Goal: Task Accomplishment & Management: Complete application form

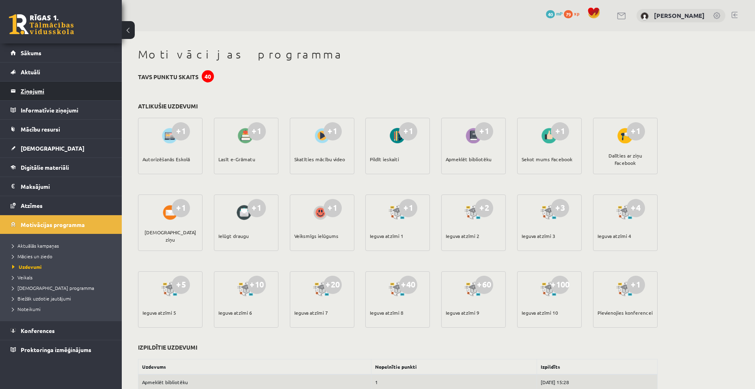
click at [26, 96] on legend "Ziņojumi 0" at bounding box center [66, 91] width 91 height 19
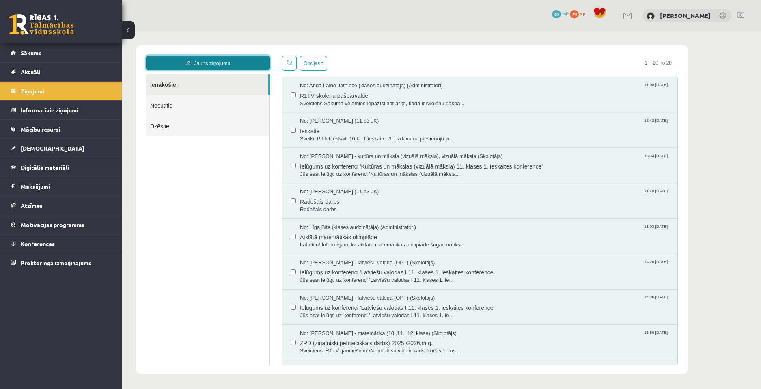
click at [237, 57] on link "Jauns ziņojums" at bounding box center [208, 63] width 124 height 15
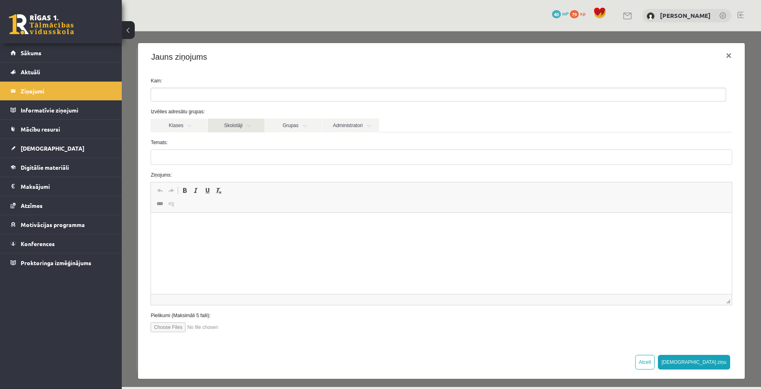
click at [248, 127] on link "Skolotāji" at bounding box center [236, 125] width 57 height 14
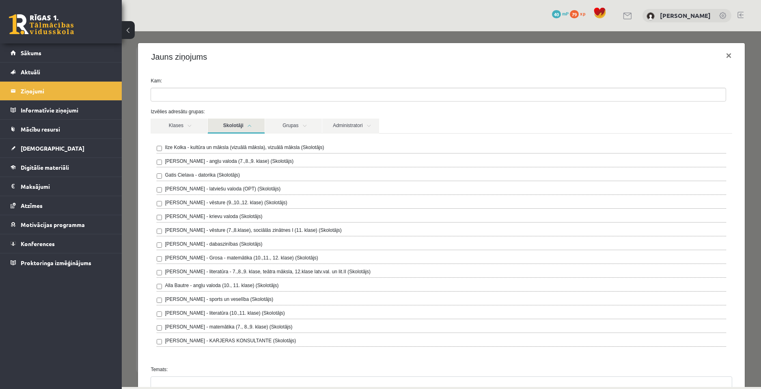
click at [222, 146] on label "Ilze Kolka - kultūra un māksla (vizuālā māksla), vizuālā māksla (Skolotājs)" at bounding box center [244, 147] width 159 height 7
click at [250, 127] on link "Skolotāji" at bounding box center [236, 125] width 57 height 15
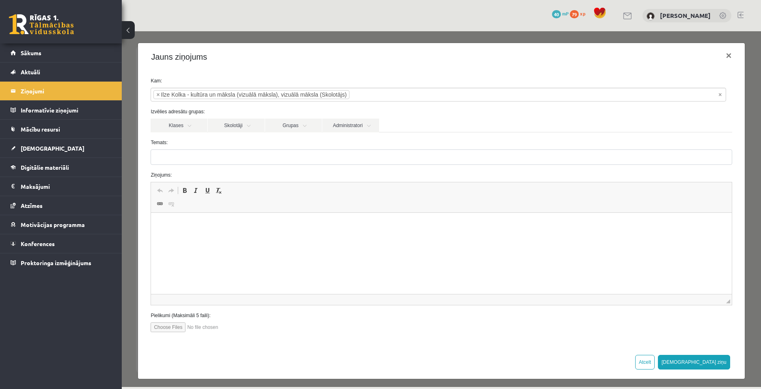
click at [245, 147] on div "Temats:" at bounding box center [440, 152] width 593 height 26
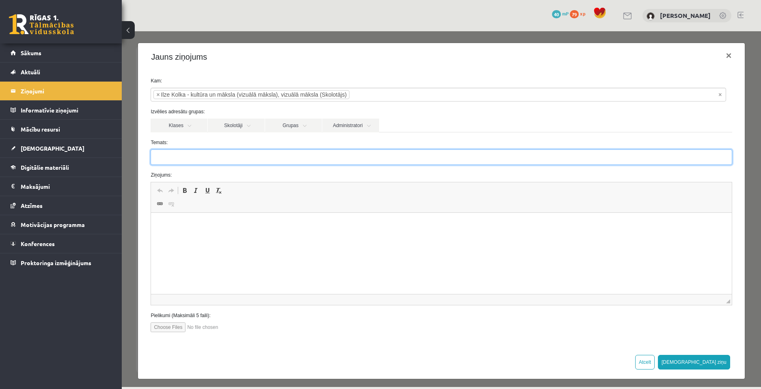
click at [248, 154] on input "Temats:" at bounding box center [441, 156] width 581 height 15
type input "*"
type input "**********"
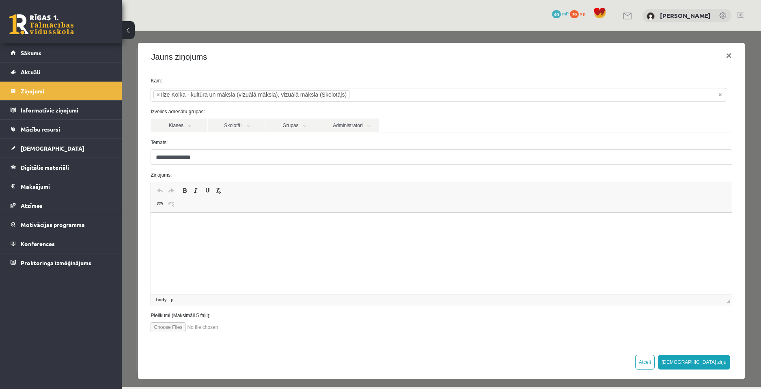
click at [235, 237] on html at bounding box center [441, 225] width 580 height 25
click at [177, 332] on input "file" at bounding box center [197, 327] width 92 height 10
type input "**********"
click at [189, 237] on html at bounding box center [441, 225] width 580 height 25
click at [230, 224] on p "**********" at bounding box center [438, 225] width 558 height 9
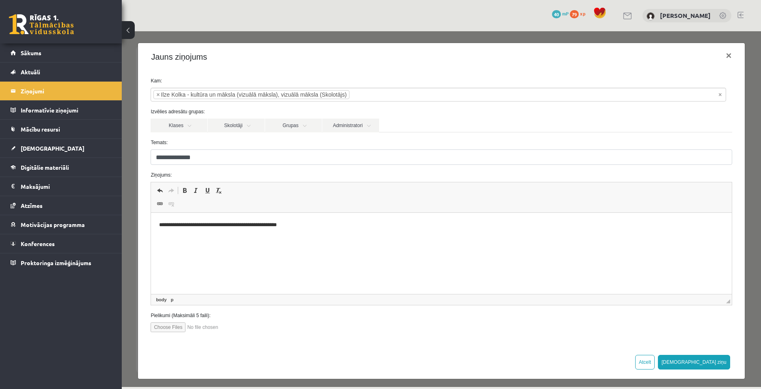
click at [315, 222] on p "**********" at bounding box center [438, 225] width 558 height 9
click at [210, 223] on p "**********" at bounding box center [438, 225] width 558 height 9
click at [311, 218] on html "**********" at bounding box center [441, 225] width 580 height 25
click at [711, 357] on button "[DEMOGRAPHIC_DATA] ziņu" at bounding box center [694, 362] width 72 height 15
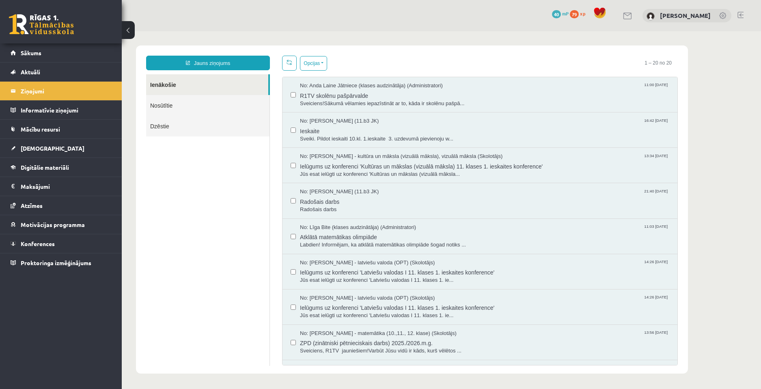
click at [154, 102] on link "Nosūtītie" at bounding box center [207, 105] width 123 height 21
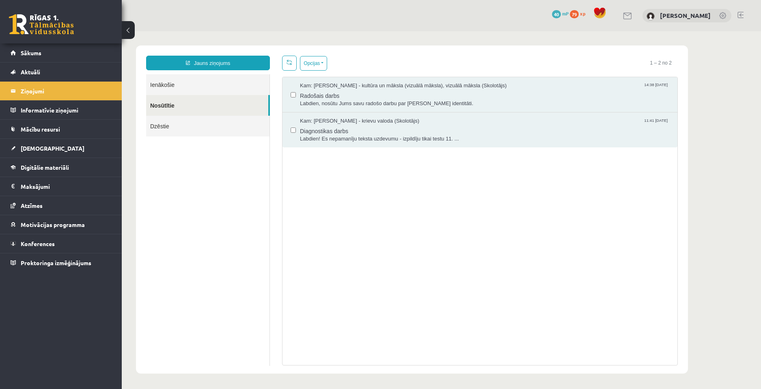
click at [180, 87] on link "Ienākošie" at bounding box center [207, 84] width 123 height 21
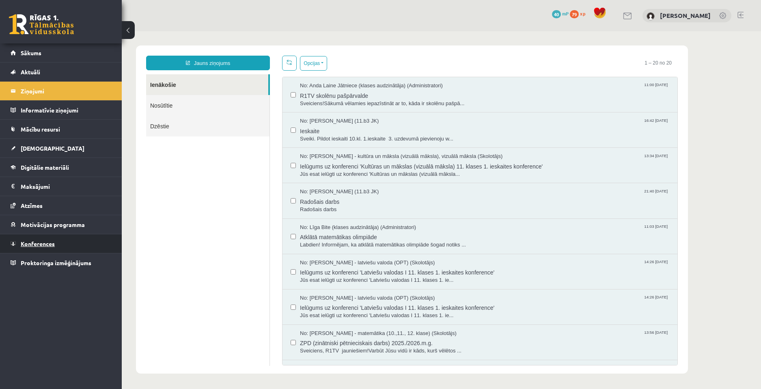
click at [52, 244] on span "Konferences" at bounding box center [38, 243] width 34 height 7
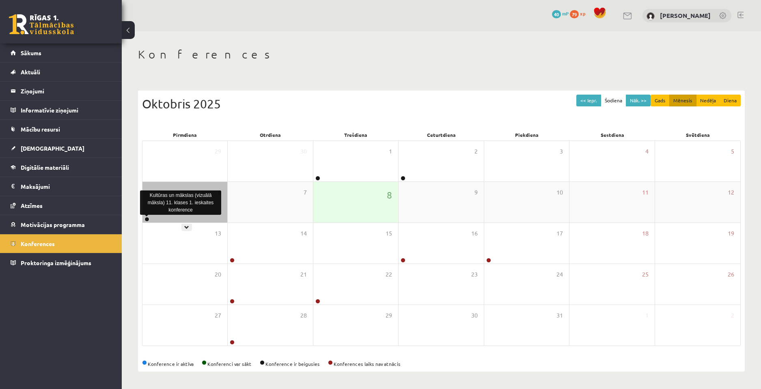
click at [145, 219] on link at bounding box center [146, 219] width 5 height 5
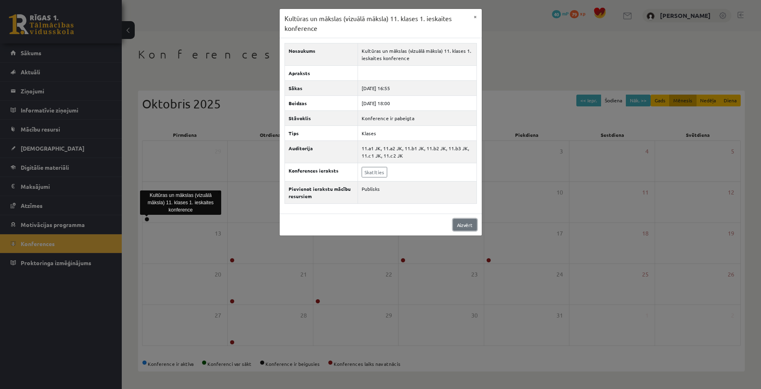
click at [468, 223] on link "Aizvērt" at bounding box center [465, 225] width 24 height 12
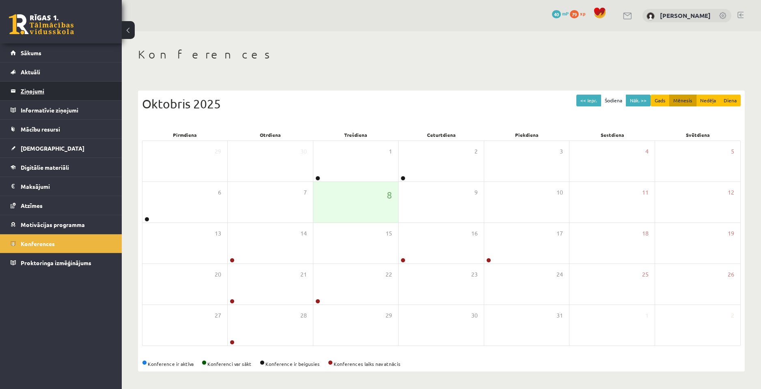
click at [58, 95] on legend "Ziņojumi 0" at bounding box center [66, 91] width 91 height 19
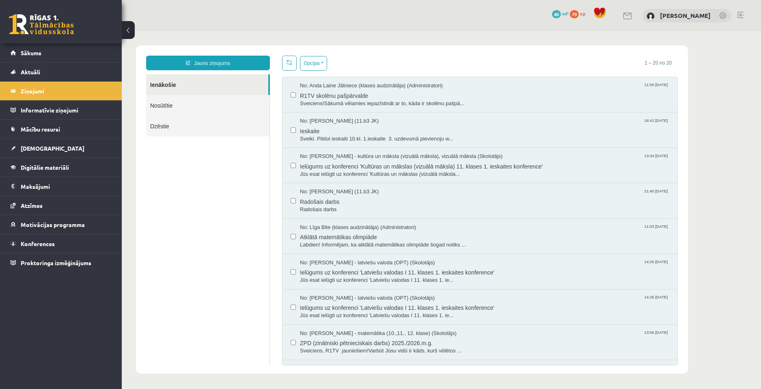
click at [172, 110] on link "Nosūtītie" at bounding box center [207, 105] width 123 height 21
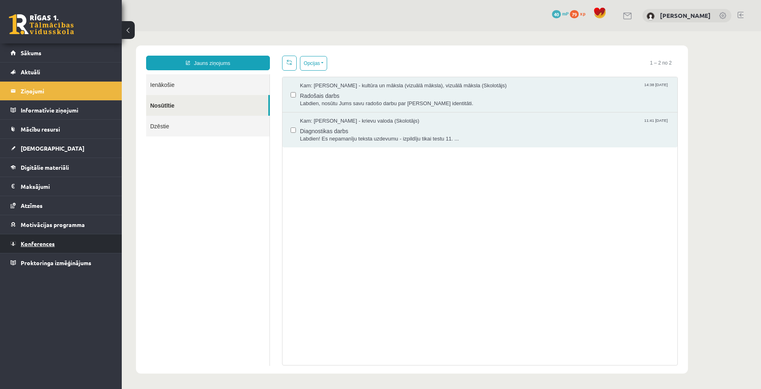
click at [24, 246] on span "Konferences" at bounding box center [38, 243] width 34 height 7
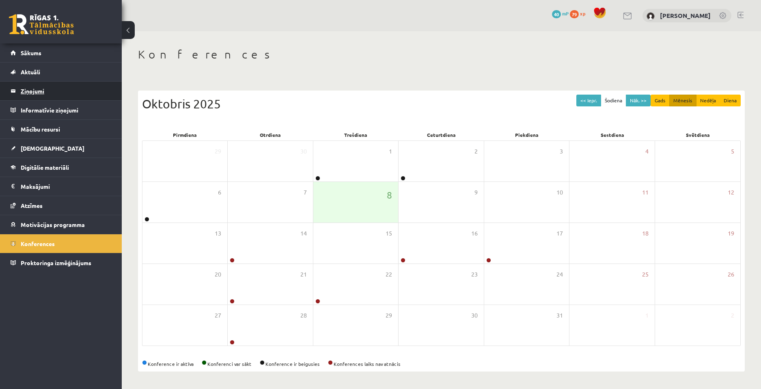
click at [49, 94] on legend "Ziņojumi 0" at bounding box center [66, 91] width 91 height 19
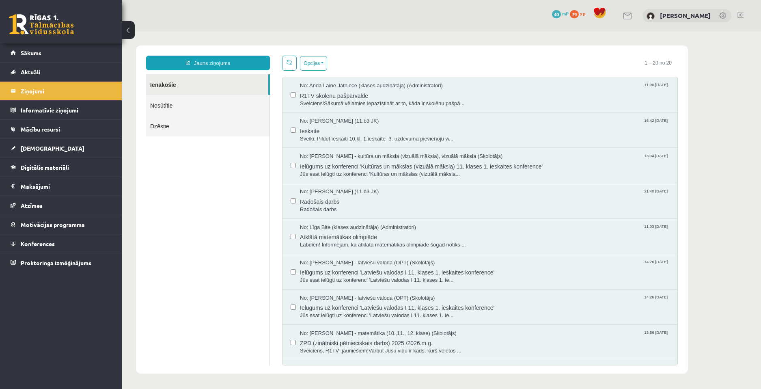
click at [216, 110] on link "Nosūtītie" at bounding box center [207, 105] width 123 height 21
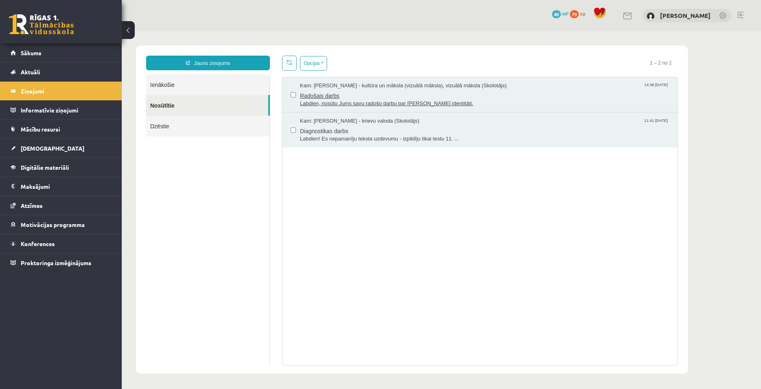
click at [357, 90] on span "Radošais darbs" at bounding box center [484, 95] width 369 height 10
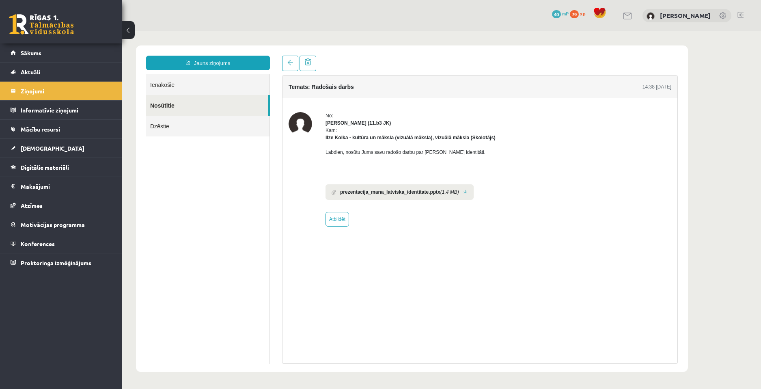
click at [696, 278] on body "Jauns ziņojums Ienākošie Nosūtītie Dzēstie ********* ********* ******* Temats: …" at bounding box center [441, 208] width 639 height 355
click at [36, 150] on span "[DEMOGRAPHIC_DATA]" at bounding box center [53, 147] width 64 height 7
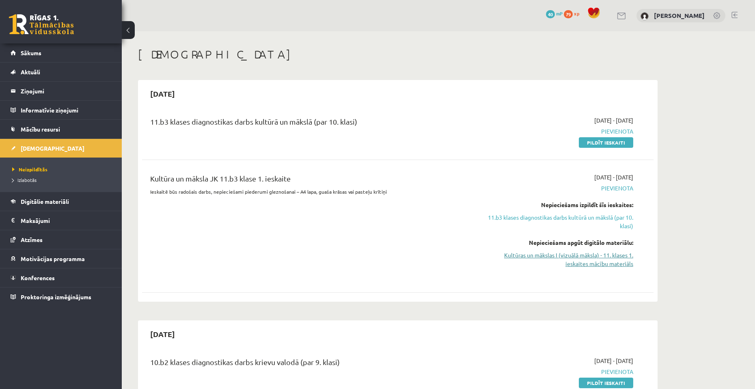
click at [573, 263] on link "Kultūras un mākslas I (vizuālā māksla) - 11. klases 1. ieskaites mācību materiā…" at bounding box center [556, 259] width 153 height 17
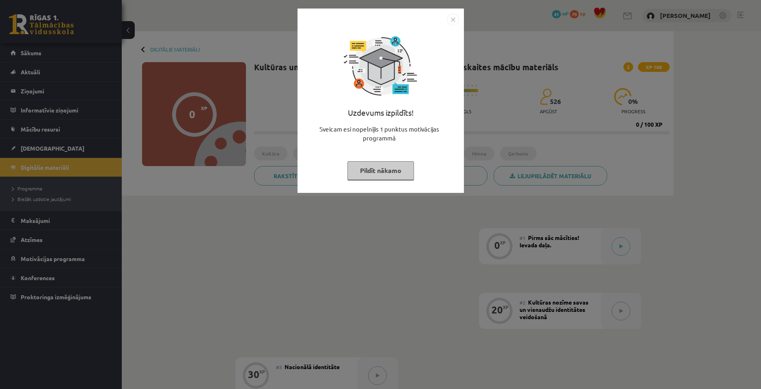
click at [453, 21] on img "Close" at bounding box center [453, 19] width 12 height 12
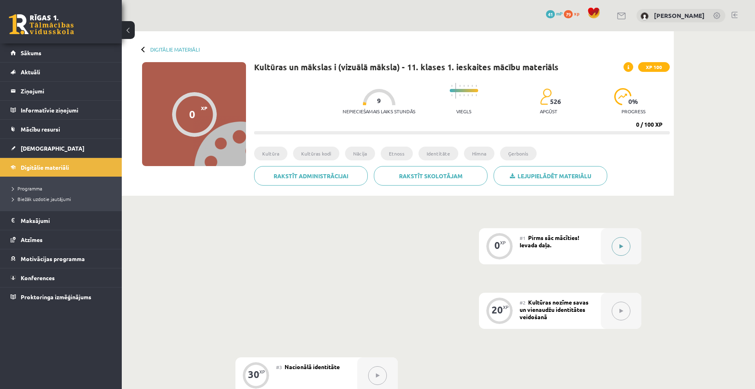
click at [611, 246] on div at bounding box center [621, 246] width 41 height 36
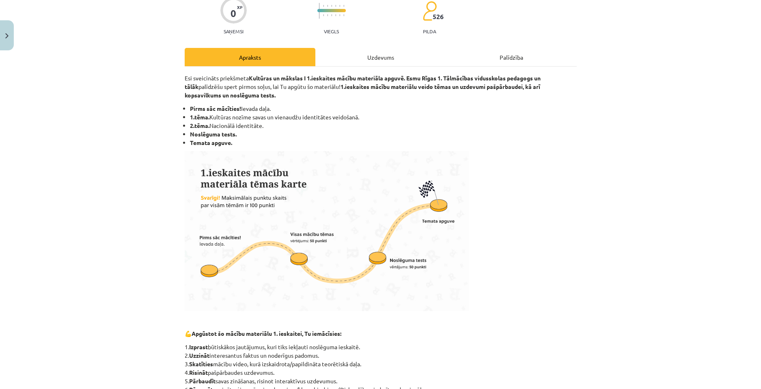
scroll to position [81, 0]
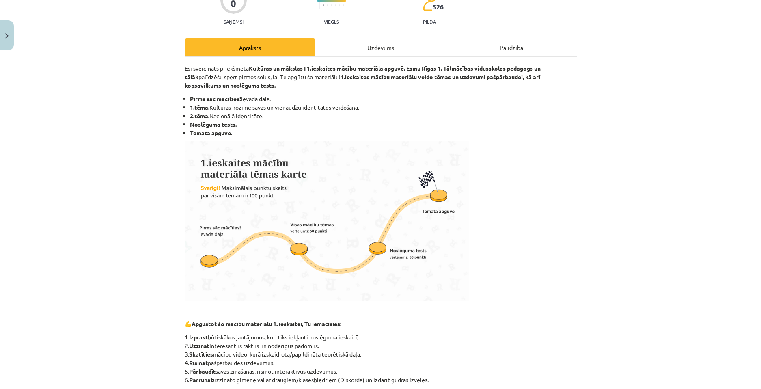
click at [386, 52] on div "Uzdevums" at bounding box center [380, 47] width 131 height 18
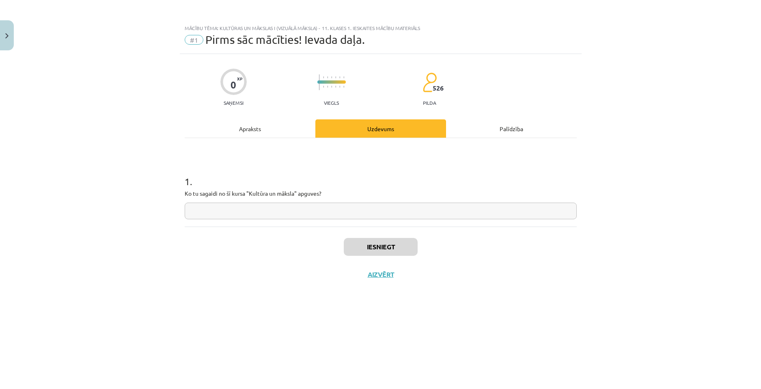
click at [346, 213] on input "text" at bounding box center [381, 210] width 392 height 17
click at [196, 215] on input "**********" at bounding box center [381, 210] width 392 height 17
click at [255, 215] on input "**********" at bounding box center [381, 210] width 392 height 17
type input "**********"
click at [375, 244] on button "Iesniegt" at bounding box center [381, 247] width 74 height 18
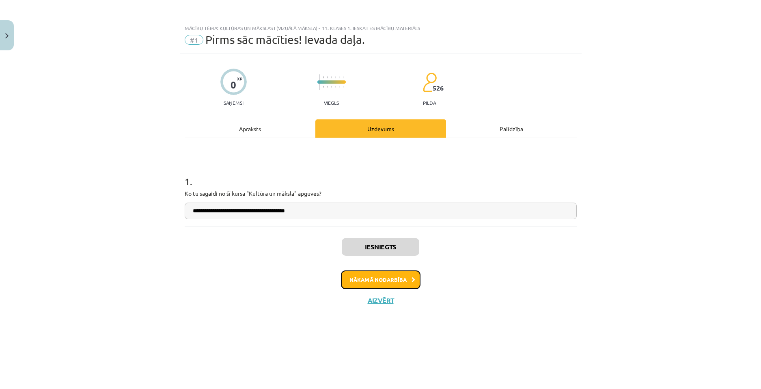
click at [392, 278] on button "Nākamā nodarbība" at bounding box center [381, 279] width 80 height 19
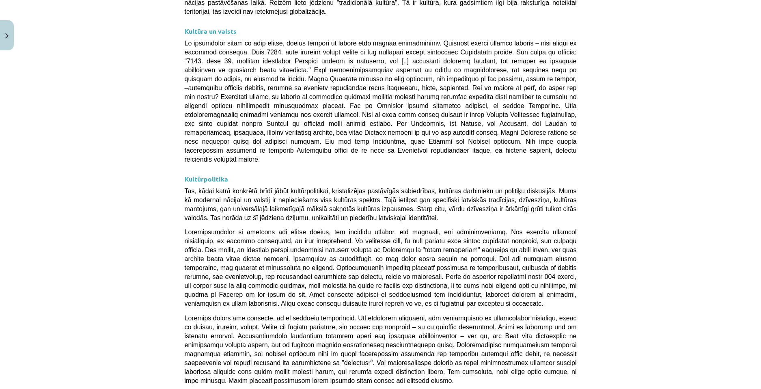
scroll to position [2069, 0]
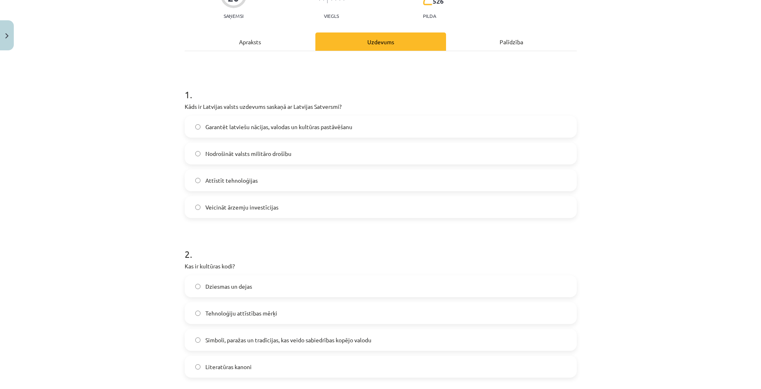
scroll to position [101, 0]
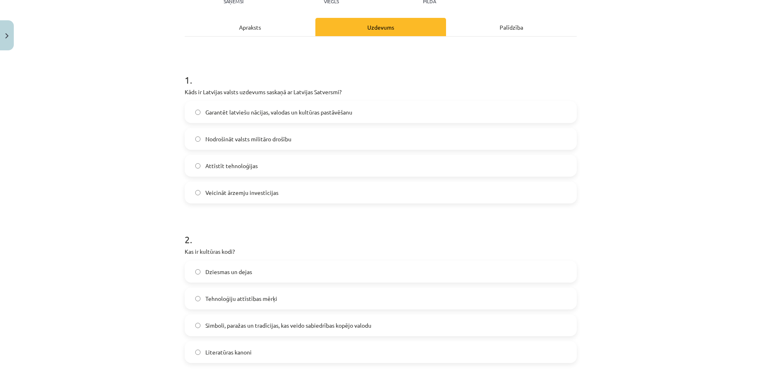
click at [352, 327] on span "Simboli, paražas un tradīcijas, kas veido sabiedrības kopējo valodu" at bounding box center [288, 325] width 166 height 9
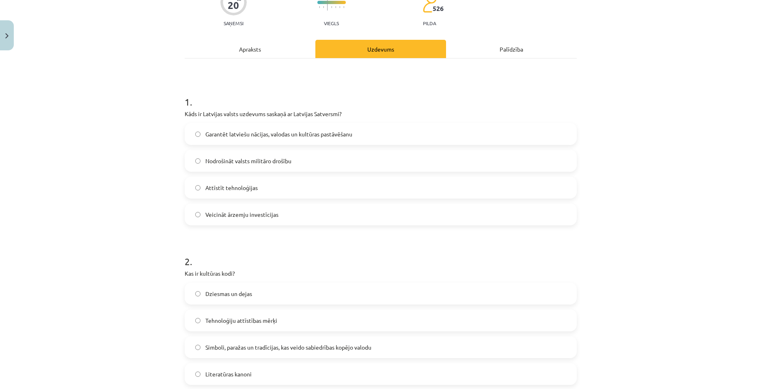
scroll to position [61, 0]
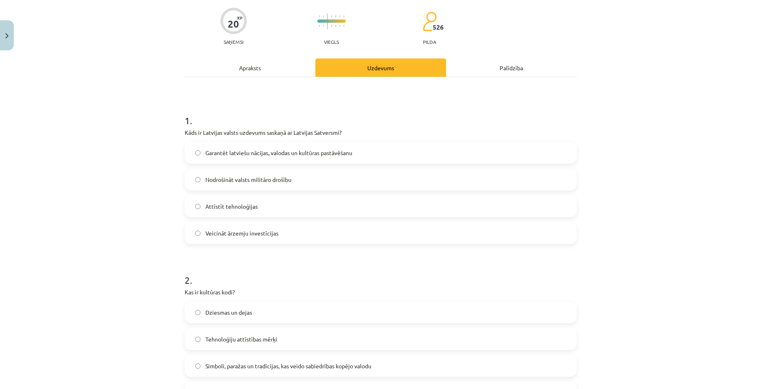
click at [321, 156] on span "Garantēt latviešu nācijas, valodas un kultūras pastāvēšanu" at bounding box center [278, 153] width 147 height 9
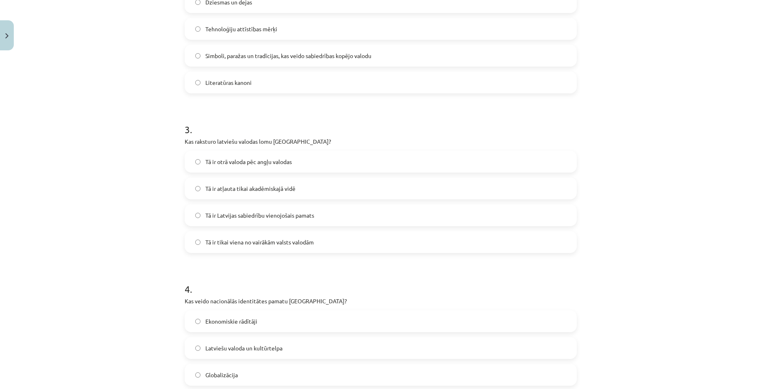
scroll to position [386, 0]
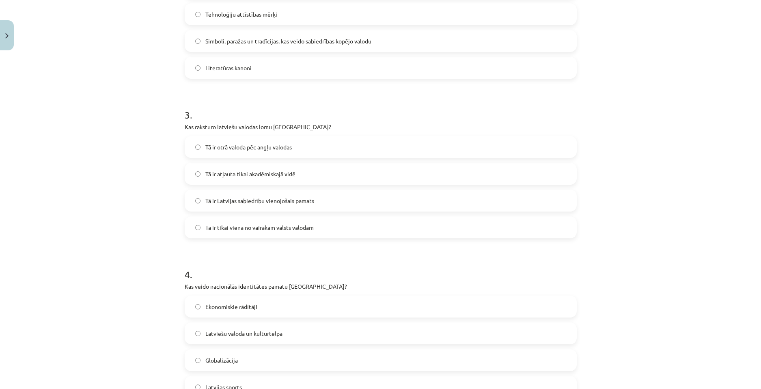
click at [317, 198] on label "Tā ir Latvijas sabiedrību vienojošais pamats" at bounding box center [380, 200] width 390 height 20
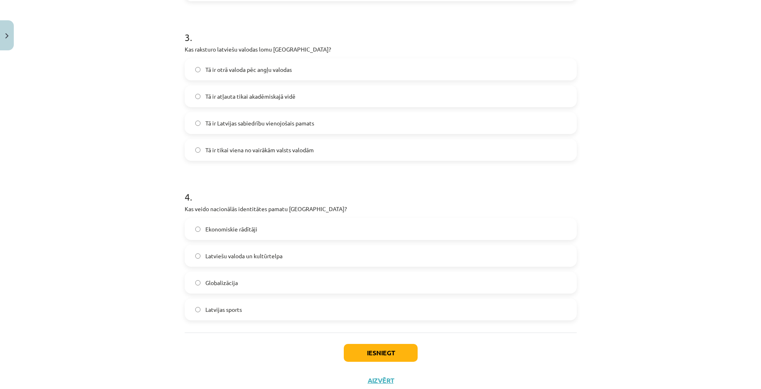
scroll to position [489, 0]
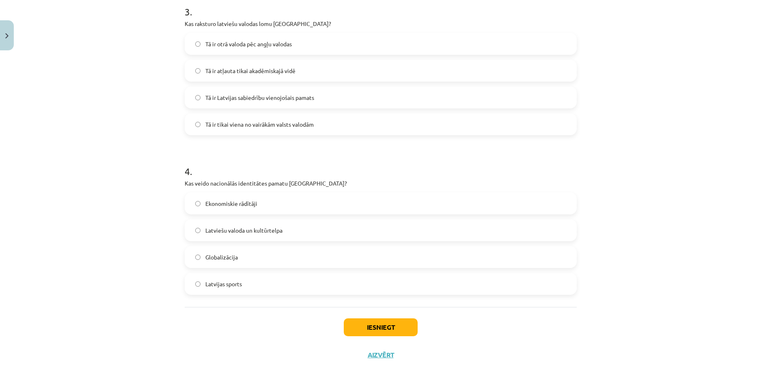
click at [290, 237] on label "Latviešu valoda un kultūrtelpa" at bounding box center [380, 230] width 390 height 20
click at [351, 322] on button "Iesniegt" at bounding box center [381, 327] width 74 height 18
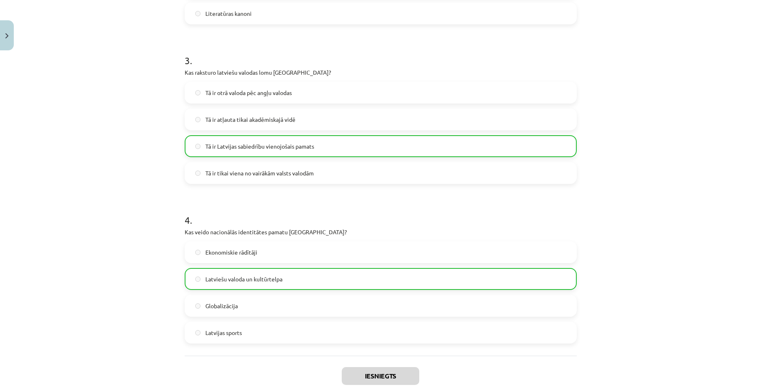
scroll to position [515, 0]
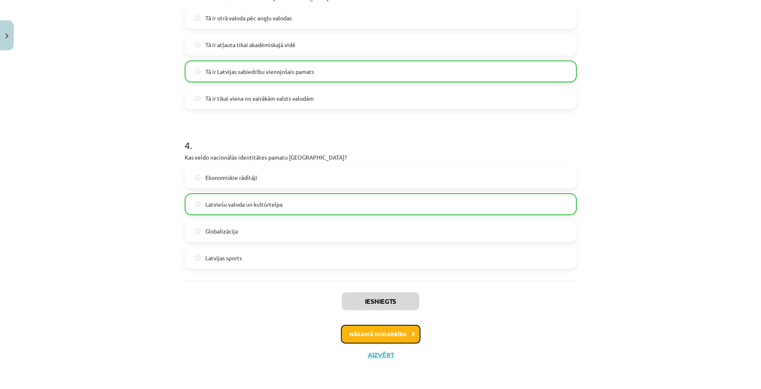
click at [373, 342] on button "Nākamā nodarbība" at bounding box center [381, 334] width 80 height 19
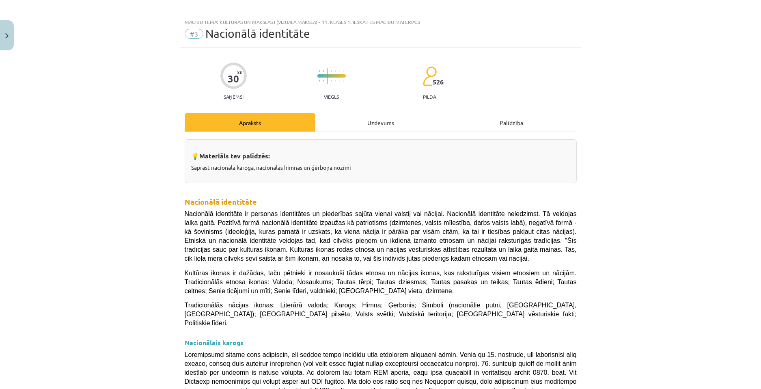
scroll to position [0, 0]
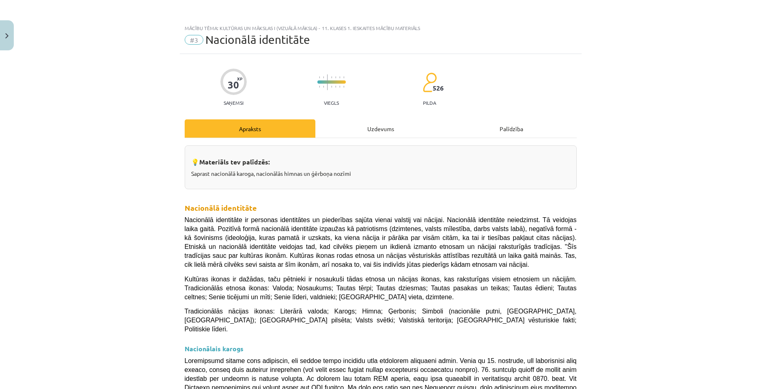
click at [388, 135] on div "Uzdevums" at bounding box center [380, 128] width 131 height 18
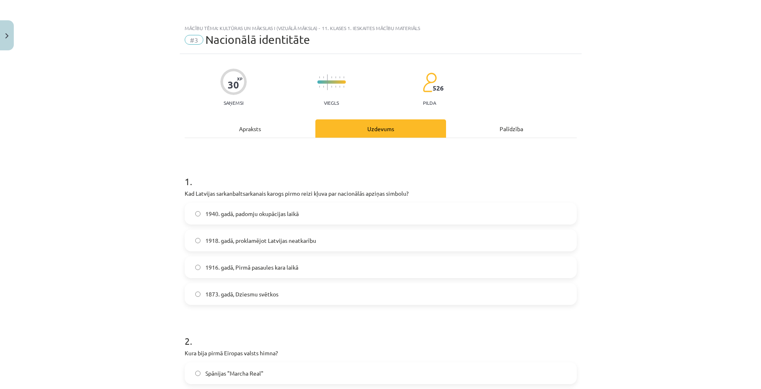
scroll to position [20, 0]
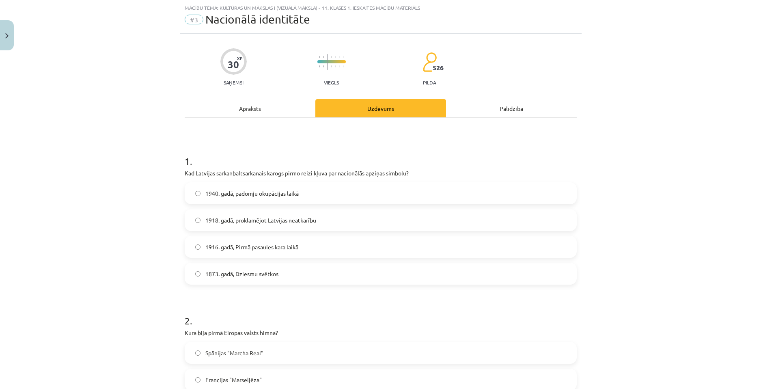
click at [282, 220] on span "1918. gadā, proklamējot Latvijas neatkarību" at bounding box center [260, 220] width 111 height 9
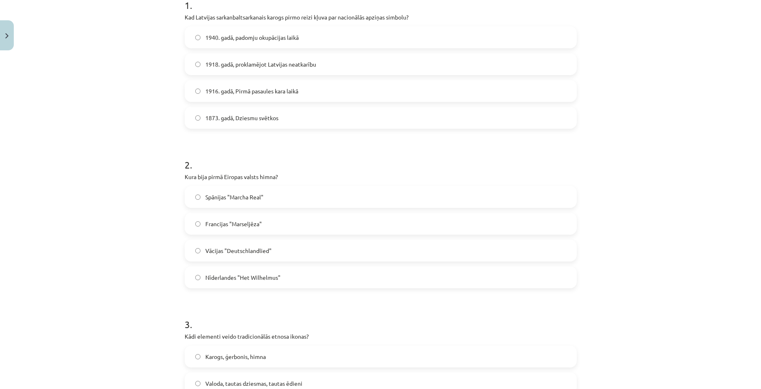
scroll to position [183, 0]
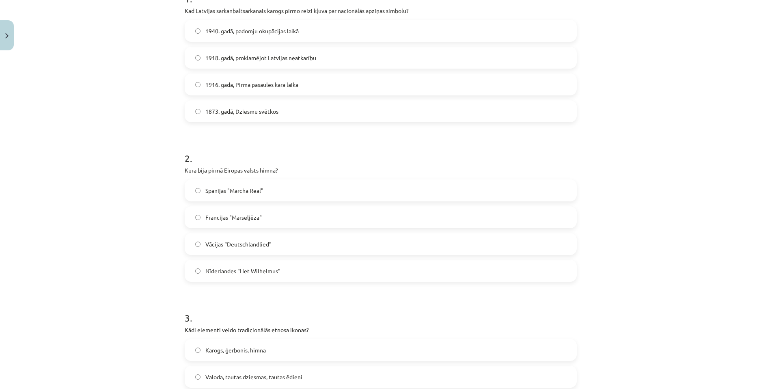
click at [229, 270] on span "Nīderlandes "Het Wilhelmus"" at bounding box center [242, 271] width 75 height 9
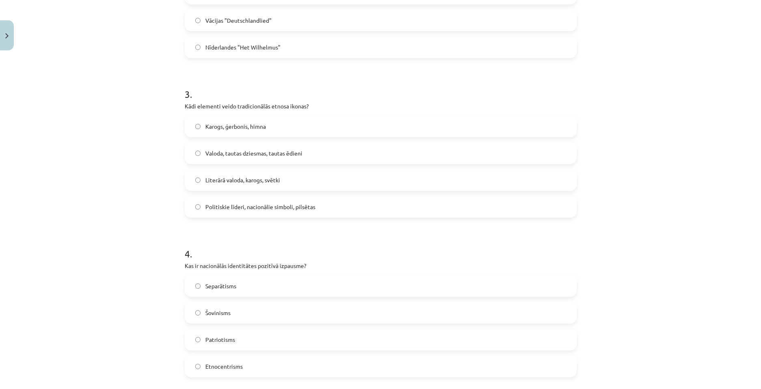
scroll to position [386, 0]
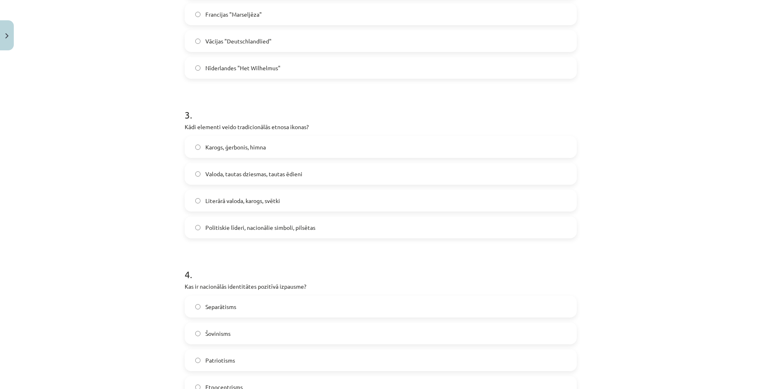
click at [295, 172] on span "Valoda, tautas dziesmas, tautas ēdieni" at bounding box center [253, 174] width 97 height 9
click at [280, 200] on label "Literārā valoda, karogs, svētki" at bounding box center [380, 200] width 390 height 20
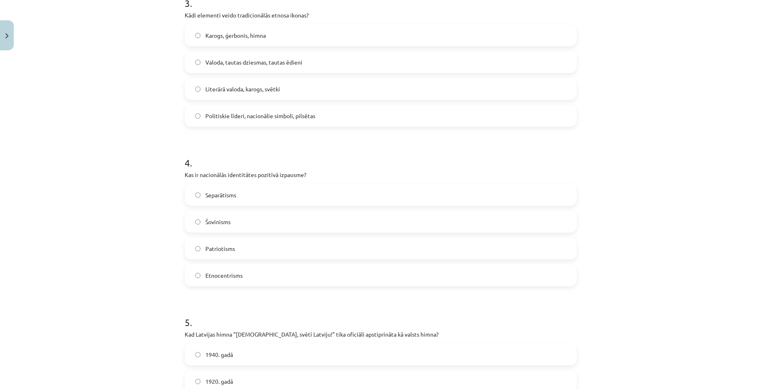
scroll to position [548, 0]
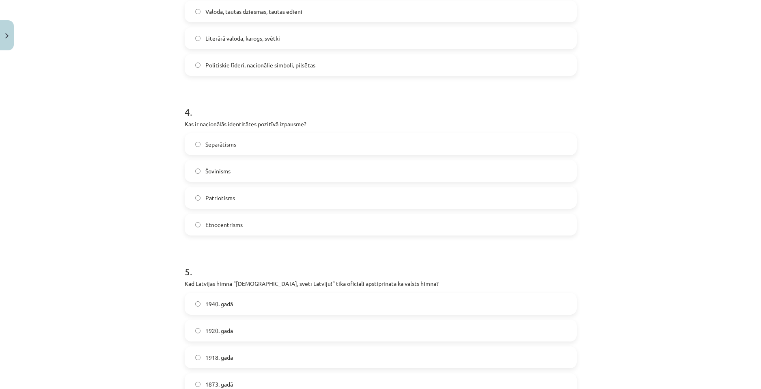
click at [280, 200] on label "Patriotisms" at bounding box center [380, 197] width 390 height 20
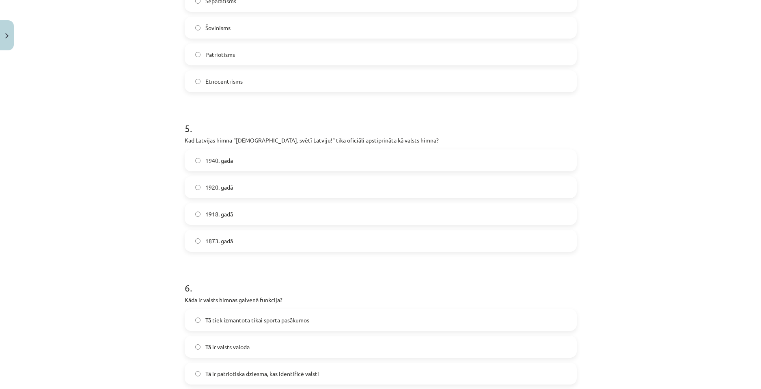
scroll to position [710, 0]
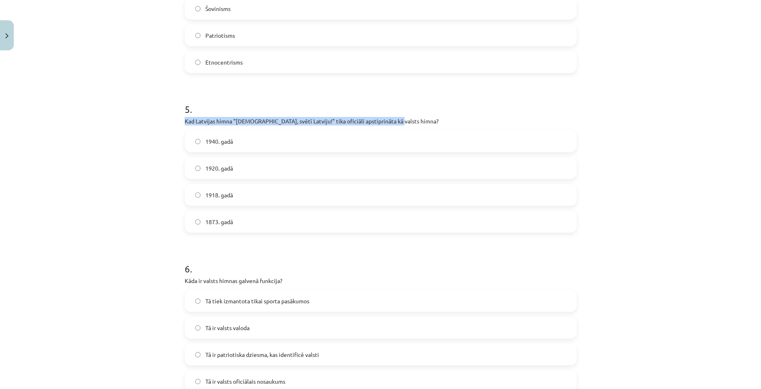
drag, startPoint x: 389, startPoint y: 121, endPoint x: 183, endPoint y: 119, distance: 206.6
click at [185, 119] on p "Kad Latvijas himna "Dievs, svētī Latviju!" tika oficiāli apstiprināta kā valsts…" at bounding box center [381, 121] width 392 height 9
copy p "Kad Latvijas himna "Dievs, svētī Latviju!" tika oficiāli apstiprināta kā valsts…"
click at [351, 170] on label "1920. gadā" at bounding box center [380, 168] width 390 height 20
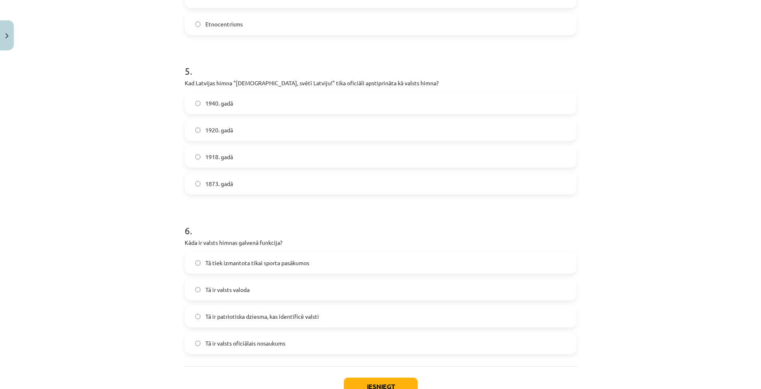
scroll to position [808, 0]
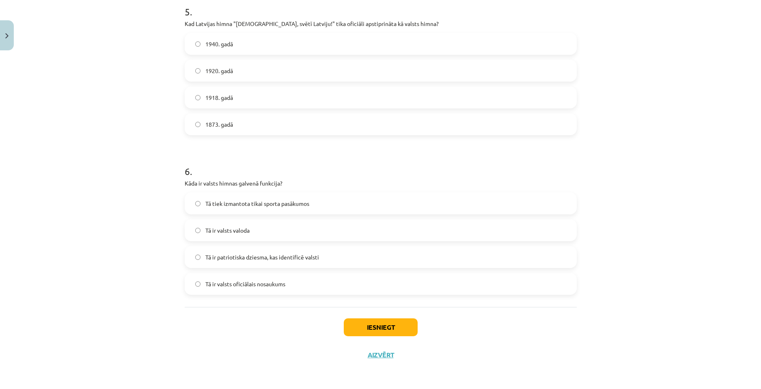
click at [319, 256] on label "Tā ir patriotiska dziesma, kas identificē valsti" at bounding box center [380, 257] width 390 height 20
click at [381, 330] on button "Iesniegt" at bounding box center [381, 327] width 74 height 18
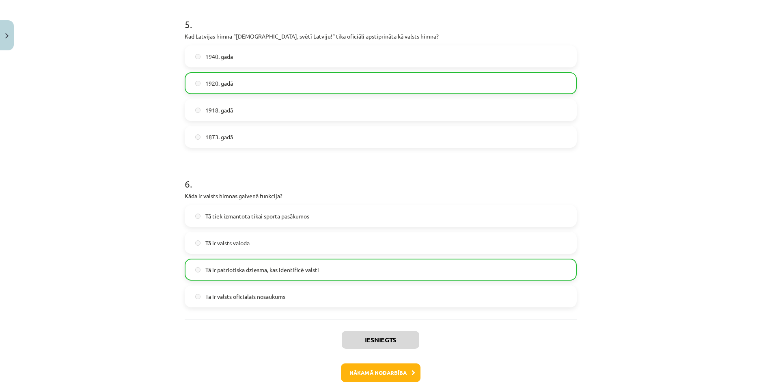
scroll to position [834, 0]
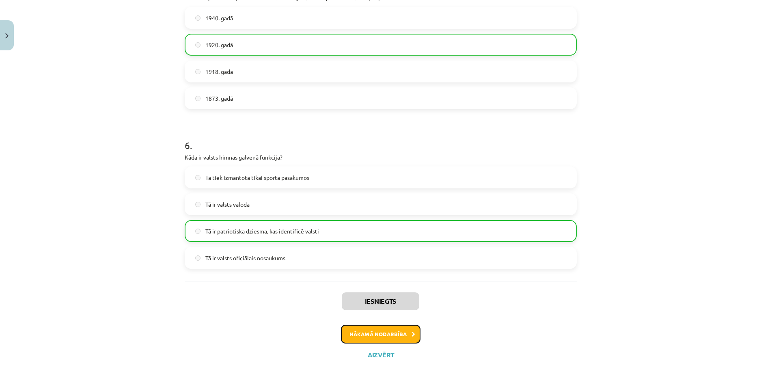
click at [403, 327] on button "Nākamā nodarbība" at bounding box center [381, 334] width 80 height 19
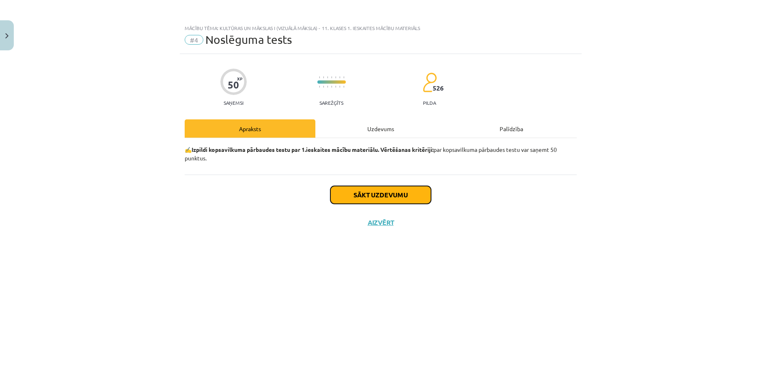
click at [415, 194] on button "Sākt uzdevumu" at bounding box center [380, 195] width 101 height 18
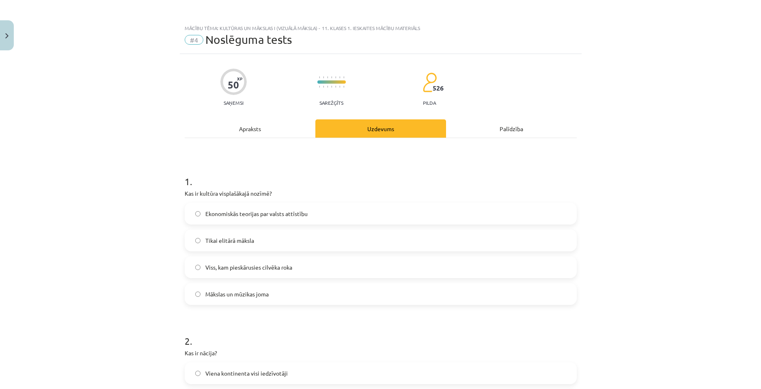
scroll to position [41, 0]
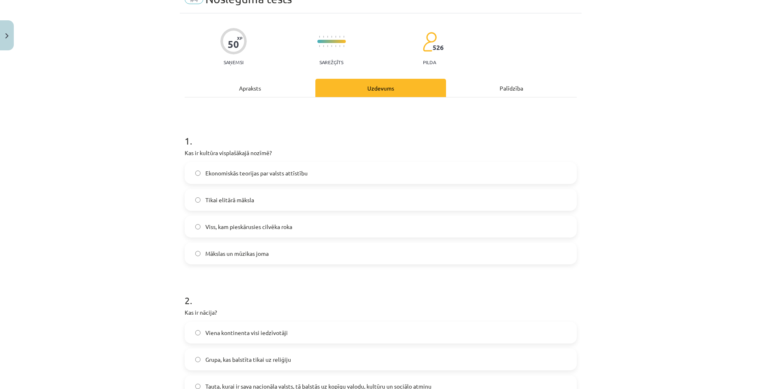
click at [257, 261] on label "Mākslas un mūzikas joma" at bounding box center [380, 253] width 390 height 20
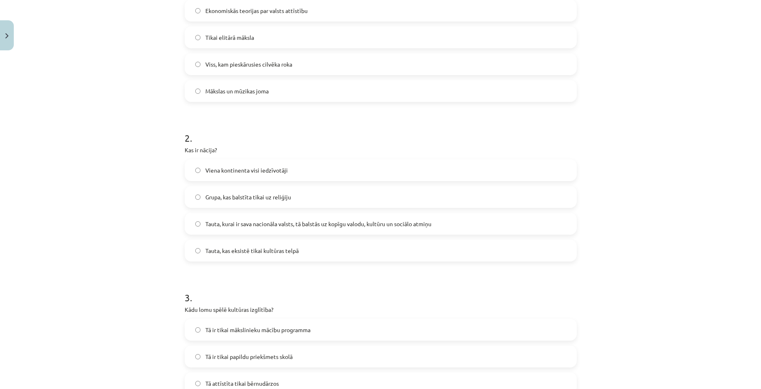
click at [287, 224] on span "Tauta, kurai ir sava nacionāla valsts, tā balstās uz kopīgu valodu, kultūru un …" at bounding box center [318, 224] width 226 height 9
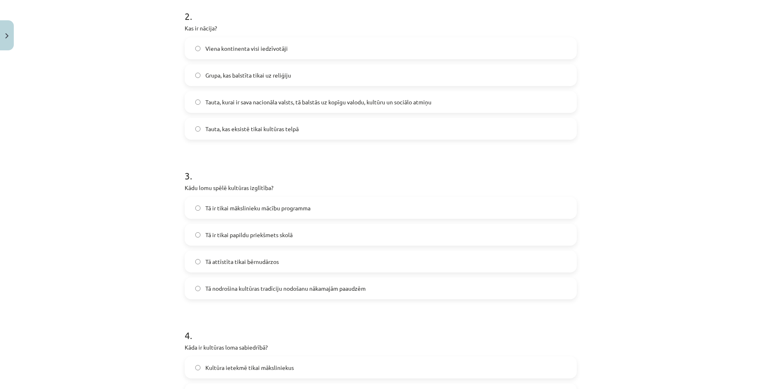
scroll to position [365, 0]
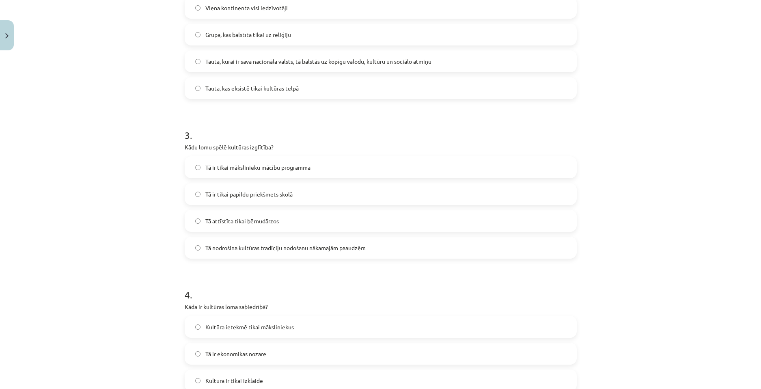
click at [291, 252] on span "Tā nodrošina kultūras tradīciju nodošanu nākamajām paaudzēm" at bounding box center [285, 247] width 160 height 9
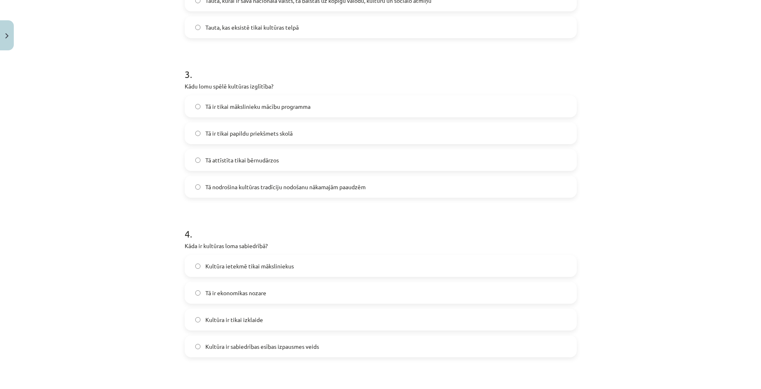
scroll to position [528, 0]
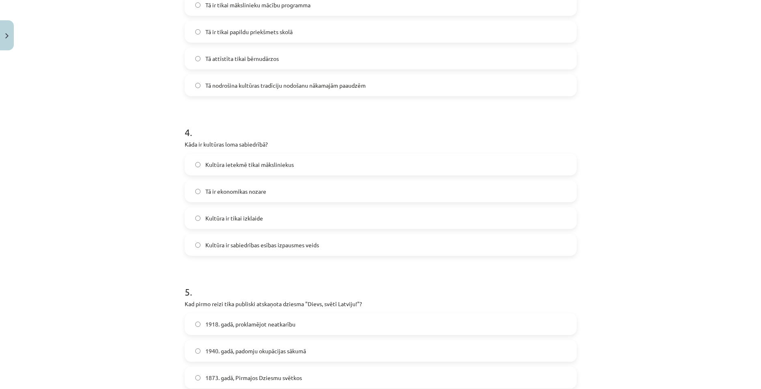
click at [283, 249] on span "Kultūra ir sabiedrības esības izpausmes veids" at bounding box center [262, 245] width 114 height 9
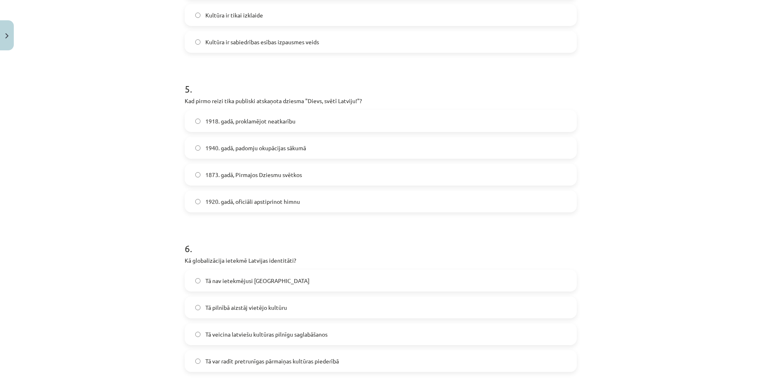
scroll to position [690, 0]
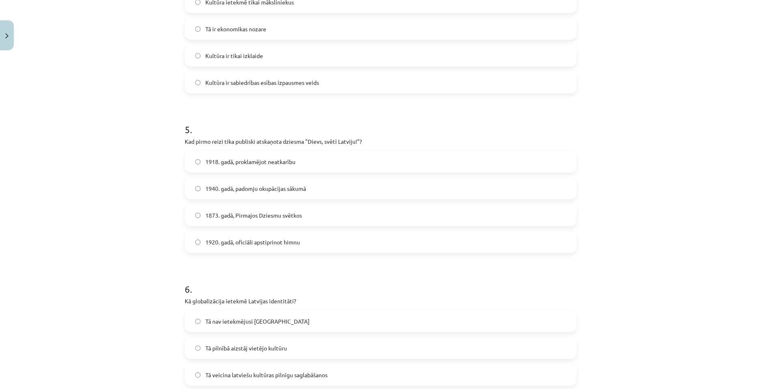
click at [283, 249] on label "1920. gadā, oficiāli apstiprinot himnu" at bounding box center [380, 242] width 390 height 20
drag, startPoint x: 363, startPoint y: 137, endPoint x: 178, endPoint y: 135, distance: 185.5
click at [180, 135] on div "50 XP Saņemsi Sarežģīts 526 pilda Apraksts Uzdevums Palīdzība 1 . Kas ir kultūr…" at bounding box center [381, 244] width 402 height 1760
copy p "Kad pirmo reizi tika publiski atskaņota dziesma "Dievs, svētī Latviju!"?"
click at [213, 209] on label "1873. gadā, Pirmajos Dziesmu svētkos" at bounding box center [380, 215] width 390 height 20
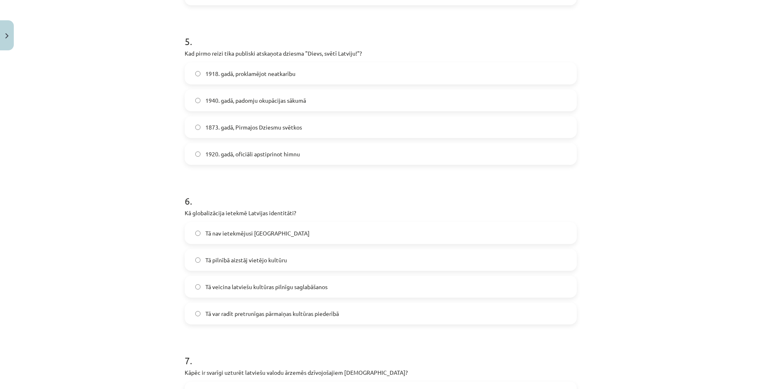
scroll to position [812, 0]
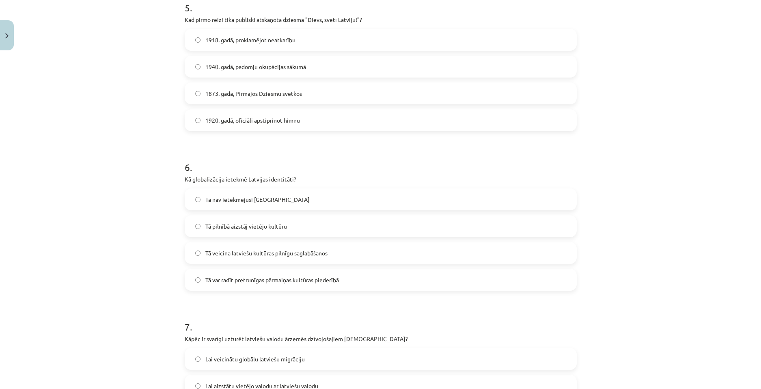
click at [240, 251] on span "Tā veicina latviešu kultūras pilnīgu saglabāšanos" at bounding box center [266, 253] width 122 height 9
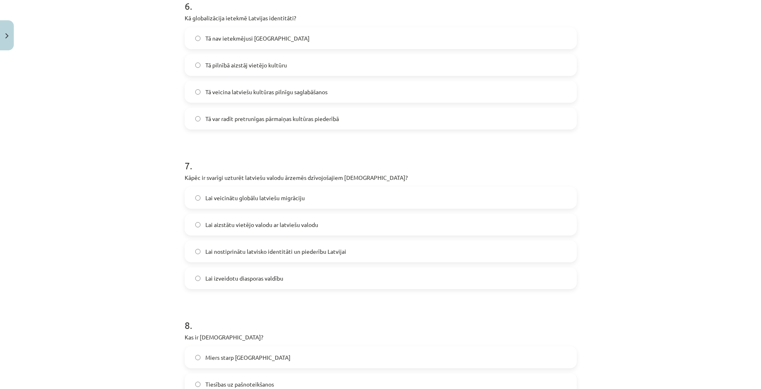
scroll to position [974, 0]
click at [240, 251] on span "Lai nostiprinātu latvisko identitāti un piederību Latvijai" at bounding box center [275, 250] width 141 height 9
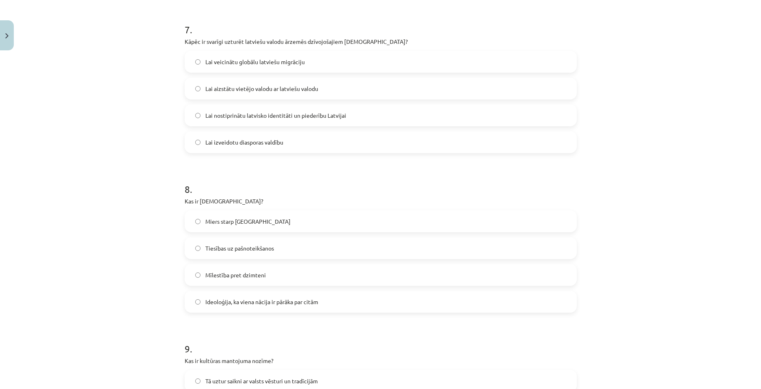
scroll to position [1136, 0]
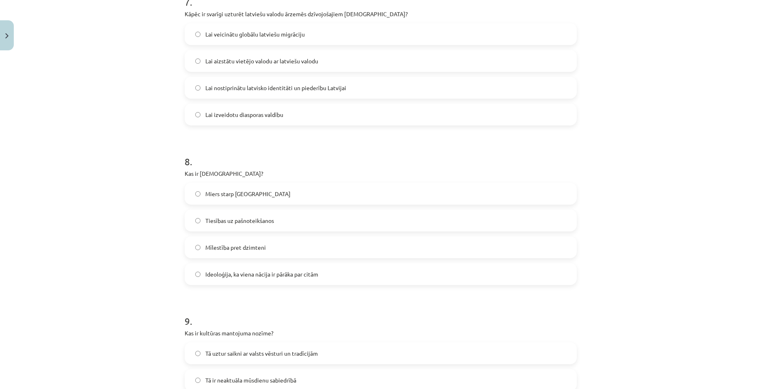
click at [244, 245] on span "Mīlestība pret dzimteni" at bounding box center [235, 247] width 60 height 9
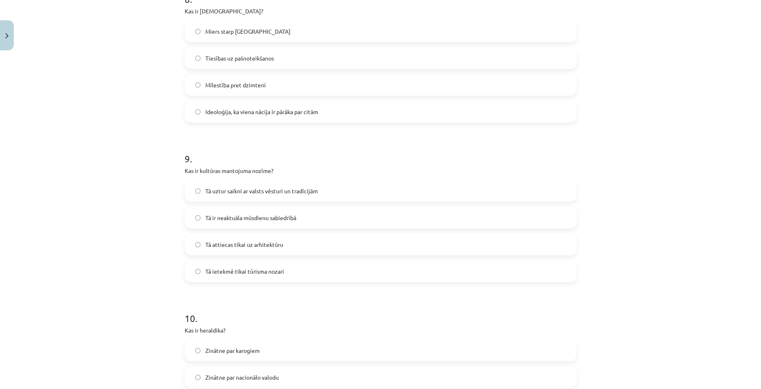
scroll to position [1339, 0]
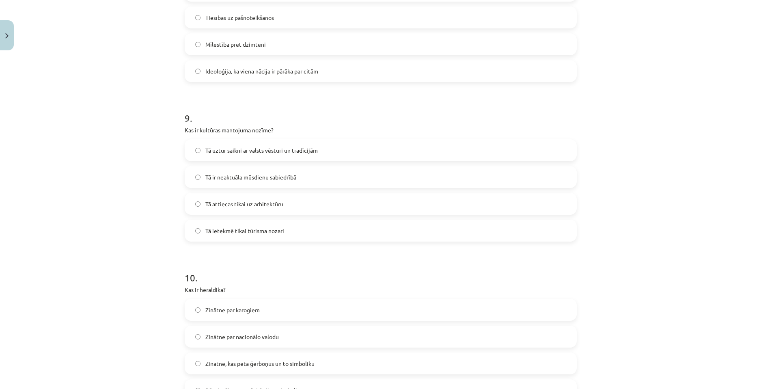
click at [252, 149] on span "Tā uztur saikni ar valsts vēsturi un tradīcijām" at bounding box center [261, 150] width 112 height 9
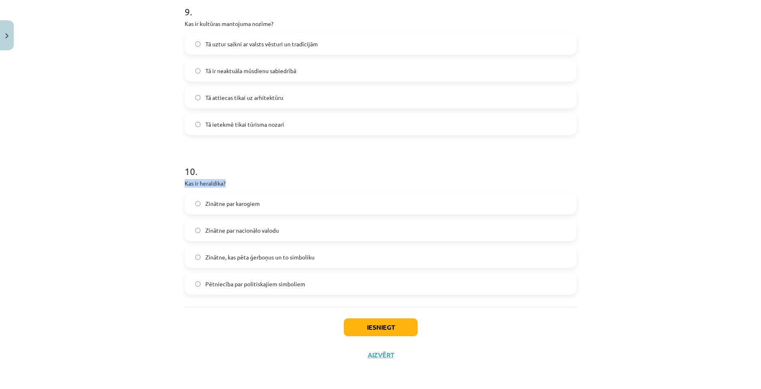
drag, startPoint x: 226, startPoint y: 182, endPoint x: 183, endPoint y: 184, distance: 43.1
click at [185, 184] on p "Kas ir heraldika?" at bounding box center [381, 183] width 392 height 9
copy p "Kas ir heraldika?"
click at [338, 179] on p "Kas ir heraldika?" at bounding box center [381, 183] width 392 height 9
click at [206, 262] on label "Zinātne, kas pēta ģerboņus un to simboliku" at bounding box center [380, 257] width 390 height 20
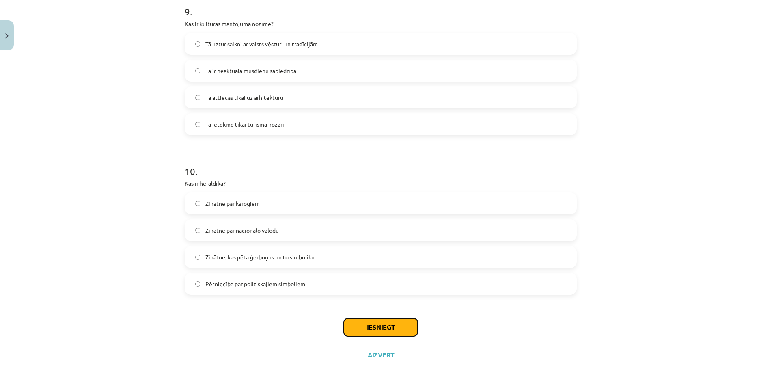
click at [364, 323] on button "Iesniegt" at bounding box center [381, 327] width 74 height 18
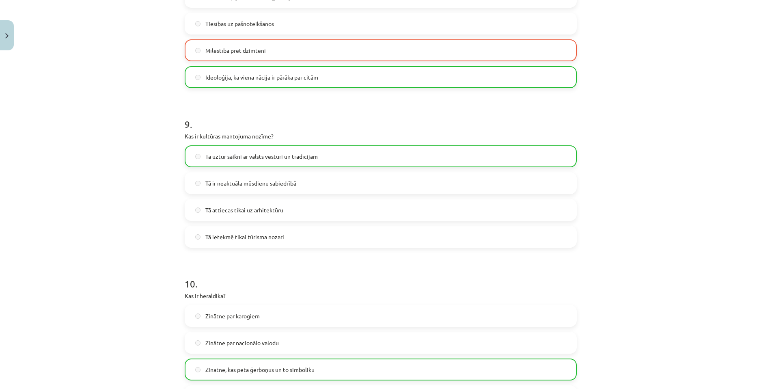
scroll to position [1471, 0]
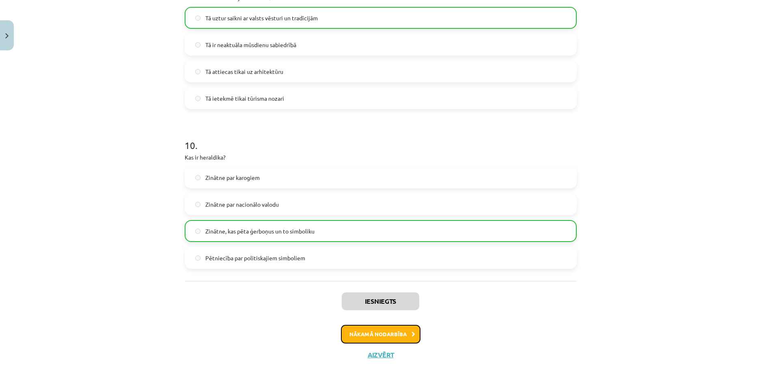
click at [390, 328] on button "Nākamā nodarbība" at bounding box center [381, 334] width 80 height 19
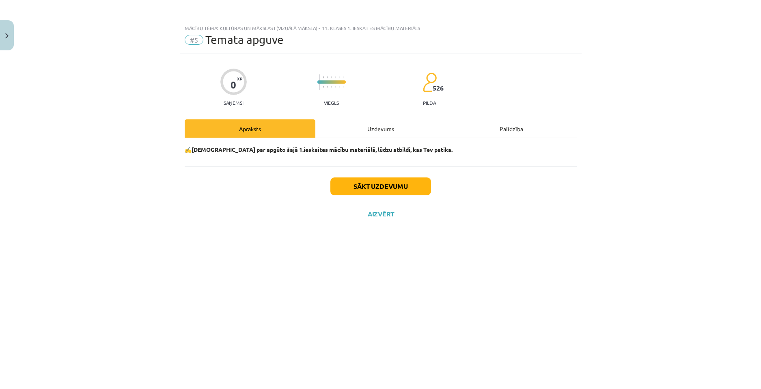
scroll to position [0, 0]
click at [357, 135] on div "Uzdevums" at bounding box center [380, 128] width 131 height 18
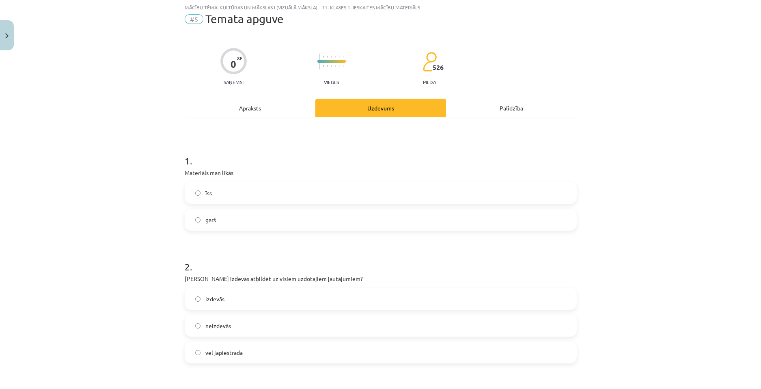
scroll to position [81, 0]
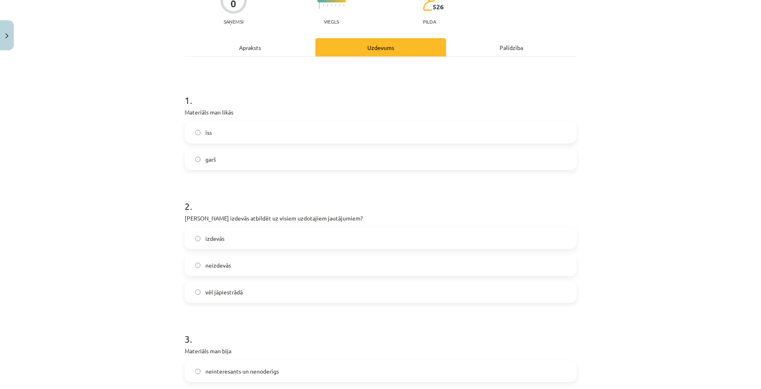
click at [269, 134] on label "īss" at bounding box center [380, 132] width 390 height 20
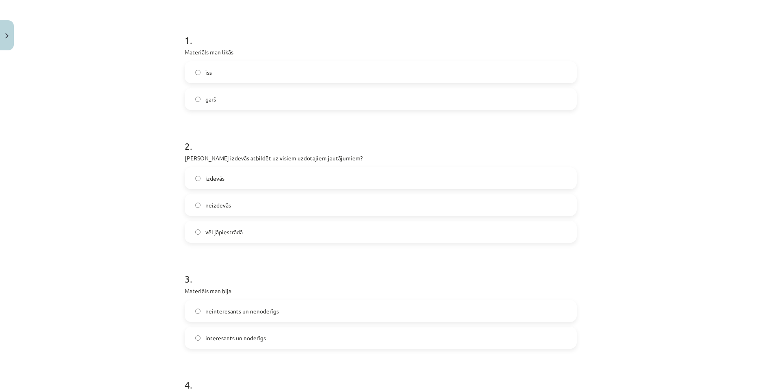
scroll to position [162, 0]
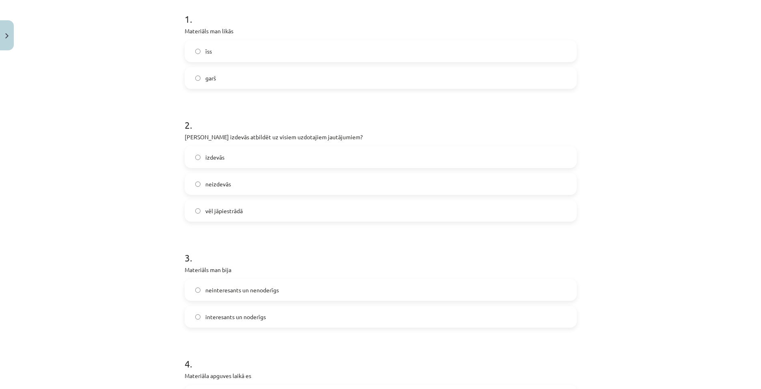
click at [269, 162] on label "izdevās" at bounding box center [380, 157] width 390 height 20
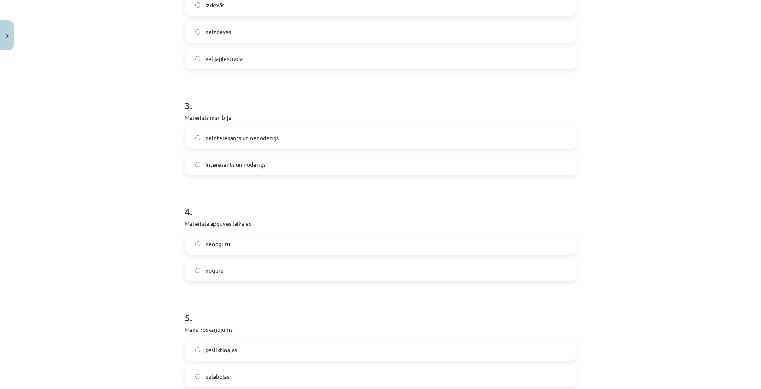
scroll to position [325, 0]
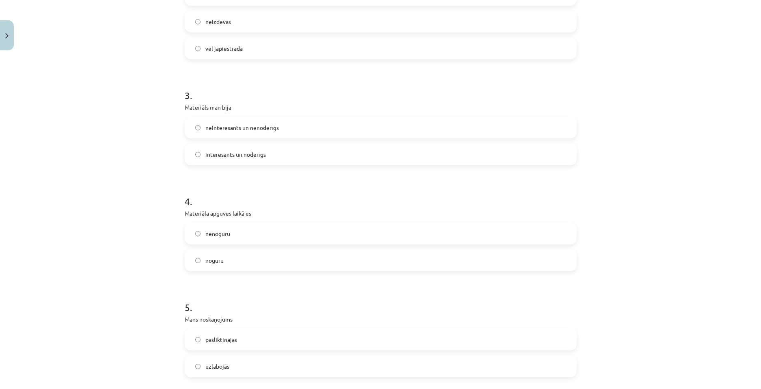
click at [271, 161] on label "interesants un noderīgs" at bounding box center [380, 154] width 390 height 20
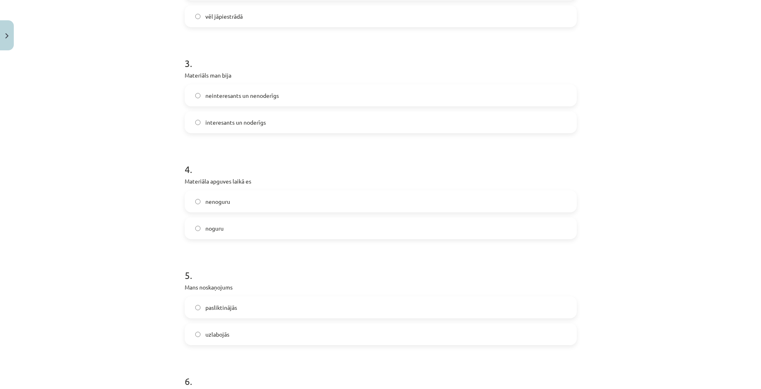
scroll to position [406, 0]
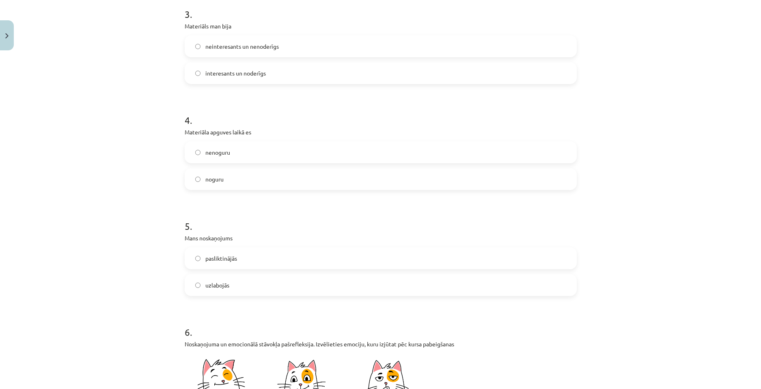
click at [286, 150] on label "nenoguru" at bounding box center [380, 152] width 390 height 20
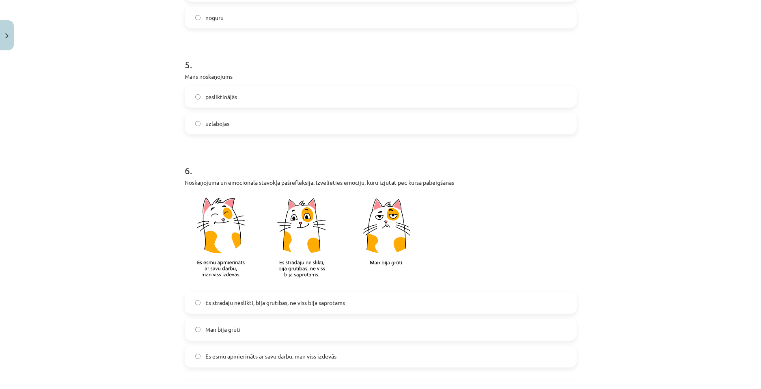
scroll to position [568, 0]
click at [272, 123] on label "uzlabojās" at bounding box center [380, 122] width 390 height 20
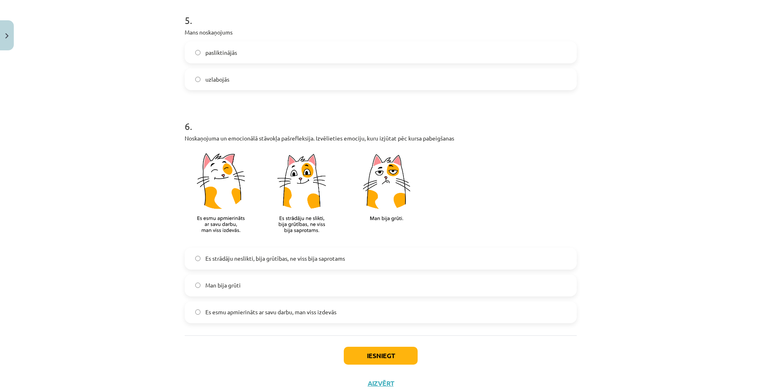
scroll to position [640, 0]
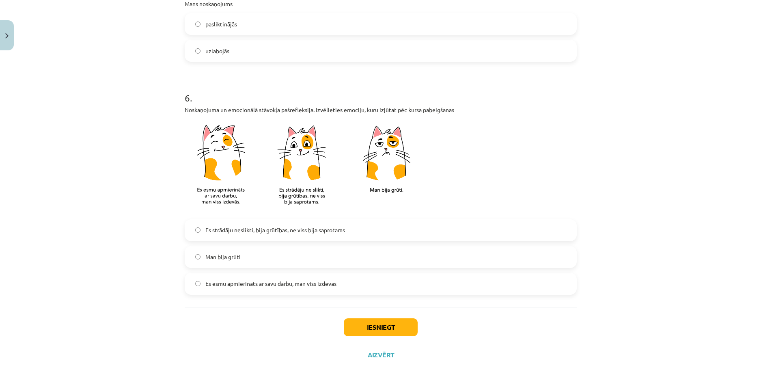
click at [306, 286] on span "Es esmu apmierināts ar savu darbu, man viss izdevās" at bounding box center [270, 283] width 131 height 9
click at [374, 224] on label "Es strādāju neslikti, bija grūtības, ne viss bija saprotams" at bounding box center [380, 230] width 390 height 20
click at [383, 333] on button "Iesniegt" at bounding box center [381, 327] width 74 height 18
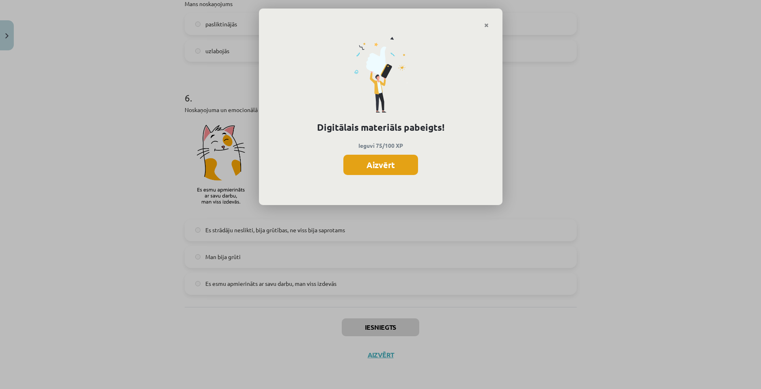
click at [392, 158] on button "Aizvērt" at bounding box center [380, 165] width 75 height 20
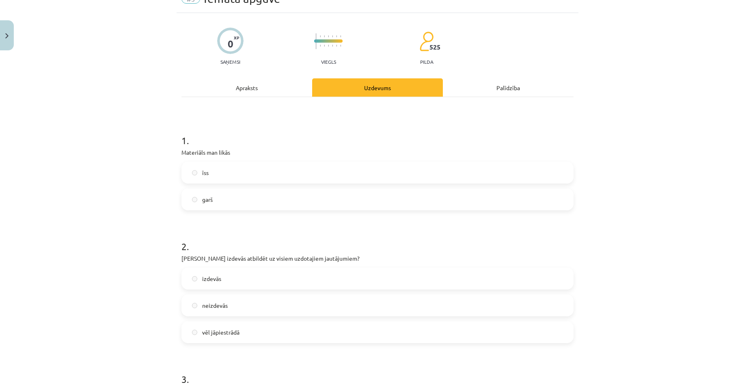
scroll to position [0, 0]
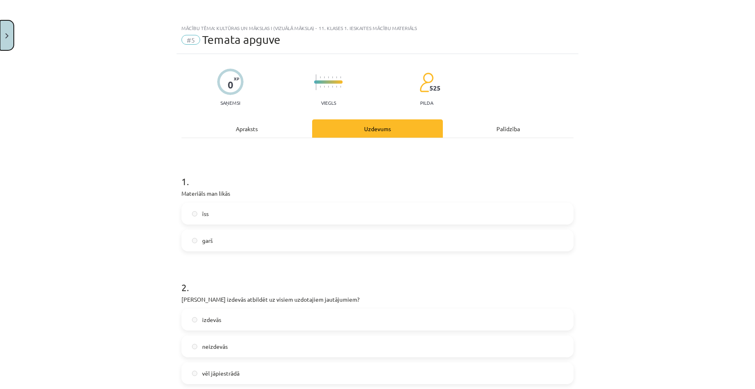
click at [2, 44] on button "Close" at bounding box center [7, 35] width 14 height 30
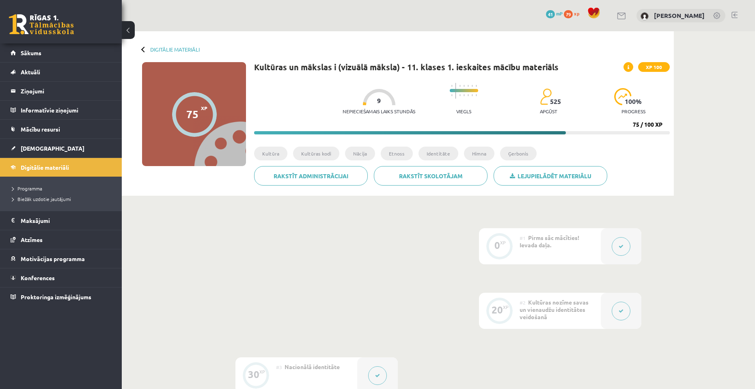
click at [427, 4] on div "0 Dāvanas 41 mP 79 xp Kristaps Zomerfelds" at bounding box center [438, 15] width 633 height 31
click at [561, 18] on span "154" at bounding box center [566, 14] width 11 height 8
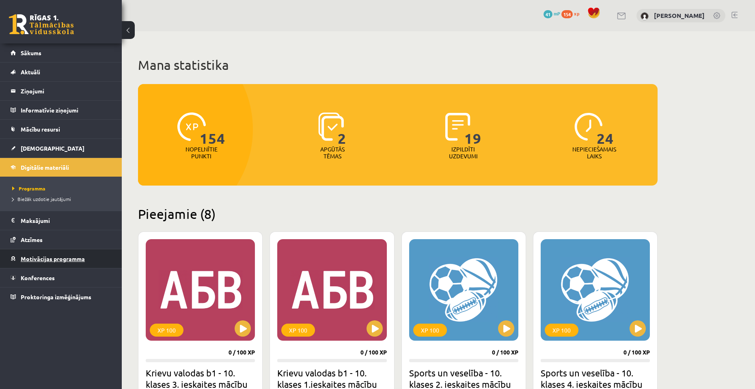
click at [95, 258] on link "Motivācijas programma" at bounding box center [61, 258] width 101 height 19
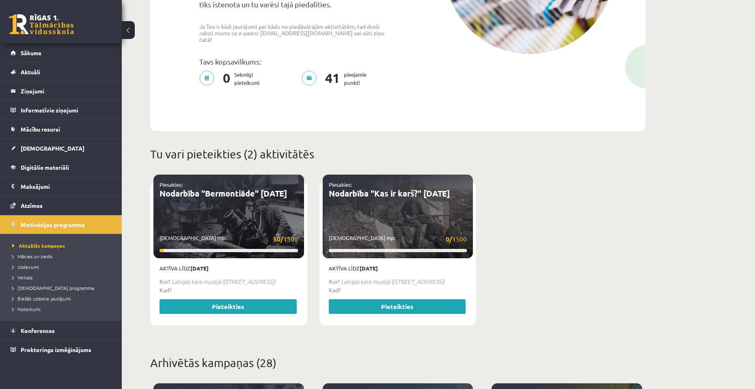
scroll to position [284, 0]
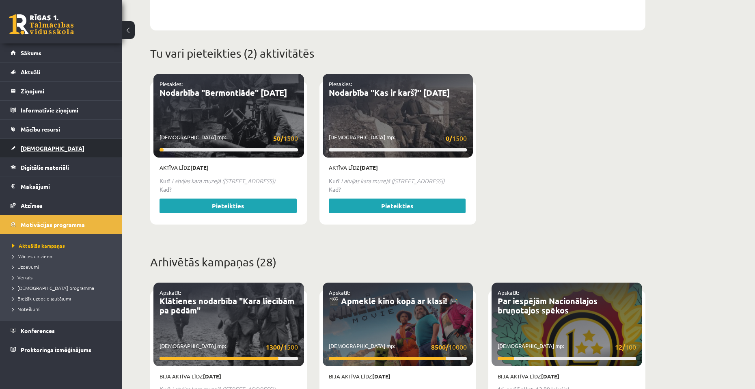
click at [39, 150] on span "[DEMOGRAPHIC_DATA]" at bounding box center [53, 147] width 64 height 7
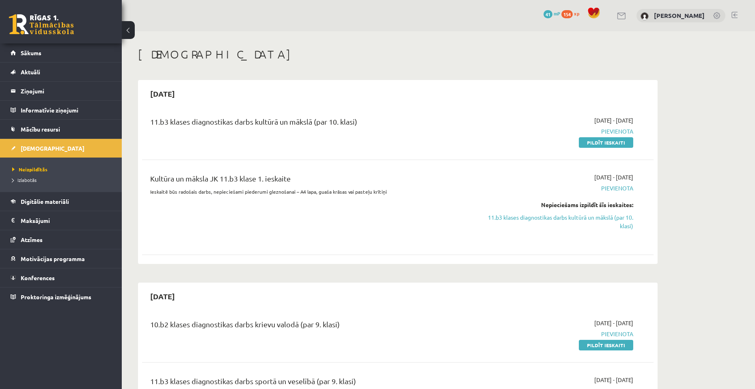
click at [561, 14] on span "154" at bounding box center [566, 14] width 11 height 8
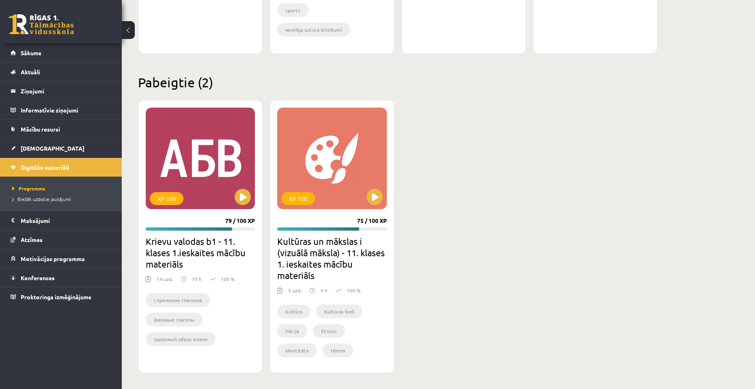
scroll to position [690, 0]
click at [53, 90] on legend "Ziņojumi 0" at bounding box center [66, 91] width 91 height 19
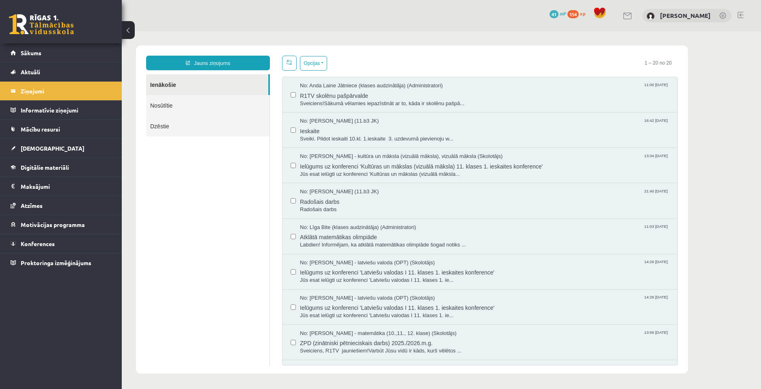
click at [166, 101] on link "Nosūtītie" at bounding box center [207, 105] width 123 height 21
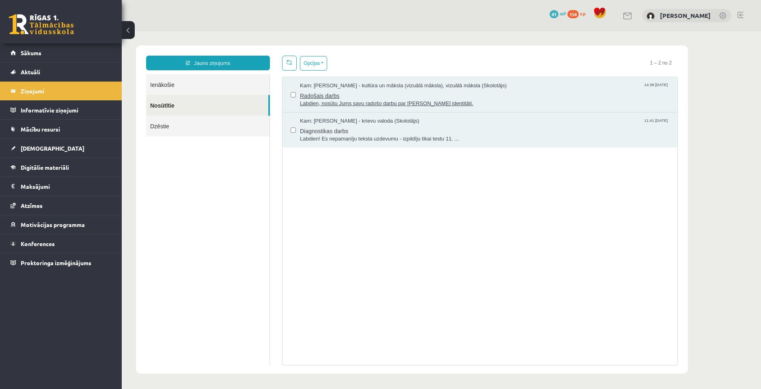
click at [317, 106] on span "Labdien, nosūtu Jums savu radošo darbu par [PERSON_NAME] identitāti." at bounding box center [484, 104] width 369 height 8
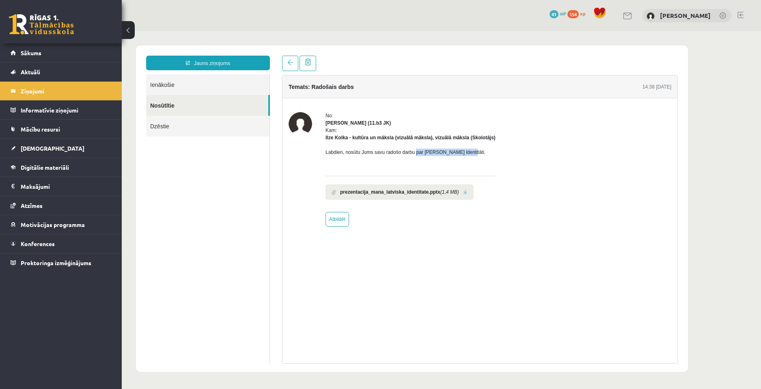
drag, startPoint x: 460, startPoint y: 152, endPoint x: 415, endPoint y: 153, distance: 45.1
click at [415, 153] on p "Labdien, nosūtu Jums savu radošo darbu par [PERSON_NAME] identitāti." at bounding box center [410, 152] width 170 height 7
copy p "par latvisko identitāti."
click at [437, 107] on div "No: [PERSON_NAME] (11.b3 JK) Kam: [PERSON_NAME] - kultūra un māksla (vizuālā mā…" at bounding box center [479, 169] width 395 height 142
click at [292, 56] on link at bounding box center [290, 63] width 16 height 15
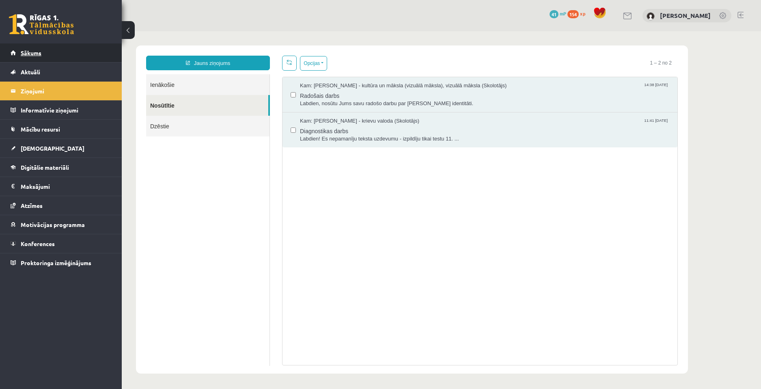
click at [52, 58] on link "Sākums" at bounding box center [61, 52] width 101 height 19
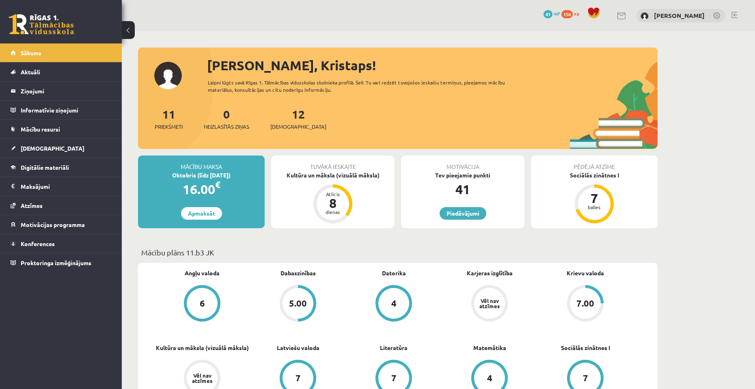
click at [543, 17] on span "41" at bounding box center [547, 14] width 9 height 8
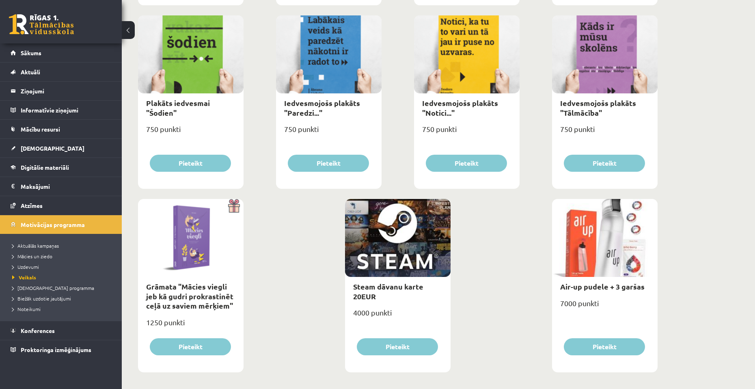
scroll to position [858, 0]
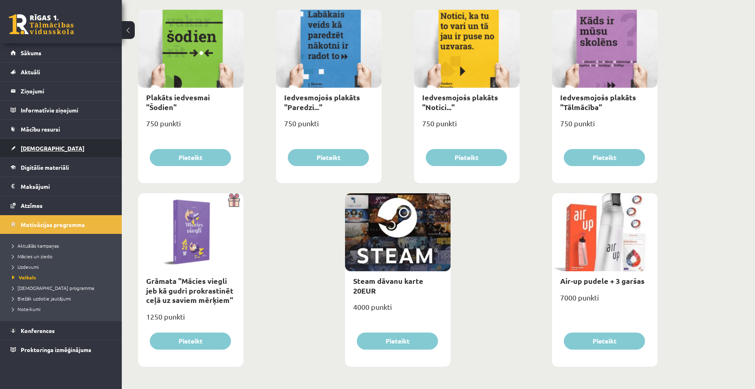
click at [40, 143] on link "[DEMOGRAPHIC_DATA]" at bounding box center [61, 148] width 101 height 19
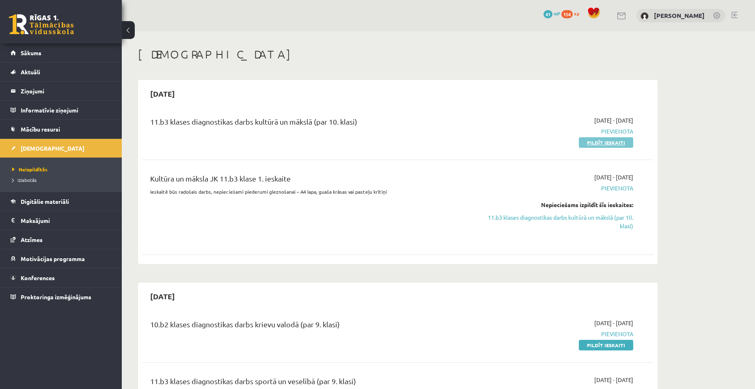
click at [610, 138] on link "Pildīt ieskaiti" at bounding box center [606, 142] width 54 height 11
click at [59, 96] on legend "Ziņojumi 0" at bounding box center [66, 91] width 91 height 19
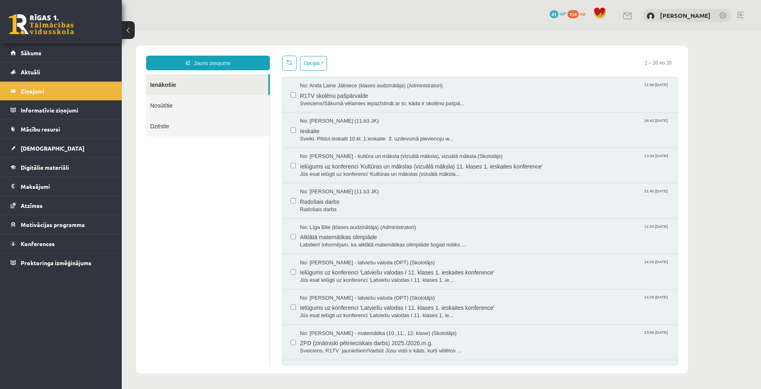
click at [168, 98] on link "Nosūtītie" at bounding box center [207, 105] width 123 height 21
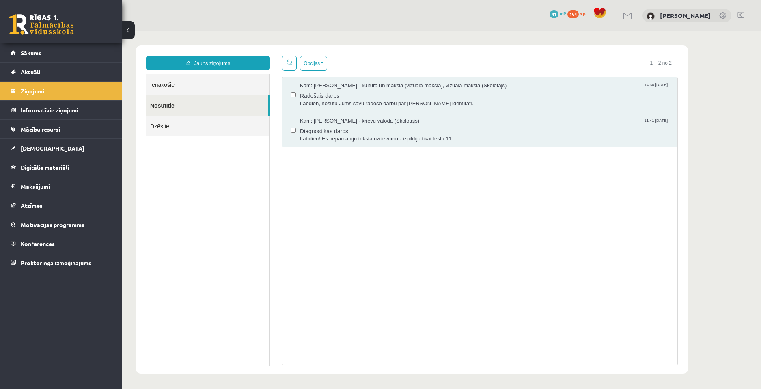
click at [293, 91] on label at bounding box center [293, 91] width 5 height 18
click at [317, 71] on div "Opcijas Atzīmēt visus ziņojumus Atcelt izvēlētos Atzīmēt visus kā lasītus Atzīm…" at bounding box center [480, 211] width 408 height 310
click at [321, 65] on button "Opcijas" at bounding box center [313, 63] width 27 height 15
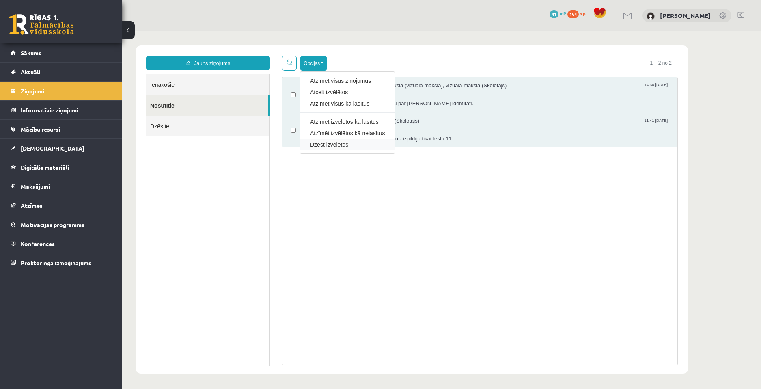
click at [334, 142] on link "Dzēst izvēlētos" at bounding box center [347, 144] width 75 height 8
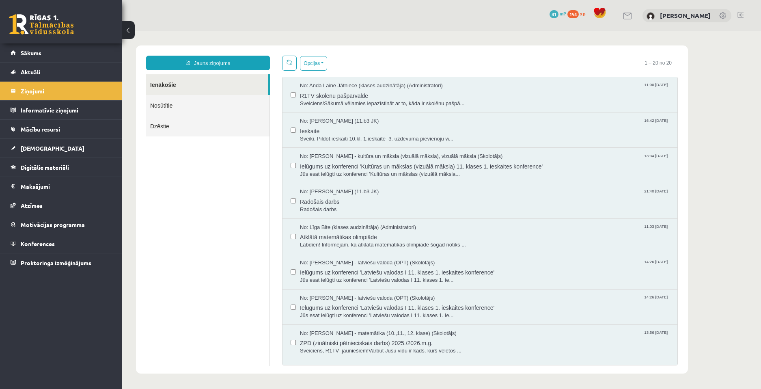
click at [230, 107] on link "Nosūtītie" at bounding box center [207, 105] width 123 height 21
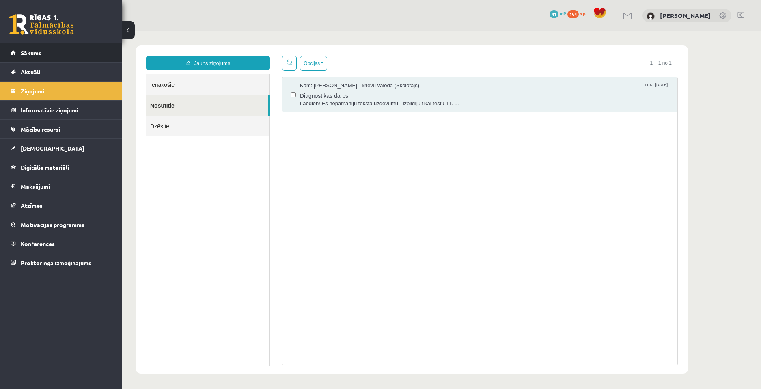
click at [53, 55] on link "Sākums" at bounding box center [61, 52] width 101 height 19
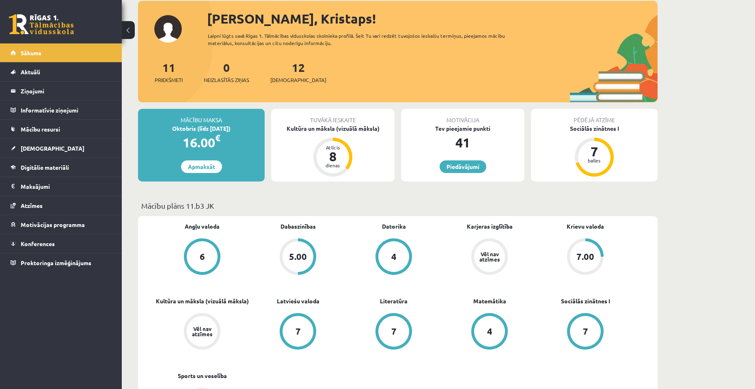
scroll to position [122, 0]
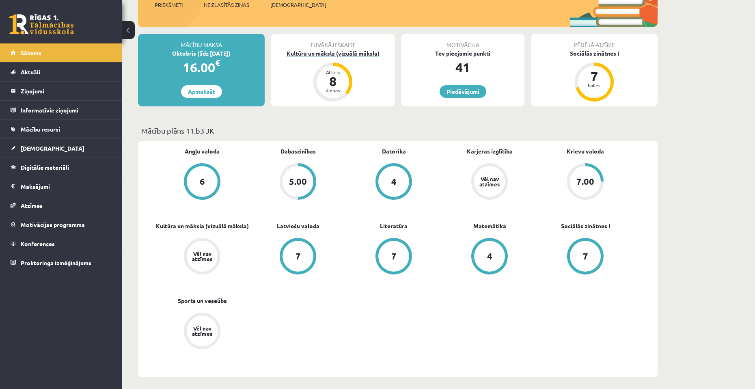
click at [329, 52] on div "Kultūra un māksla (vizuālā māksla)" at bounding box center [332, 53] width 123 height 9
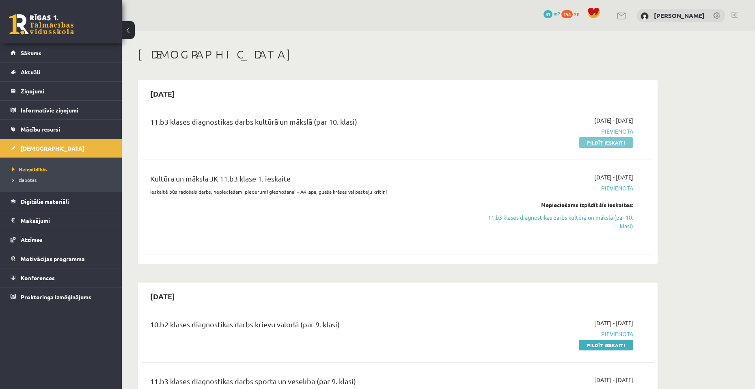
click at [605, 143] on link "Pildīt ieskaiti" at bounding box center [606, 142] width 54 height 11
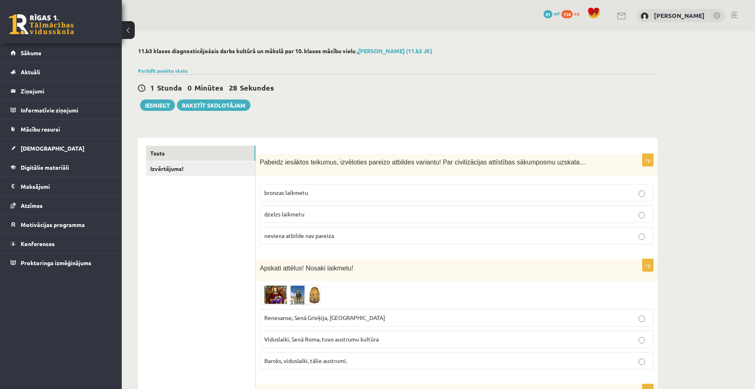
click at [350, 192] on p "bronzas laikmetu" at bounding box center [456, 192] width 385 height 9
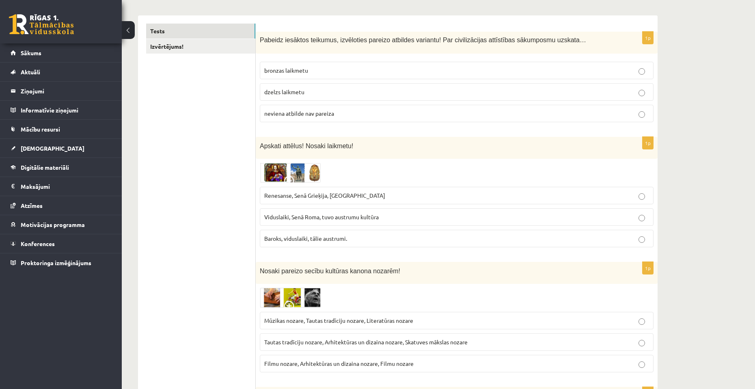
scroll to position [162, 0]
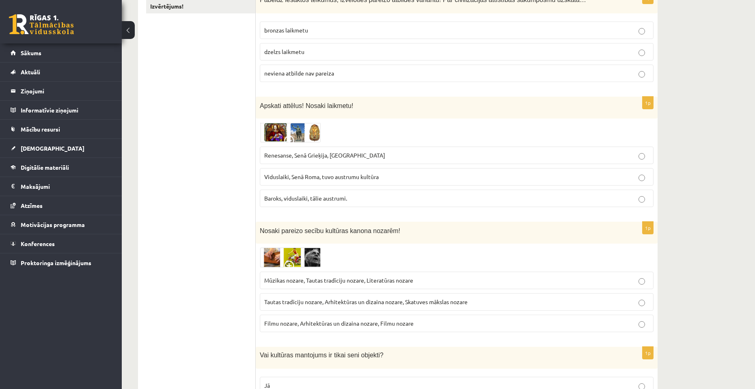
click at [381, 155] on p "Renesanse, Senā Grieķija, Ēģipte" at bounding box center [456, 155] width 385 height 9
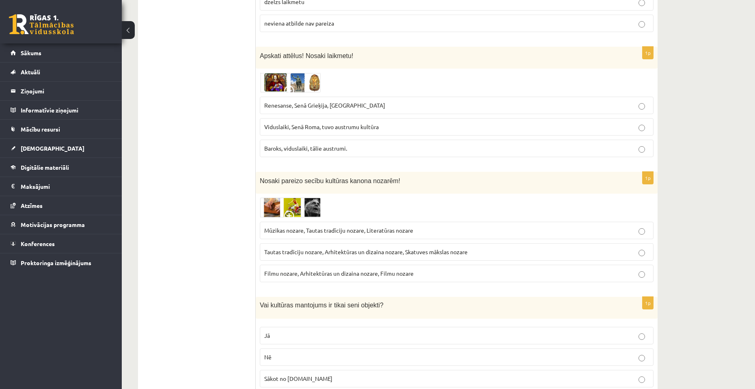
scroll to position [284, 0]
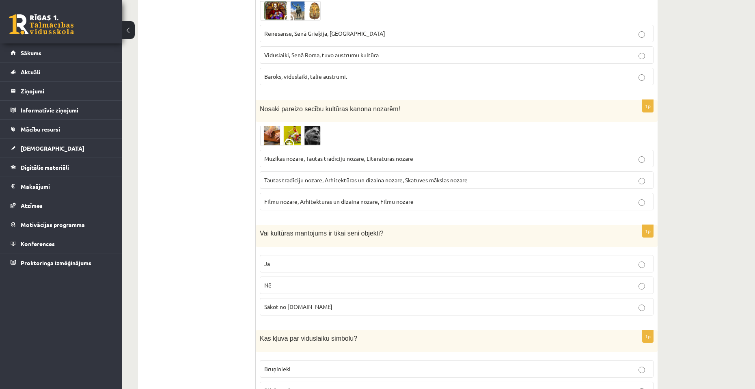
click at [401, 152] on label "Mūzikas nozare, Tautas tradīciju nozare, Literatūras nozare" at bounding box center [457, 158] width 394 height 17
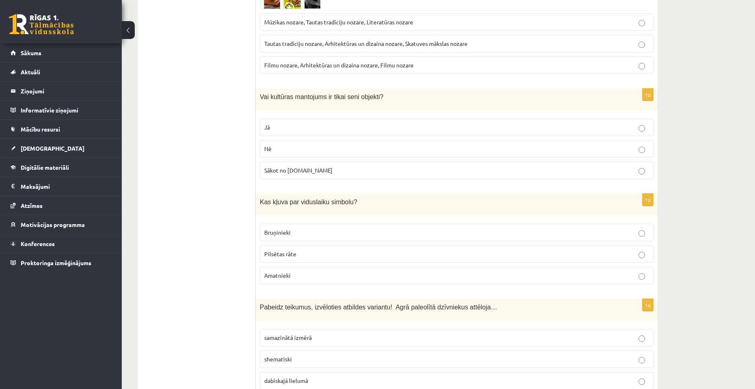
scroll to position [406, 0]
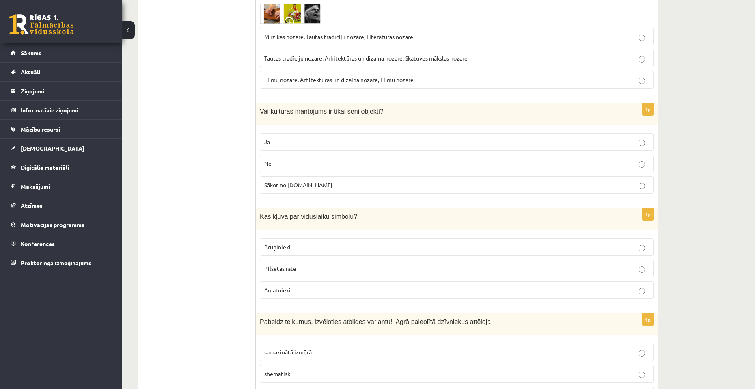
click at [341, 182] on p "Sākot no [DOMAIN_NAME]" at bounding box center [456, 185] width 385 height 9
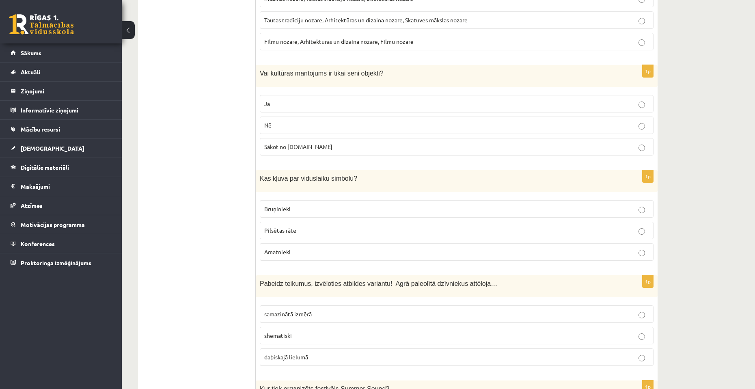
scroll to position [487, 0]
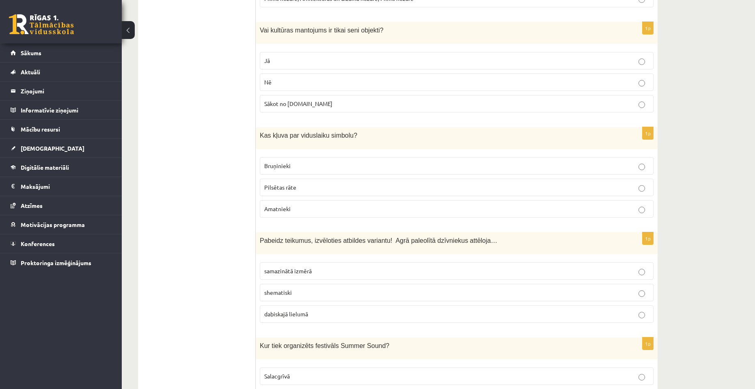
click at [332, 75] on label "Nē" at bounding box center [457, 81] width 394 height 17
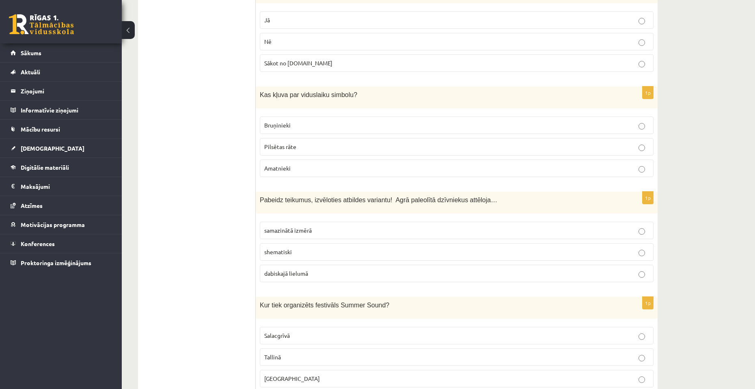
click at [336, 123] on p "Bruņinieki" at bounding box center [456, 125] width 385 height 9
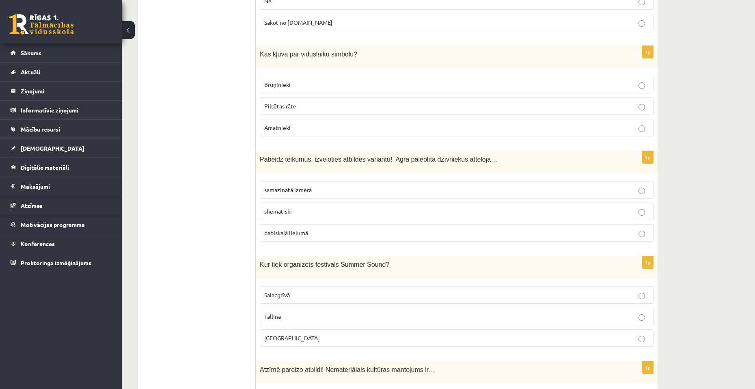
click at [298, 218] on label "shematiski" at bounding box center [457, 210] width 394 height 17
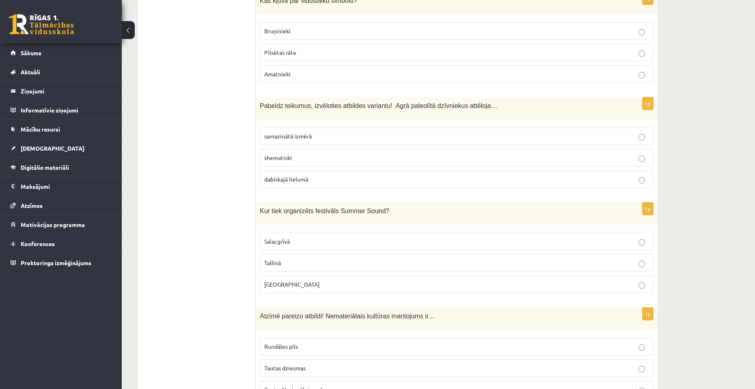
scroll to position [730, 0]
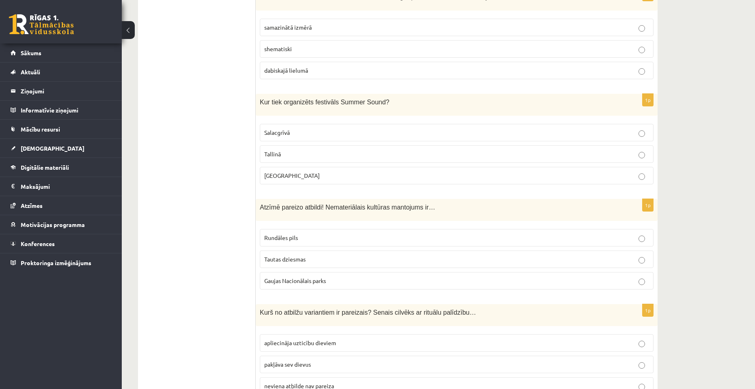
click at [297, 150] on p "Tallinā" at bounding box center [456, 154] width 385 height 9
click at [298, 142] on fieldset "Salacgrīvā Tallinā Liepājā" at bounding box center [457, 153] width 394 height 67
click at [299, 134] on p "Salacgrīvā" at bounding box center [456, 132] width 385 height 9
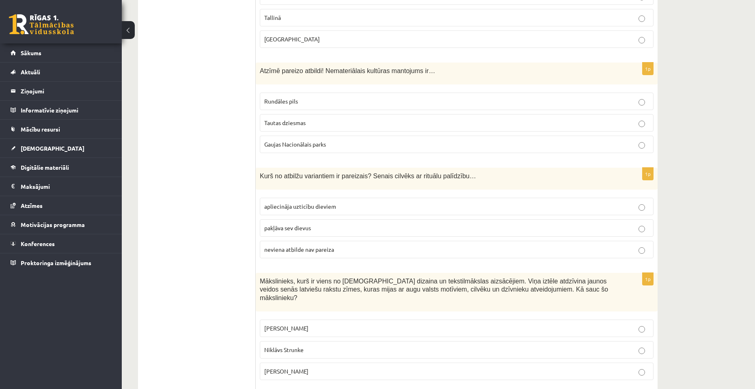
scroll to position [852, 0]
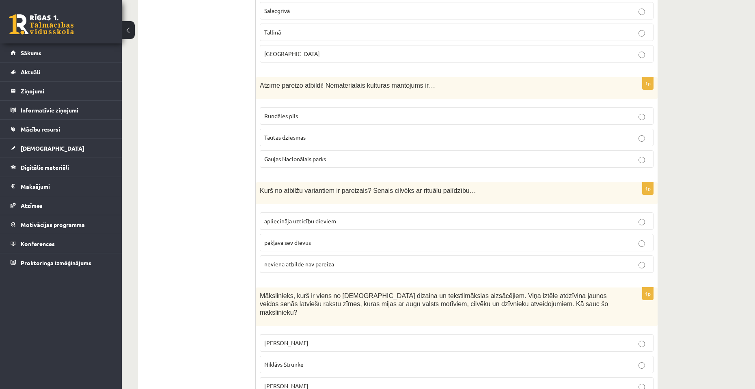
click at [316, 160] on span "Gaujas Nacionālais parks" at bounding box center [295, 158] width 62 height 7
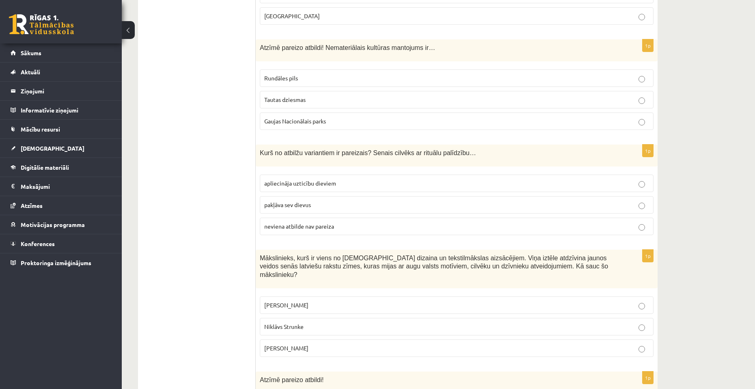
scroll to position [933, 0]
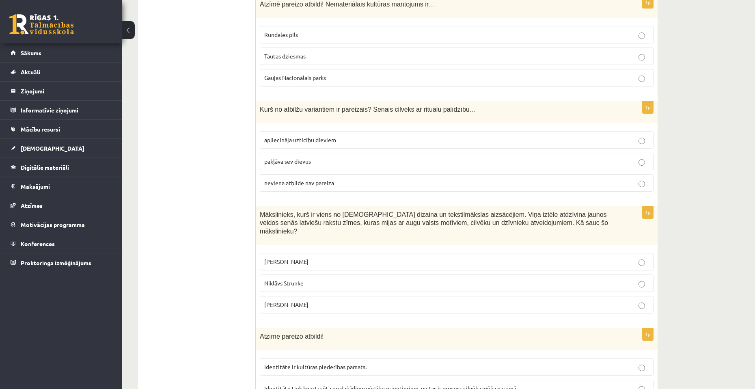
click at [339, 143] on p "apliecināja uzticību dieviem" at bounding box center [456, 140] width 385 height 9
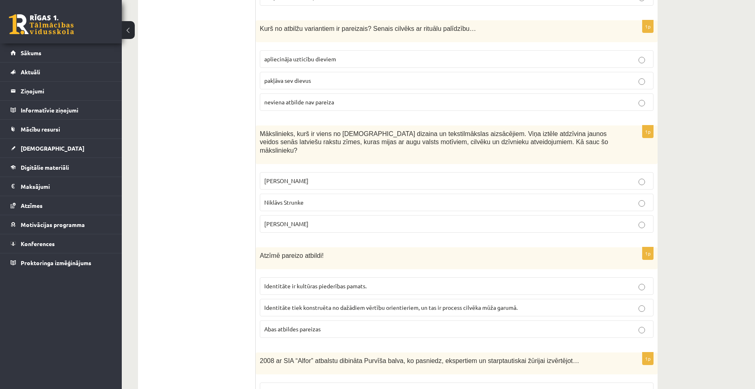
scroll to position [1015, 0]
click at [329, 178] on label "Ansis Cīrulis" at bounding box center [457, 180] width 394 height 17
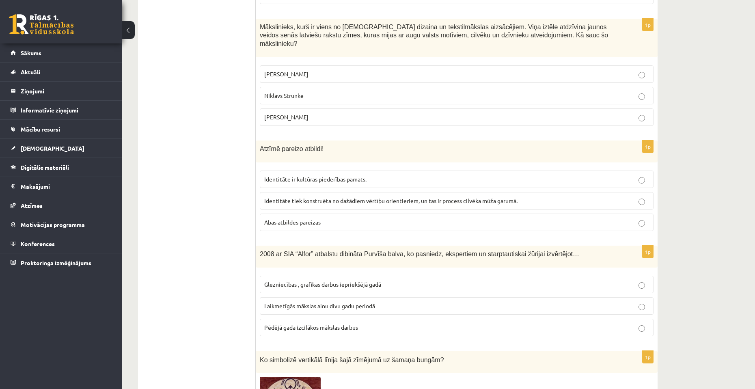
scroll to position [1141, 0]
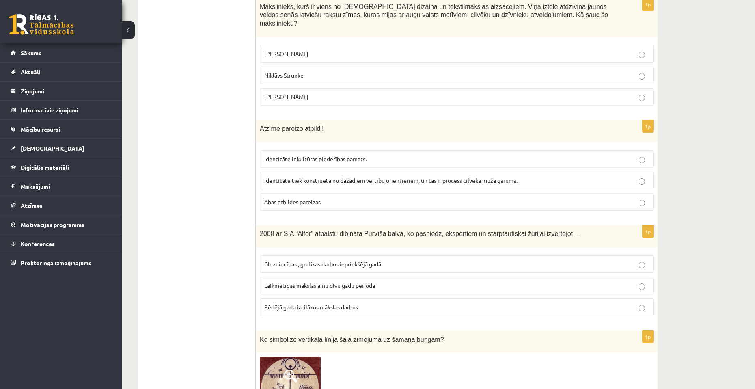
click at [341, 177] on span "Identitāte tiek konstruēta no dažādiem vērtību orientieriem, un tas ir process …" at bounding box center [390, 180] width 253 height 7
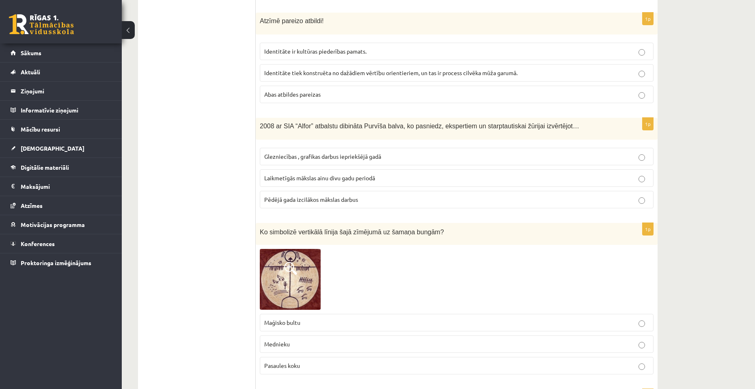
scroll to position [1263, 0]
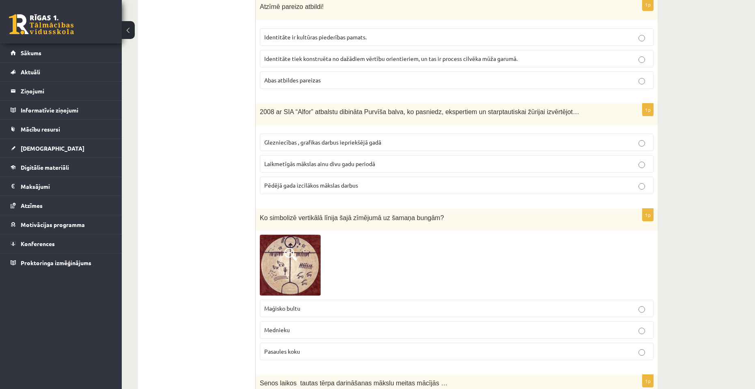
click at [338, 160] on span "Laikmetīgās mākslas ainu divu gadu periodā" at bounding box center [319, 163] width 111 height 7
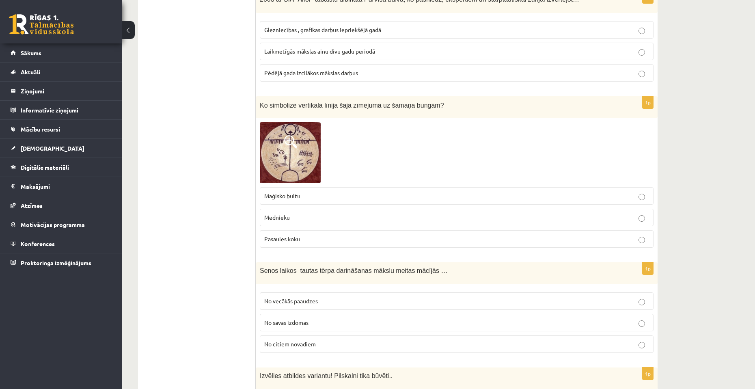
scroll to position [1385, 0]
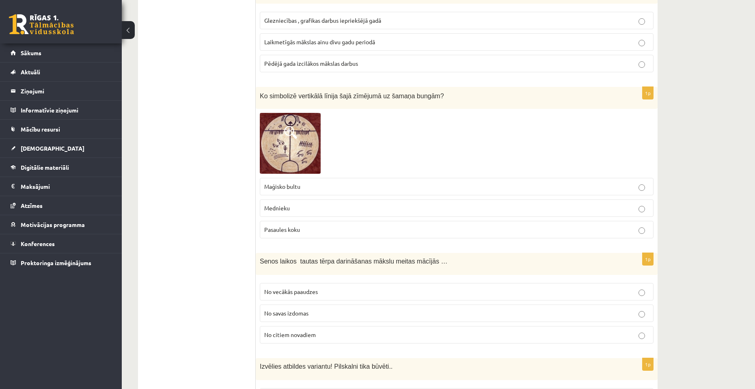
click at [297, 221] on label "Pasaules koku" at bounding box center [457, 229] width 394 height 17
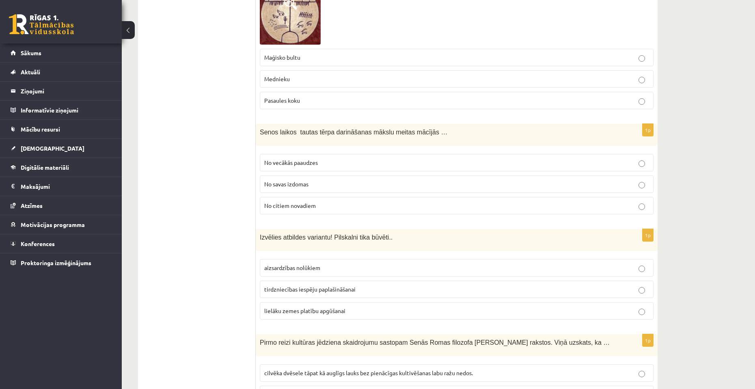
scroll to position [1506, 0]
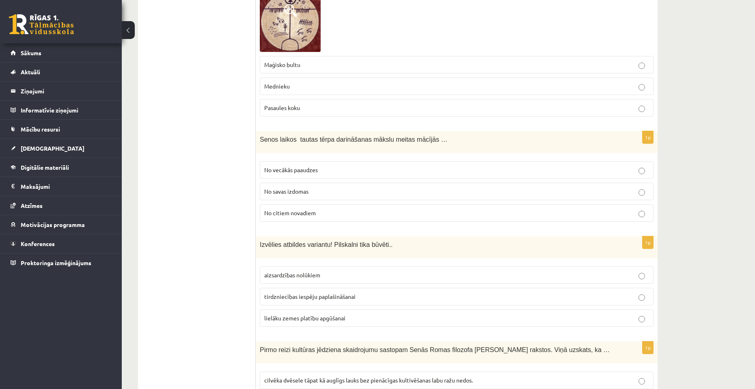
click at [334, 166] on p "No vecākās paaudzes" at bounding box center [456, 170] width 385 height 9
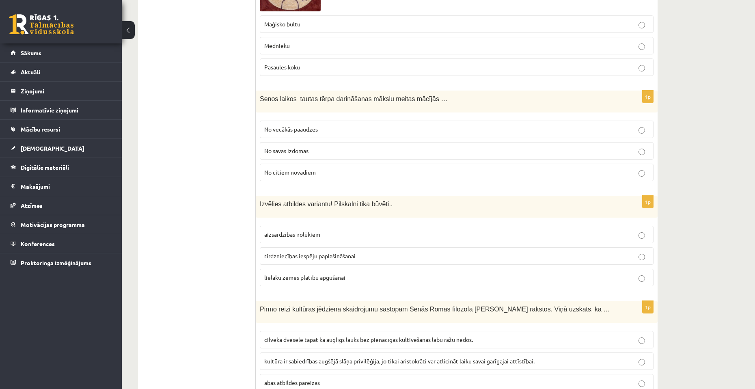
scroll to position [1628, 0]
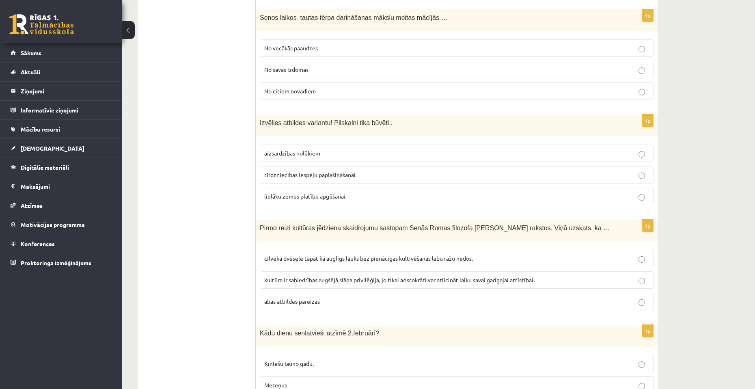
click at [339, 149] on p "aizsardzības nolūkiem" at bounding box center [456, 153] width 385 height 9
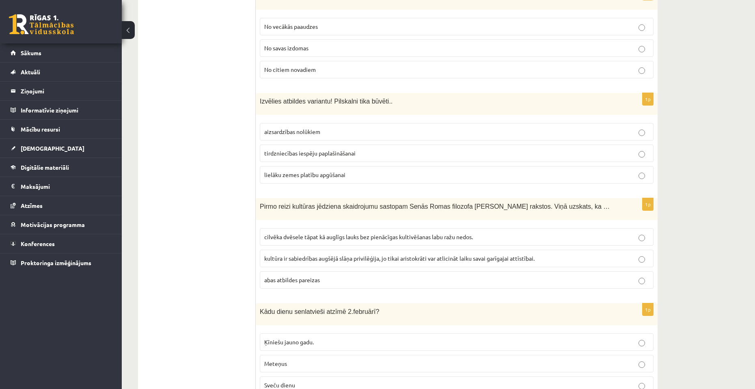
scroll to position [1669, 0]
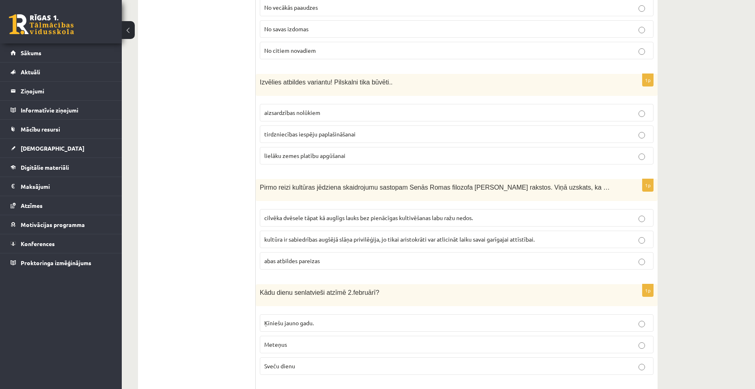
click at [340, 130] on span "tirdzniecības iespēju paplašināšanai" at bounding box center [309, 133] width 91 height 7
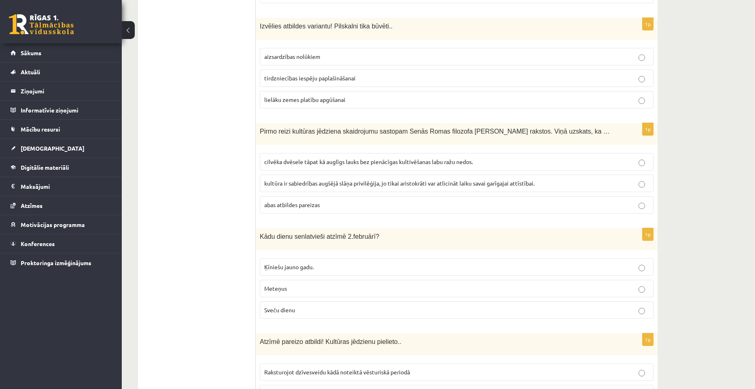
scroll to position [1750, 0]
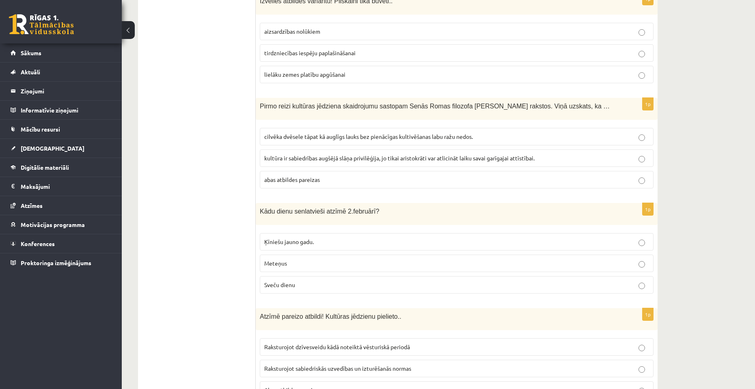
click at [334, 154] on span "kultūra ir sabiedrības augšējā slāņa privilēģija, jo tikai aristokrāti var atli…" at bounding box center [399, 157] width 270 height 7
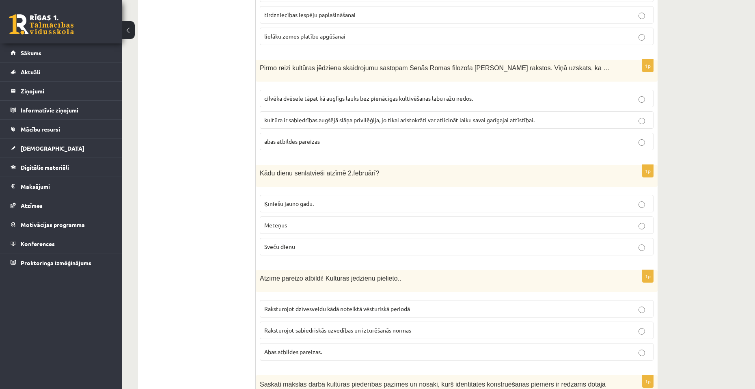
scroll to position [1831, 0]
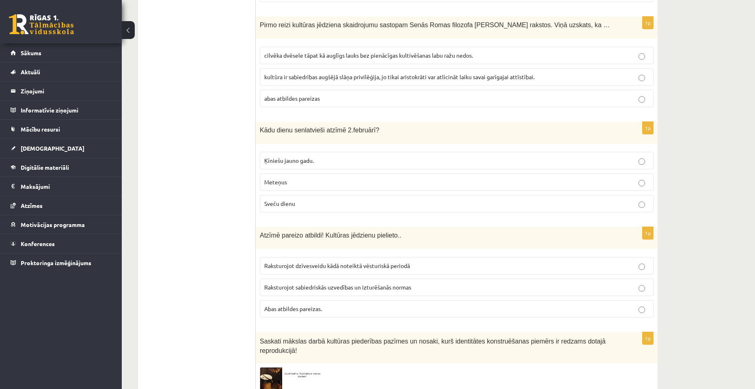
click at [320, 178] on p "Meteņus" at bounding box center [456, 182] width 385 height 9
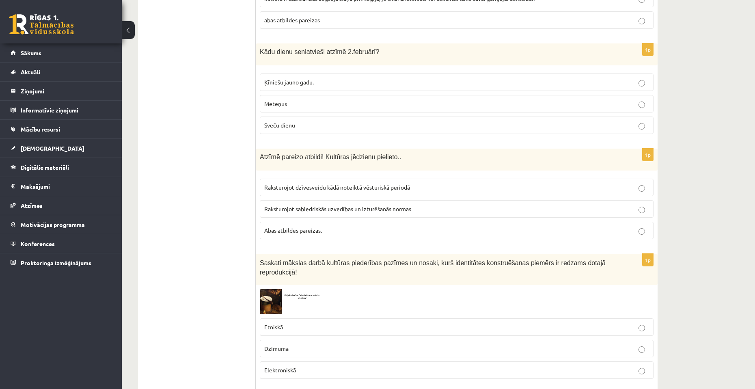
scroll to position [1912, 0]
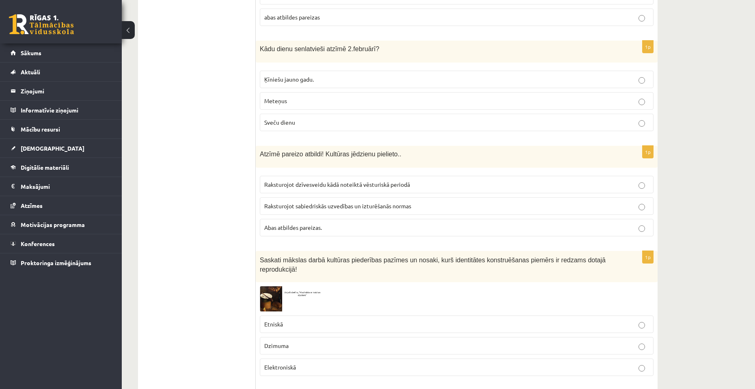
click at [336, 202] on span "Raksturojot sabiedriskās uzvedības un izturēšanās normas" at bounding box center [337, 205] width 147 height 7
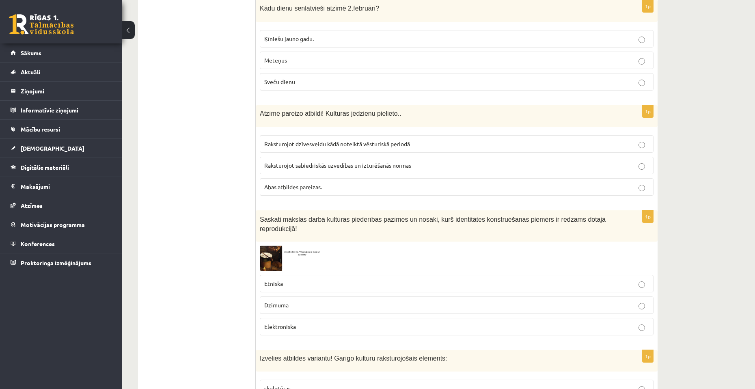
click at [346, 183] on p "Abas atbildes pareizas." at bounding box center [456, 187] width 385 height 9
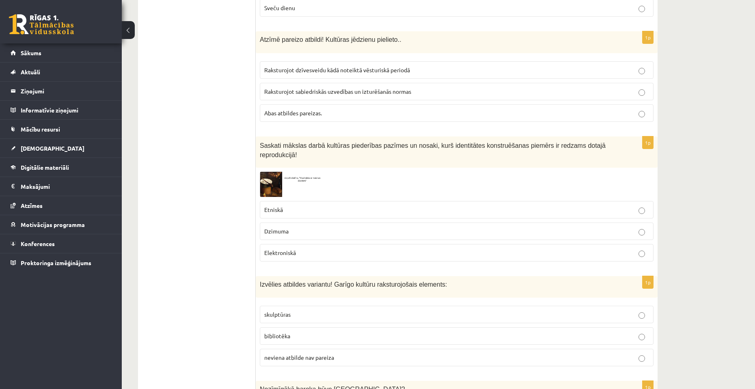
scroll to position [1993, 0]
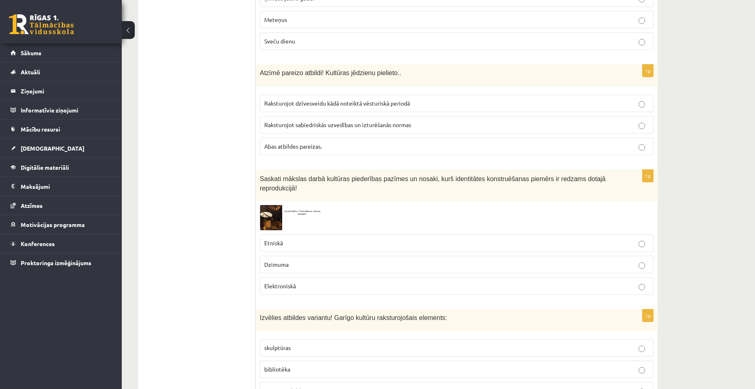
click at [362, 99] on span "Raksturojot dzīvesveidu kādā noteiktā vēsturiskā periodā" at bounding box center [337, 102] width 146 height 7
click at [360, 239] on p "Etniskā" at bounding box center [456, 243] width 385 height 9
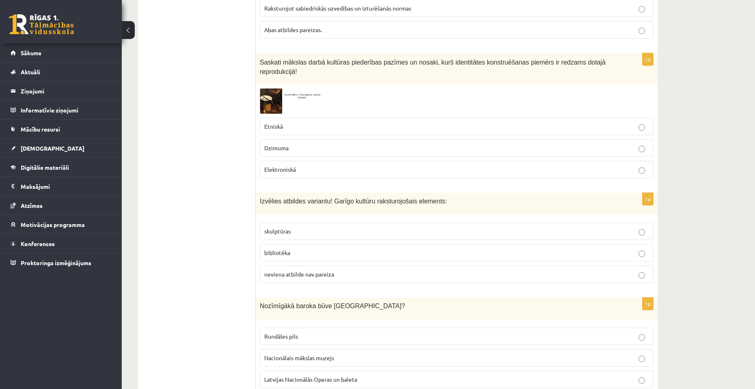
scroll to position [2115, 0]
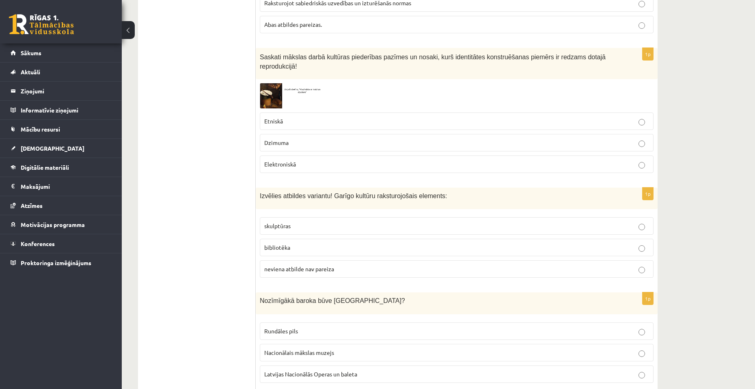
click at [369, 222] on p "skulptūras" at bounding box center [456, 226] width 385 height 9
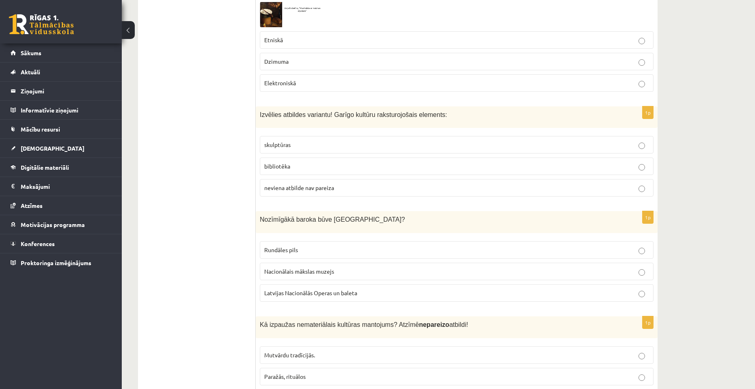
scroll to position [2237, 0]
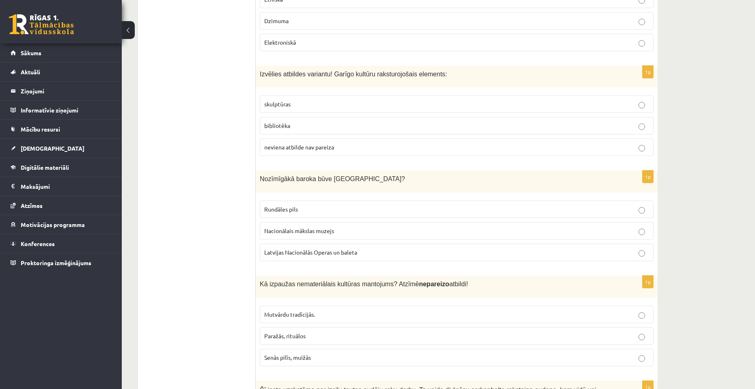
click at [366, 243] on label "Latvijas Nacionālās Operas un baleta" at bounding box center [457, 251] width 394 height 17
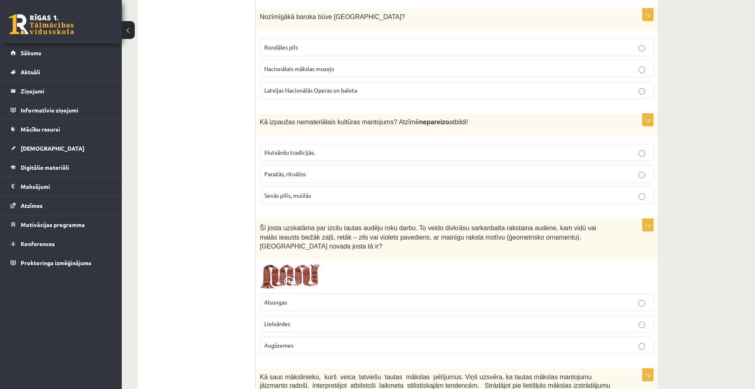
scroll to position [2399, 0]
click at [305, 148] on p "Mutvārdu tradīcijās." at bounding box center [456, 152] width 385 height 9
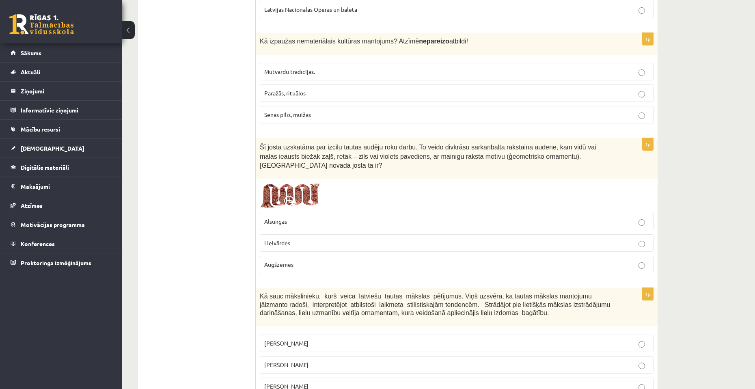
scroll to position [2480, 0]
click at [368, 259] on p "Augšzemes" at bounding box center [456, 263] width 385 height 9
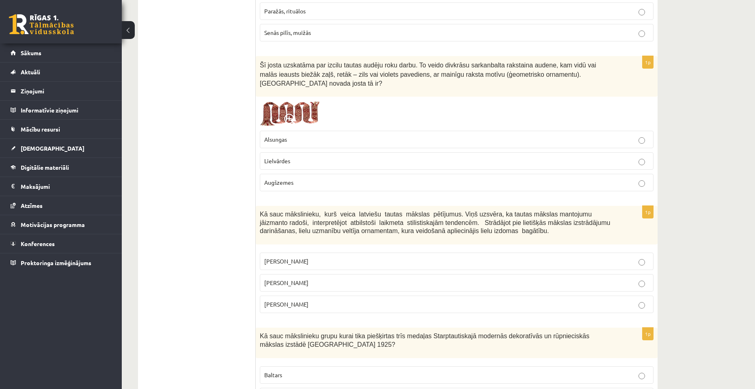
scroll to position [2602, 0]
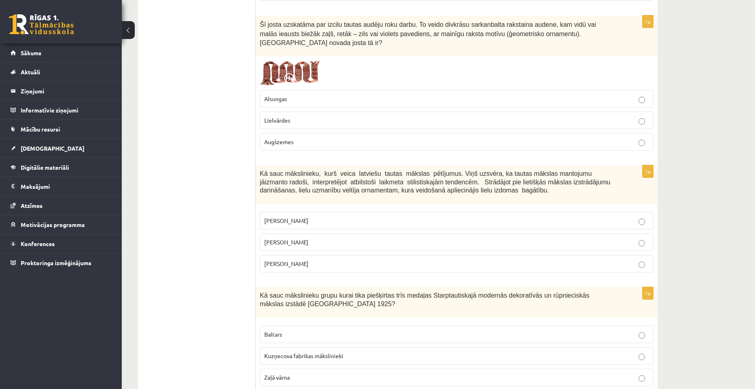
click at [369, 255] on label "Rihards Zariņš" at bounding box center [457, 263] width 394 height 17
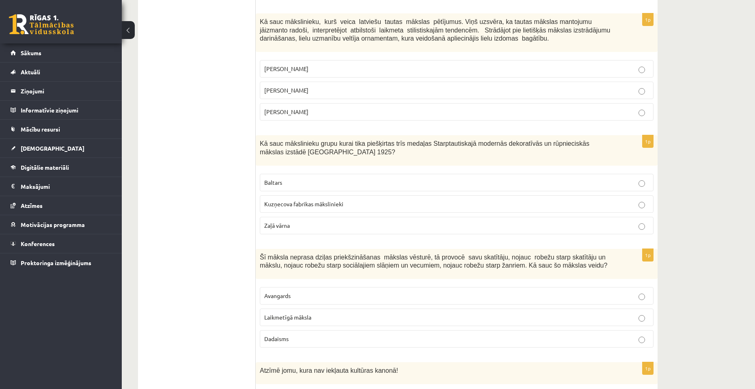
scroll to position [2764, 0]
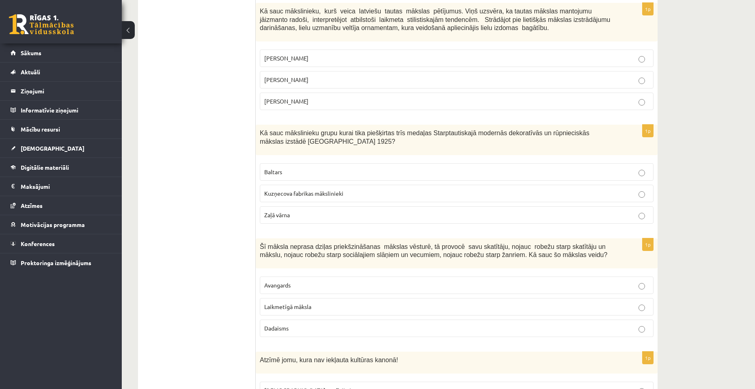
click at [370, 189] on p "Kuzņecova fabrikas mākslinieki" at bounding box center [456, 193] width 385 height 9
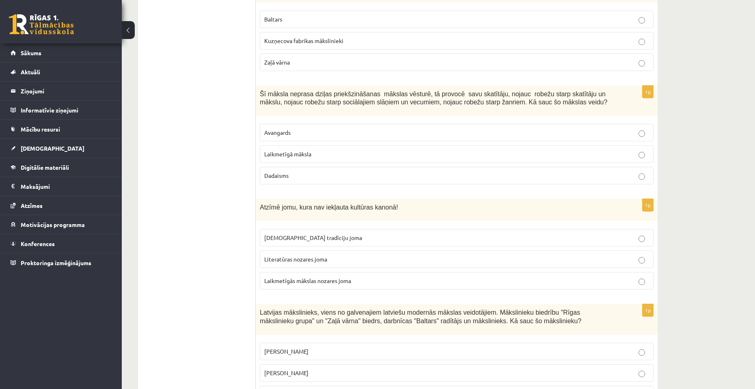
scroll to position [2927, 0]
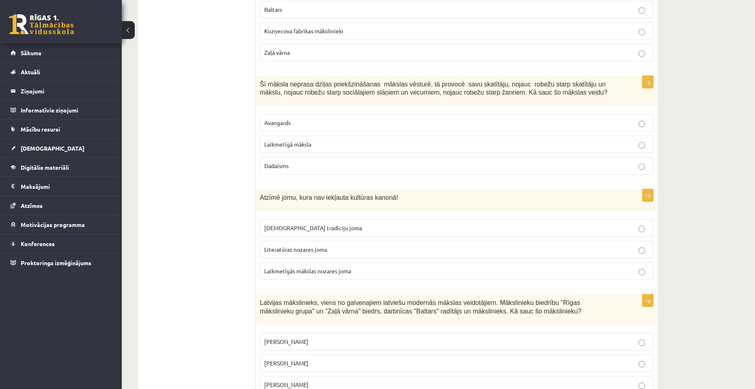
click at [356, 162] on p "Dadaisms" at bounding box center [456, 166] width 385 height 9
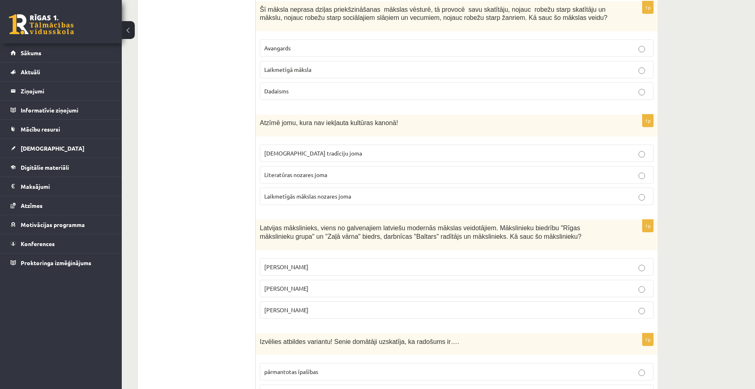
scroll to position [3008, 0]
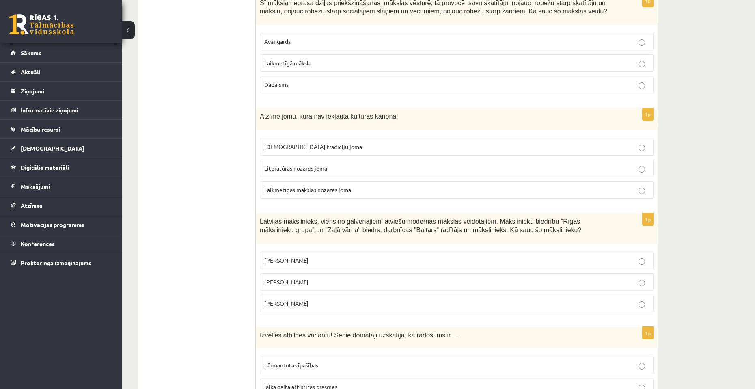
click at [355, 164] on p "Literatūras nozares joma" at bounding box center [456, 168] width 385 height 9
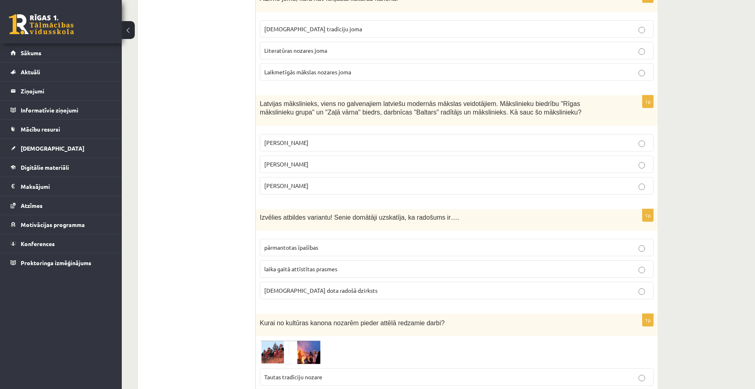
scroll to position [3130, 0]
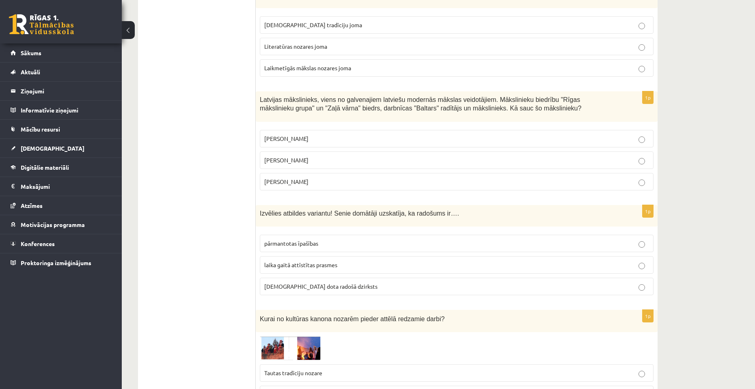
click at [362, 156] on p "Romāns Suta" at bounding box center [456, 160] width 385 height 9
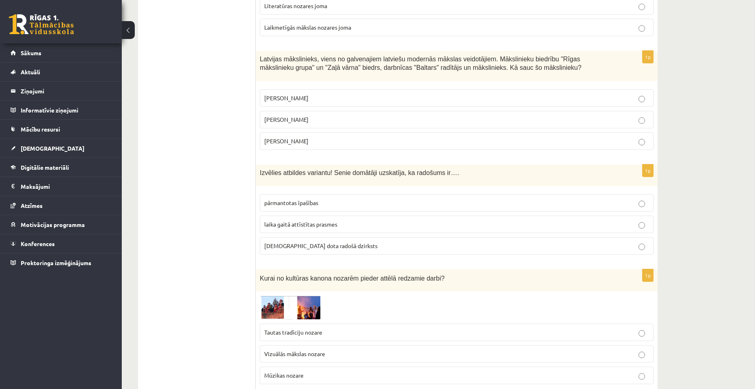
click at [358, 215] on label "laika gaitā attīstītas prasmes" at bounding box center [457, 223] width 394 height 17
click at [340, 328] on p "Tautas tradīciju nozare" at bounding box center [456, 332] width 385 height 9
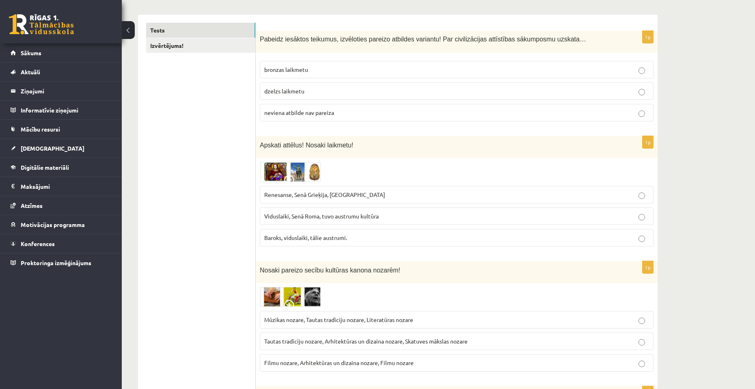
scroll to position [0, 0]
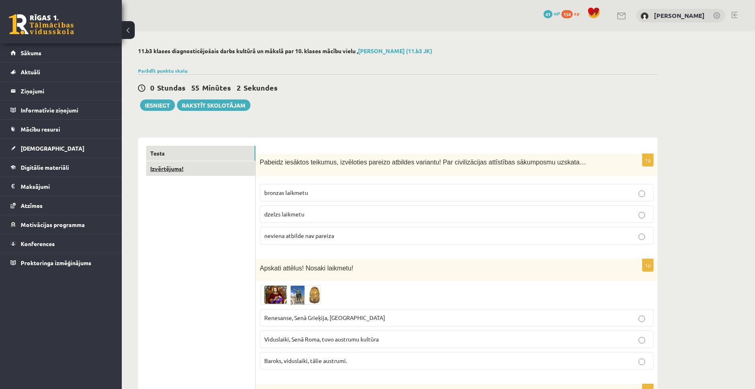
click at [230, 172] on link "Izvērtējums!" at bounding box center [200, 168] width 109 height 15
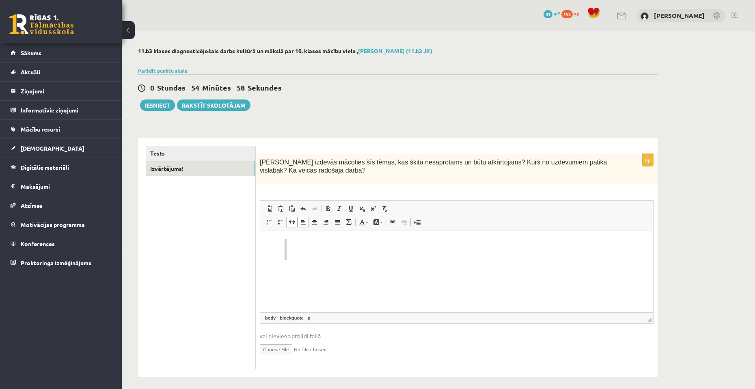
click at [308, 252] on p "Editor, wiswyg-editor-user-answer-47433965170120" at bounding box center [460, 249] width 331 height 9
click at [319, 245] on p "Editor, wiswyg-editor-user-answer-47433965170120" at bounding box center [456, 243] width 377 height 9
click at [171, 108] on button "Iesniegt" at bounding box center [157, 104] width 35 height 11
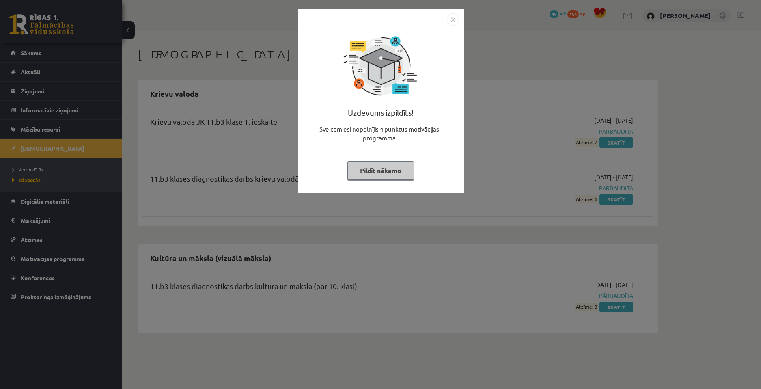
click at [451, 20] on img "Close" at bounding box center [453, 19] width 12 height 12
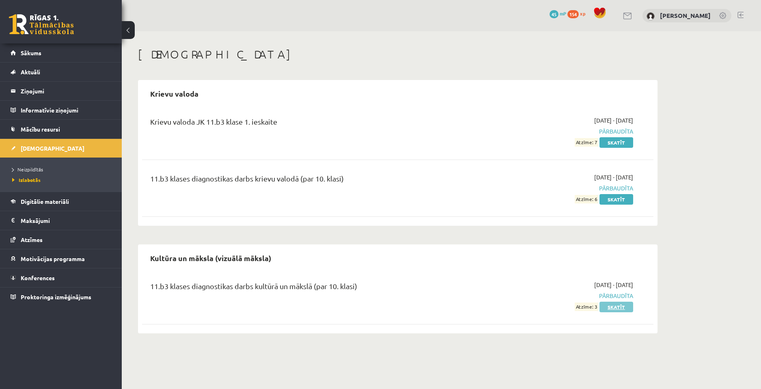
click at [609, 306] on link "Skatīt" at bounding box center [616, 307] width 34 height 11
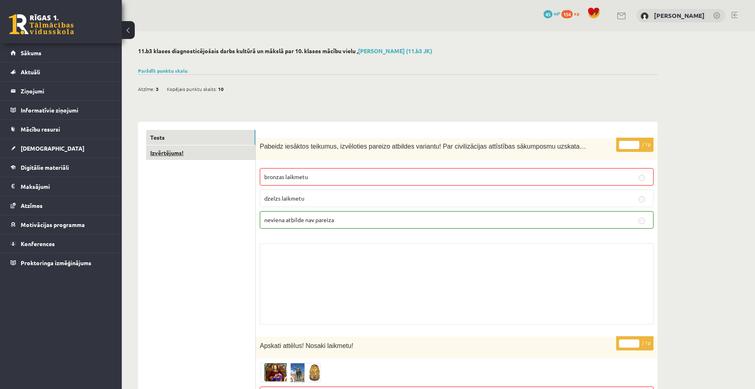
click at [195, 155] on link "Izvērtējums!" at bounding box center [200, 152] width 109 height 15
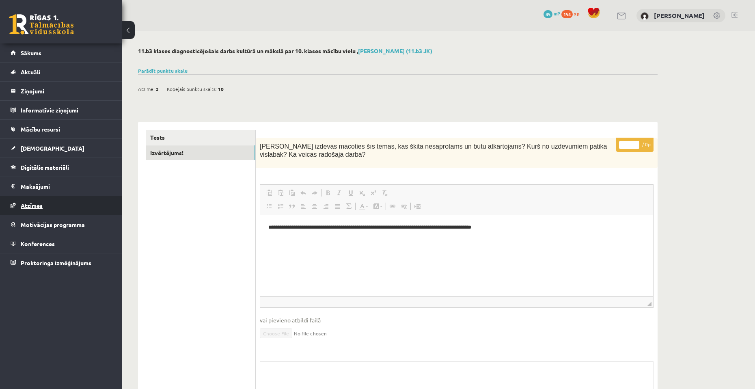
click at [35, 204] on span "Atzīmes" at bounding box center [32, 205] width 22 height 7
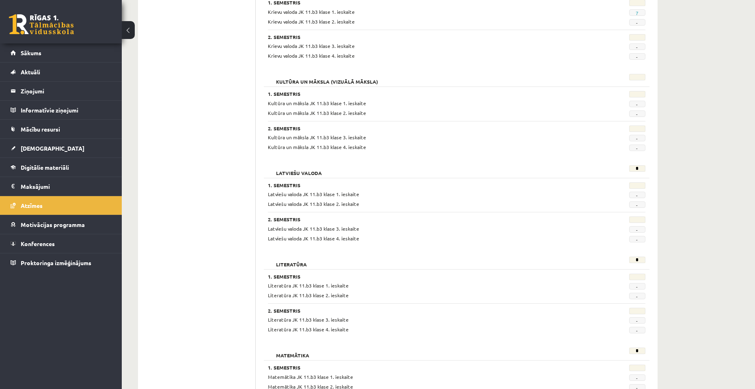
scroll to position [394, 0]
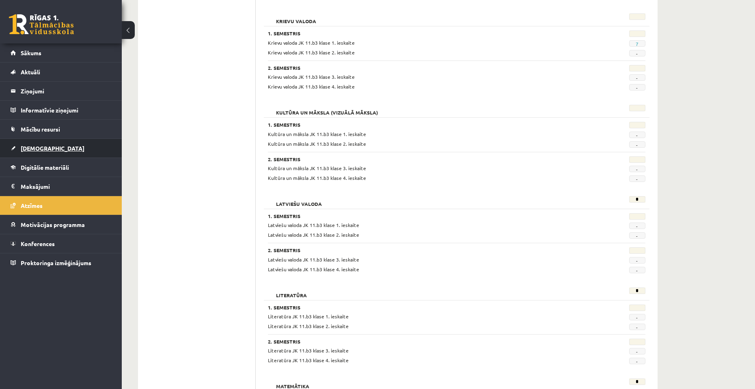
click at [42, 145] on span "[DEMOGRAPHIC_DATA]" at bounding box center [53, 147] width 64 height 7
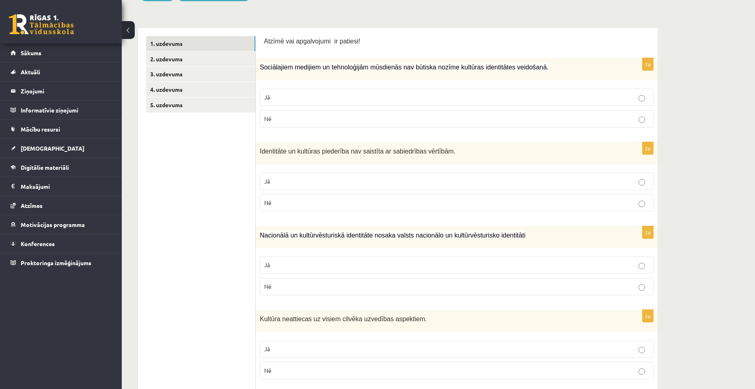
scroll to position [81, 0]
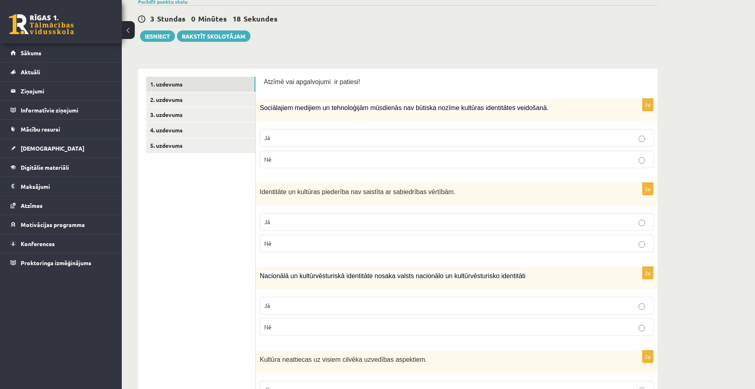
click at [360, 166] on label "Nē" at bounding box center [457, 159] width 394 height 17
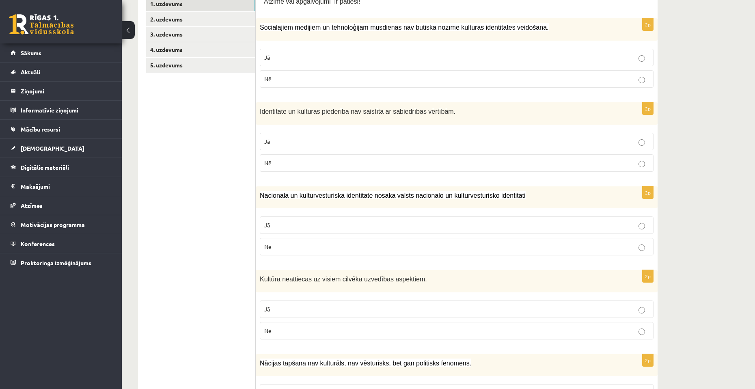
scroll to position [162, 0]
click at [360, 166] on p "Nē" at bounding box center [456, 162] width 385 height 9
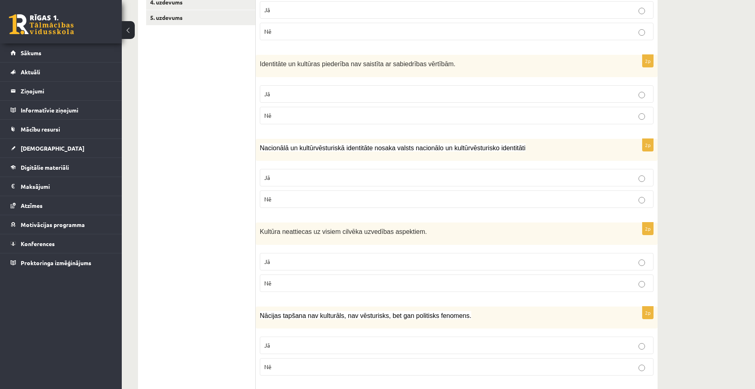
scroll to position [243, 0]
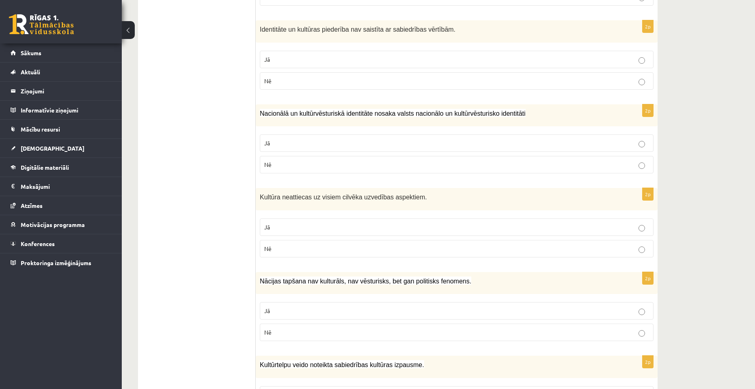
click at [366, 143] on p "Jā" at bounding box center [456, 143] width 385 height 9
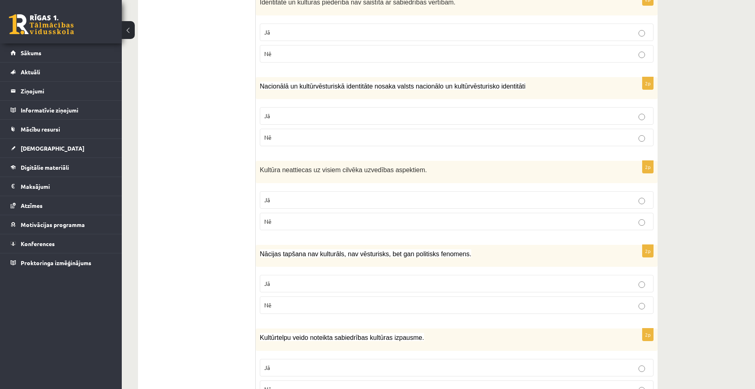
scroll to position [284, 0]
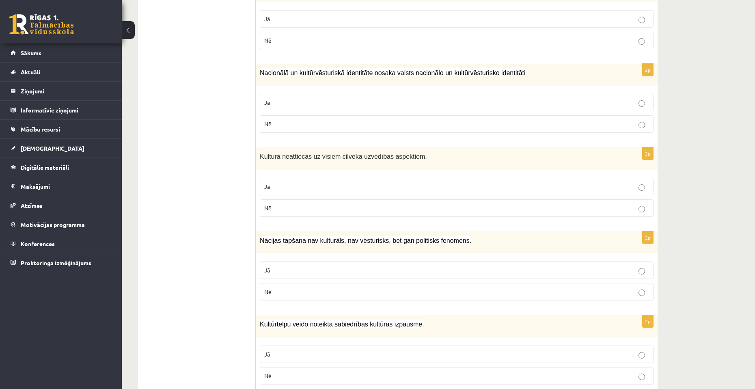
click at [356, 210] on p "Nē" at bounding box center [456, 208] width 385 height 9
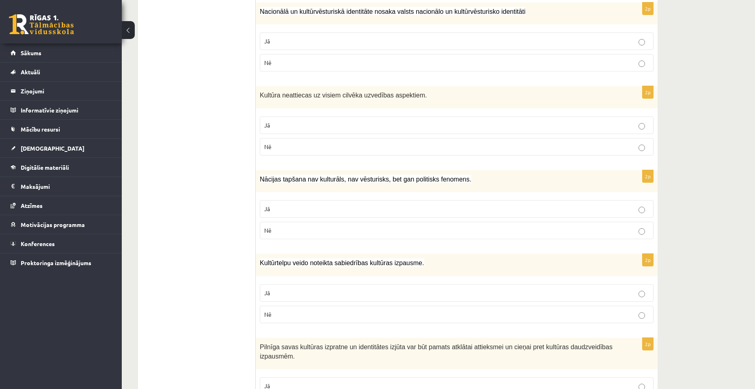
scroll to position [406, 0]
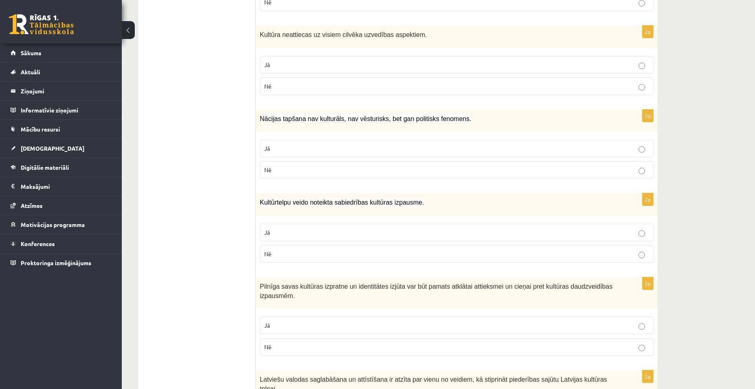
click at [344, 170] on p "Nē" at bounding box center [456, 170] width 385 height 9
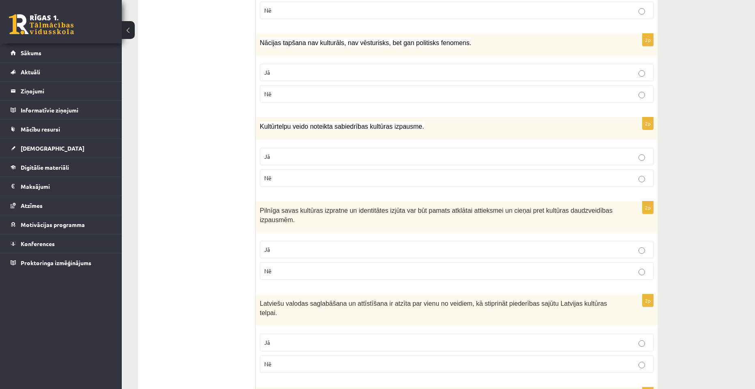
scroll to position [487, 0]
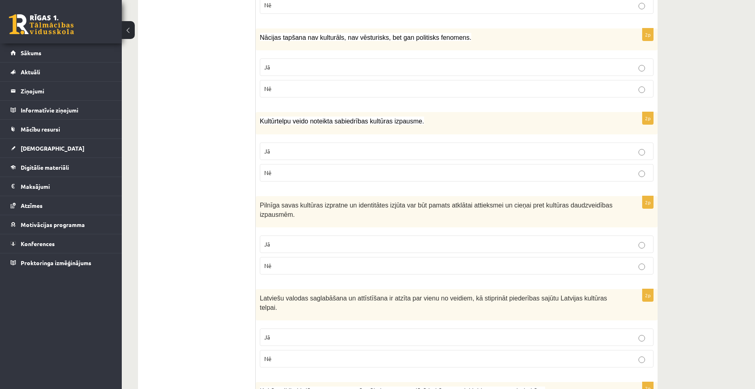
click at [335, 155] on p "Jā" at bounding box center [456, 151] width 385 height 9
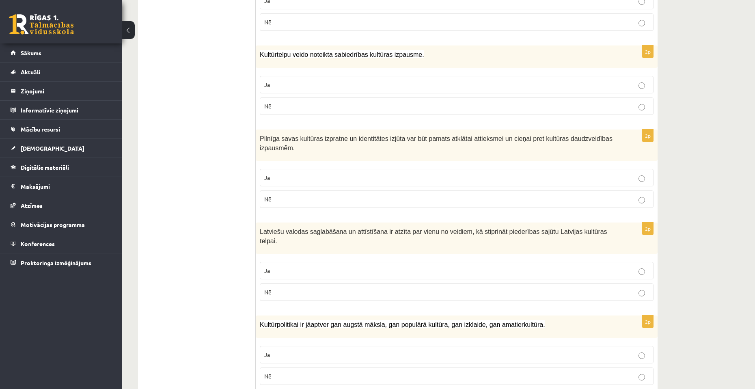
scroll to position [568, 0]
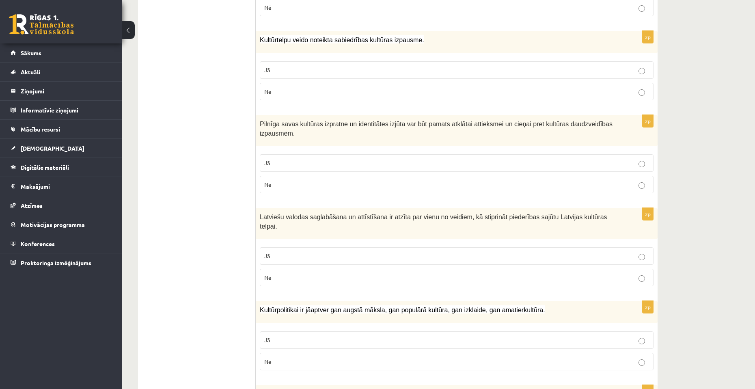
click at [344, 165] on p "Jā" at bounding box center [456, 163] width 385 height 9
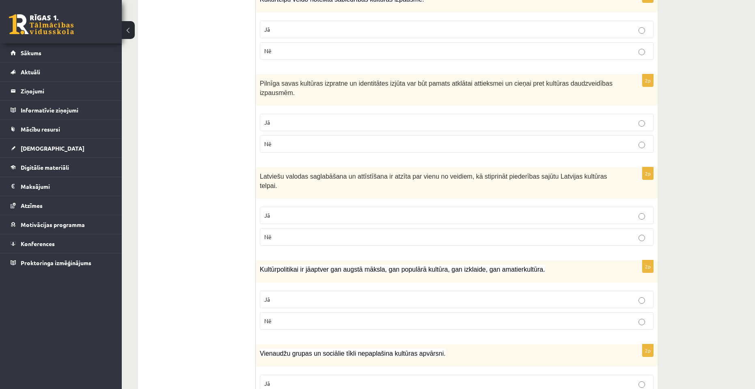
scroll to position [649, 0]
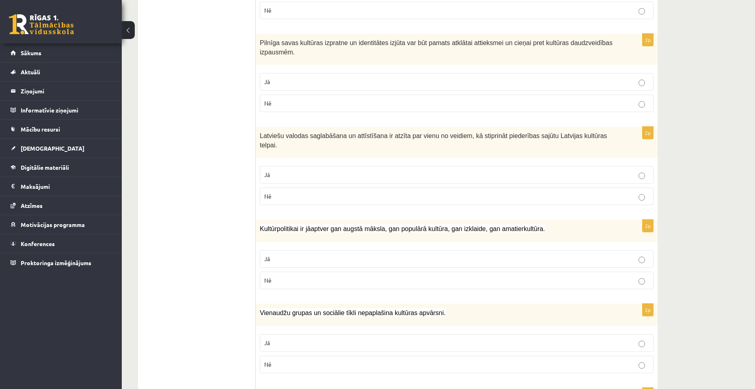
click at [345, 170] on p "Jā" at bounding box center [456, 174] width 385 height 9
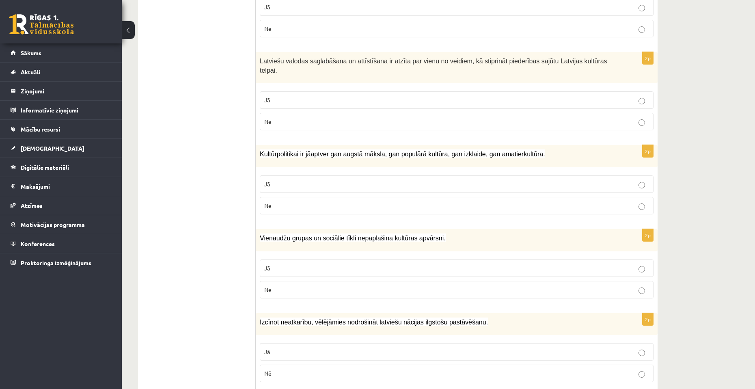
scroll to position [730, 0]
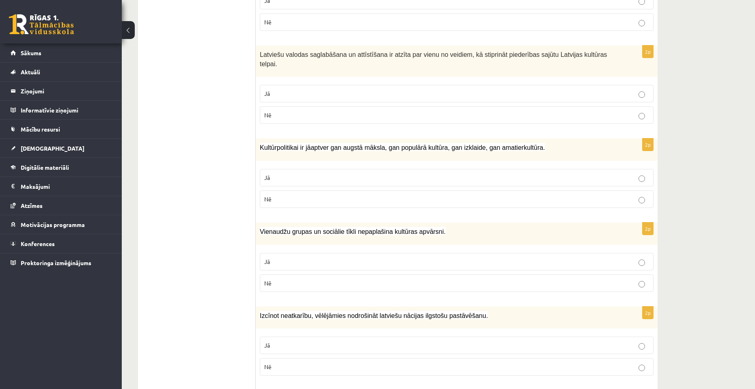
click at [345, 173] on p "Jā" at bounding box center [456, 177] width 385 height 9
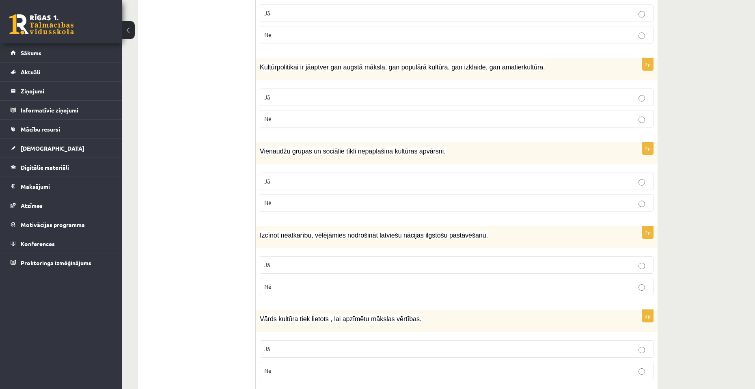
scroll to position [812, 0]
click at [337, 198] on p "Nē" at bounding box center [456, 202] width 385 height 9
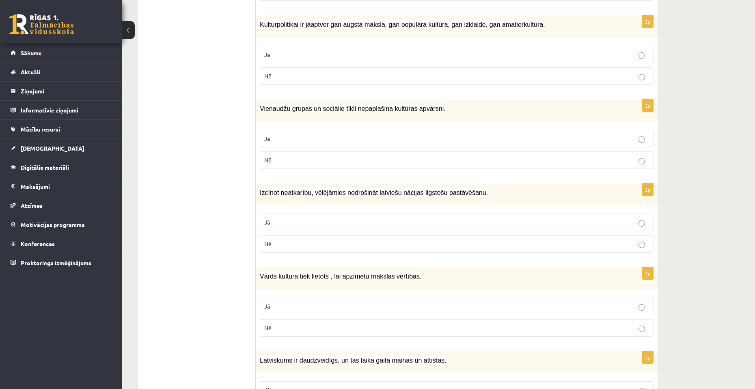
scroll to position [893, 0]
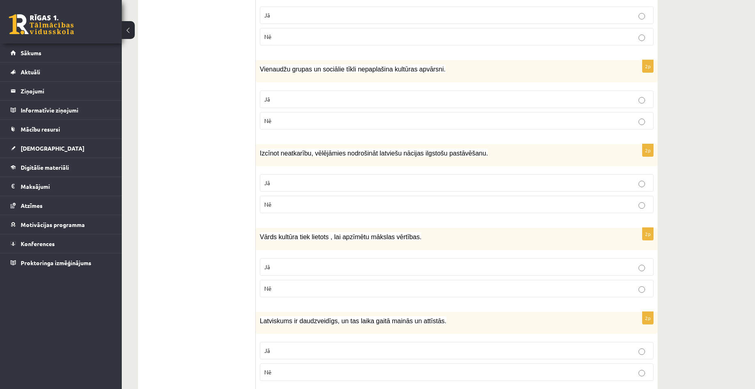
click at [345, 181] on label "Jā" at bounding box center [457, 182] width 394 height 17
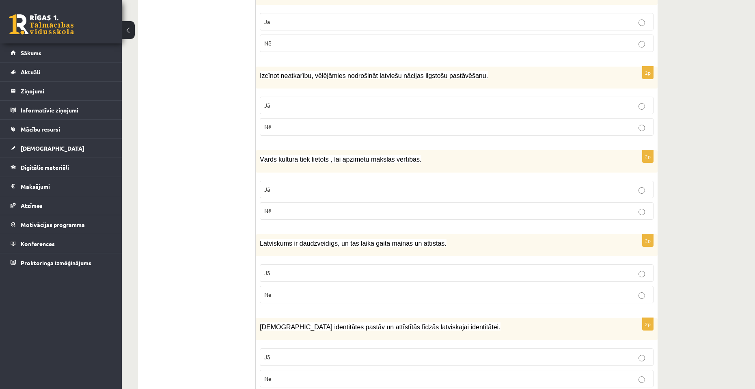
scroll to position [974, 0]
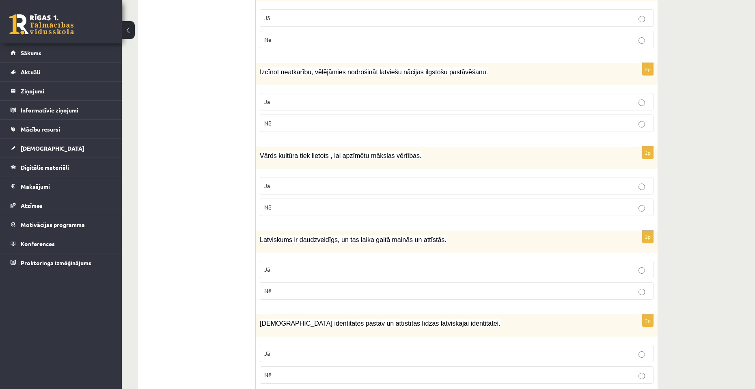
click at [346, 181] on p "Jā" at bounding box center [456, 185] width 385 height 9
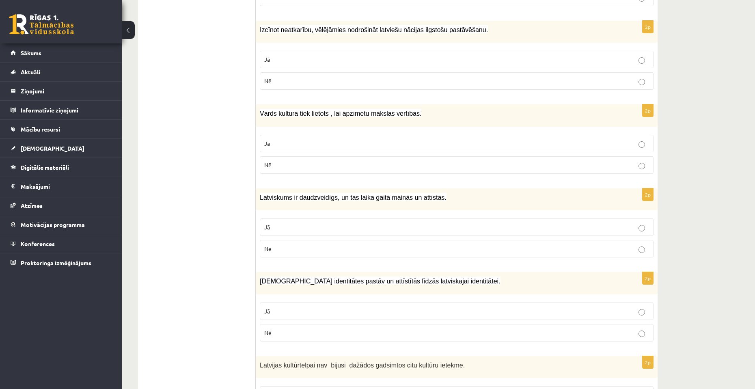
scroll to position [1055, 0]
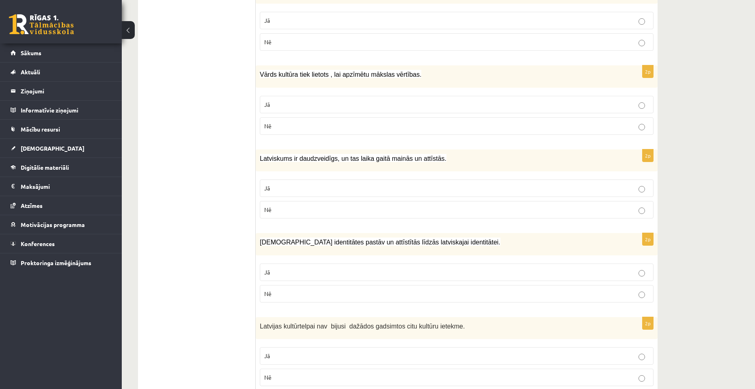
click at [346, 184] on p "Jā" at bounding box center [456, 188] width 385 height 9
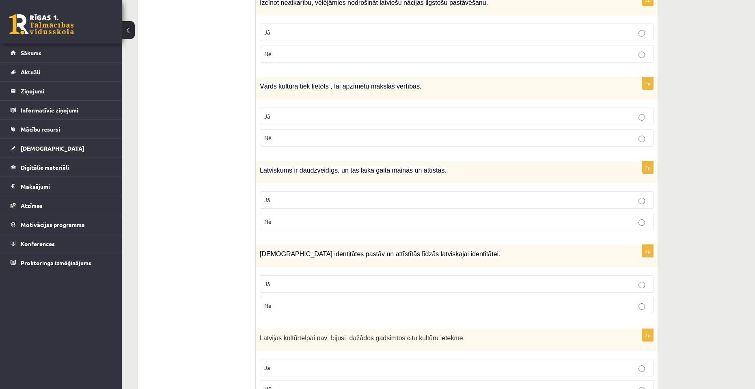
scroll to position [1075, 0]
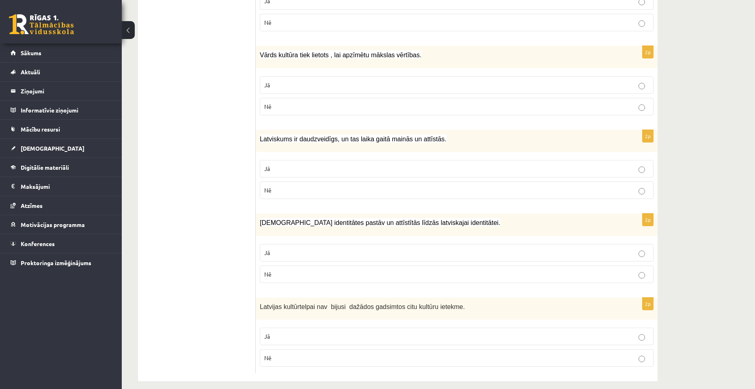
click at [342, 244] on label "Jā" at bounding box center [457, 252] width 394 height 17
click at [313, 353] on p "Nē" at bounding box center [456, 357] width 385 height 9
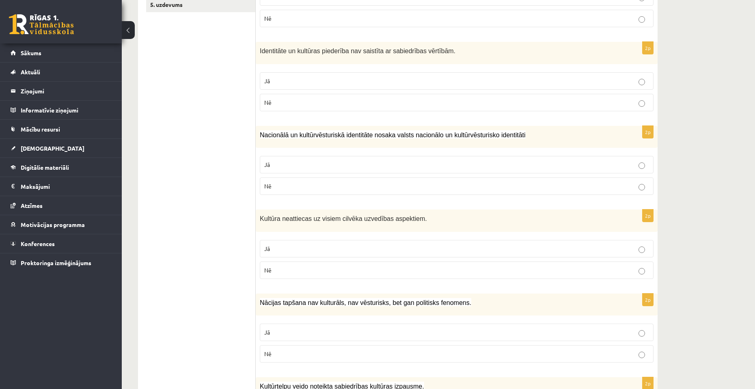
scroll to position [0, 0]
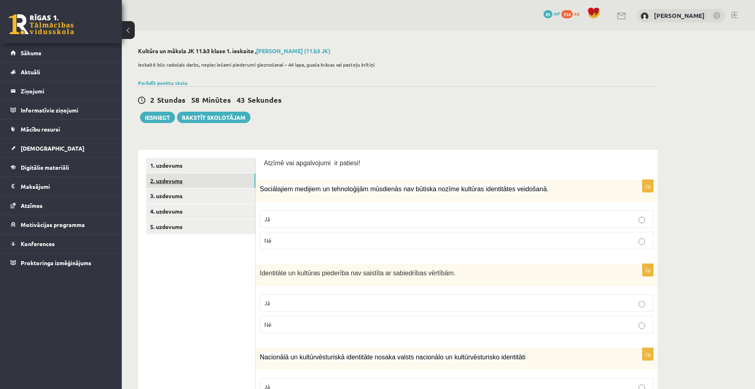
click at [223, 183] on link "2. uzdevums" at bounding box center [200, 180] width 109 height 15
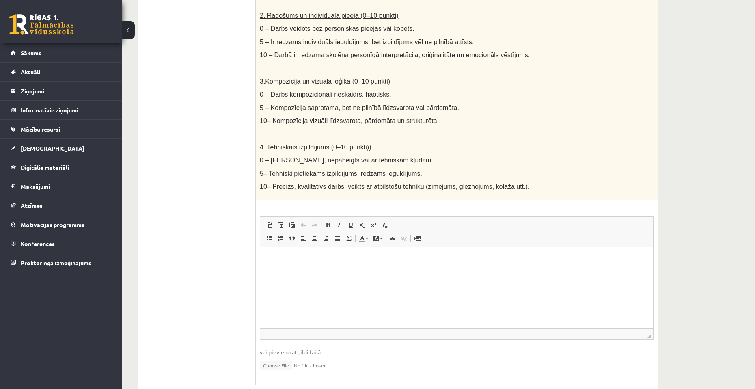
scroll to position [362, 0]
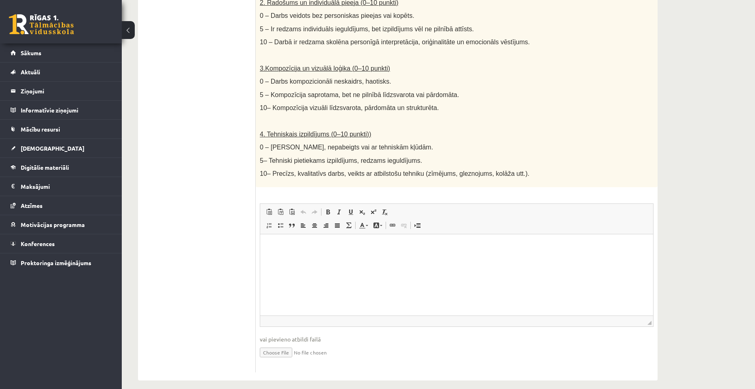
click at [276, 344] on input "file" at bounding box center [457, 351] width 394 height 17
type input "**********"
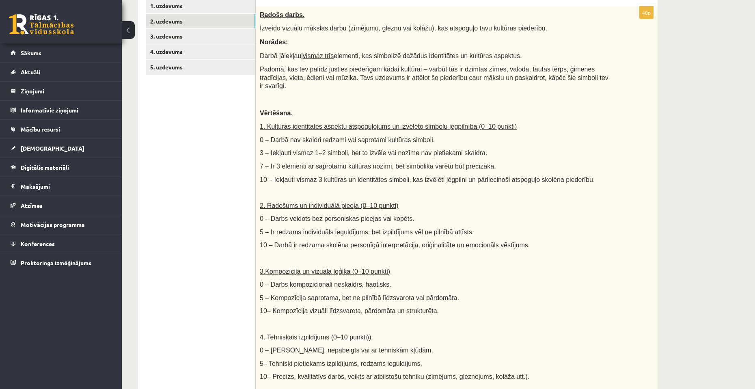
scroll to position [0, 0]
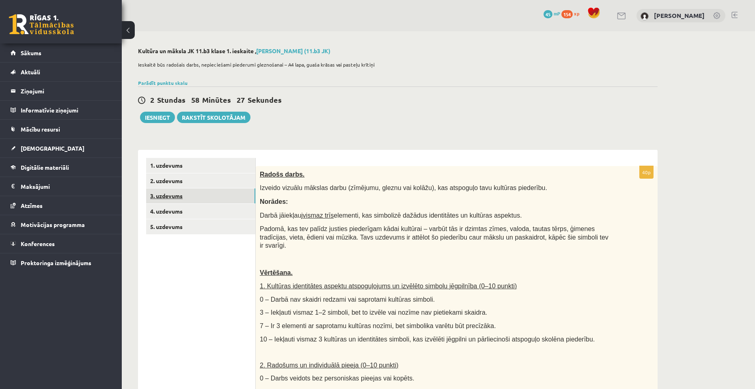
click at [189, 201] on link "3. uzdevums" at bounding box center [200, 195] width 109 height 15
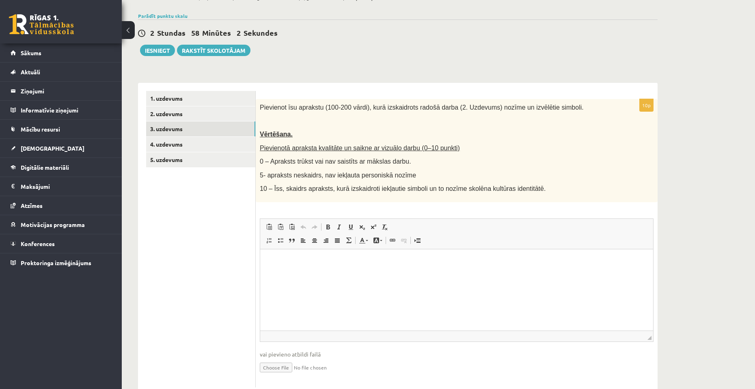
scroll to position [90, 0]
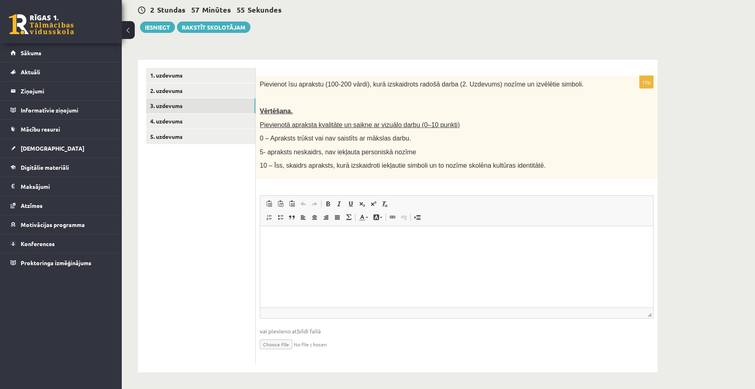
click at [504, 237] on p "Editor, wiswyg-editor-user-answer-47433819931860" at bounding box center [456, 238] width 377 height 9
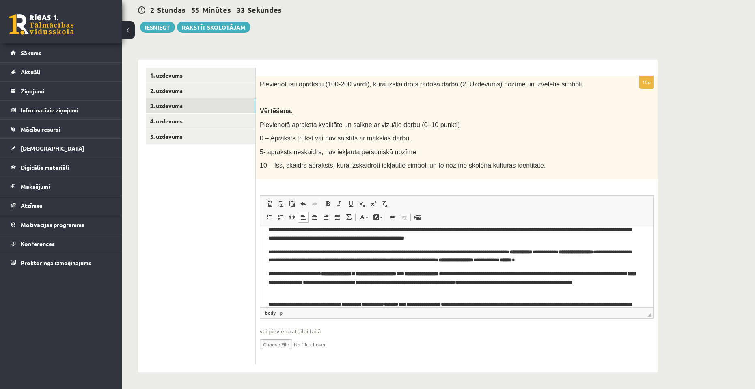
scroll to position [0, 0]
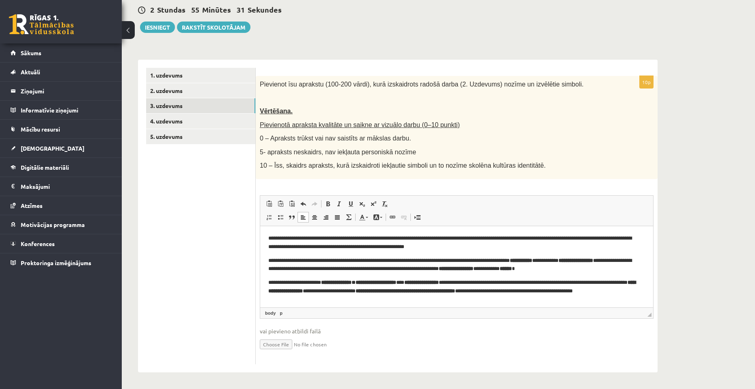
click at [235, 281] on ul "1. uzdevums 2. uzdevums 3. uzdevums 4. uzdevums 5. uzdevums" at bounding box center [201, 216] width 110 height 296
click at [170, 121] on link "4. uzdevums" at bounding box center [200, 121] width 109 height 15
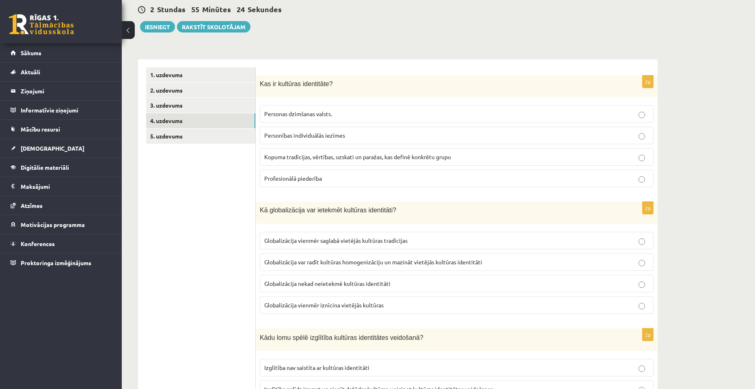
click at [285, 153] on label "Kopuma tradīcijas, vērtības, uzskati un paražas, kas definē konkrētu grupu" at bounding box center [457, 156] width 394 height 17
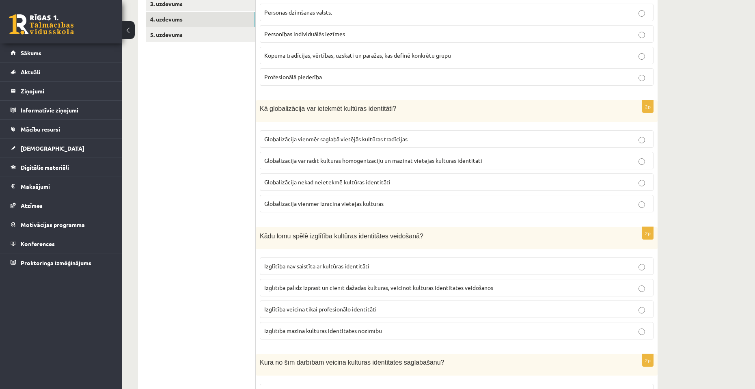
scroll to position [172, 0]
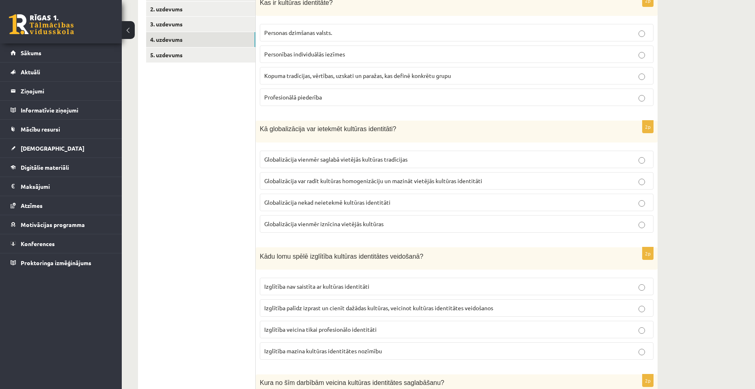
click at [332, 183] on span "Globalizācija var radīt kultūras homogenizāciju un mazināt vietējās kultūras id…" at bounding box center [373, 180] width 218 height 7
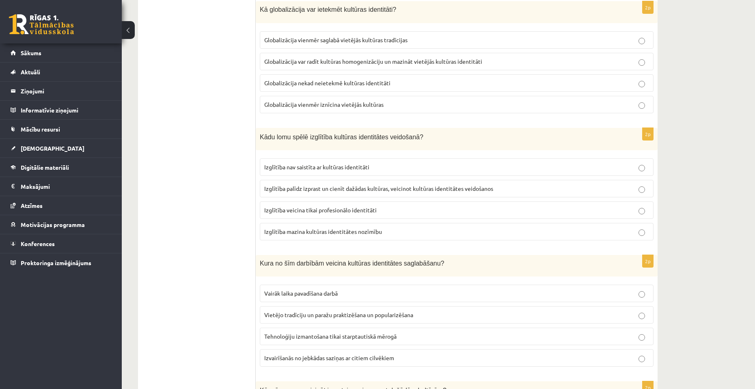
scroll to position [293, 0]
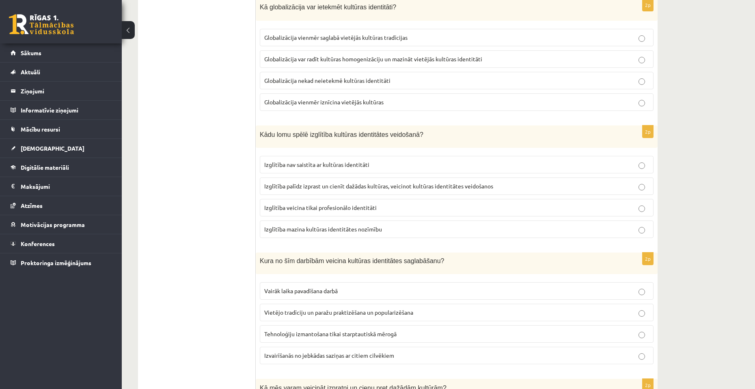
click at [342, 187] on span "Izglītība palīdz izprast un cienīt dažādas kultūras, veicinot kultūras identitā…" at bounding box center [378, 185] width 229 height 7
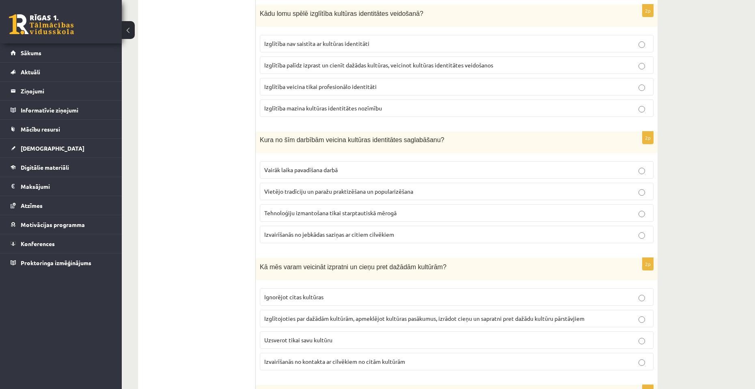
scroll to position [415, 0]
click at [368, 196] on label "Vietējo tradīciju un paražu praktizēšana un popularizēšana" at bounding box center [457, 190] width 394 height 17
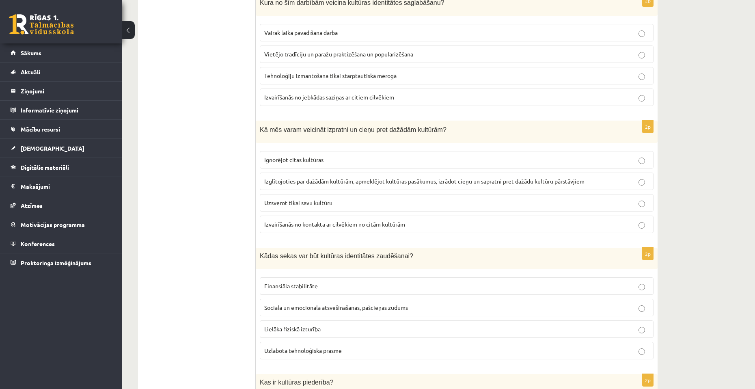
scroll to position [537, 0]
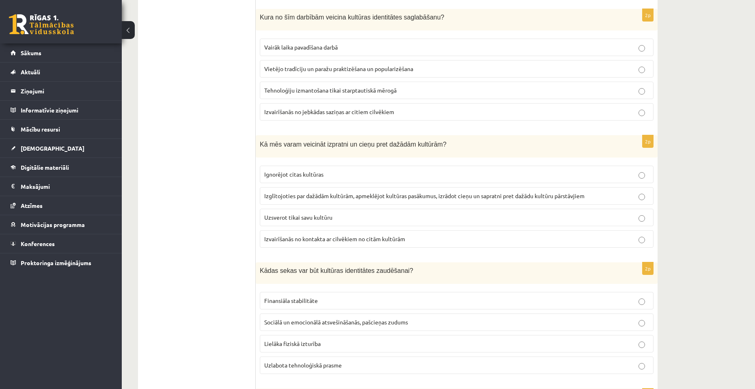
click at [391, 199] on span "Izglītojoties par dažādām kultūrām, apmeklējot kultūras pasākumus, izrādot cieņ…" at bounding box center [424, 195] width 320 height 7
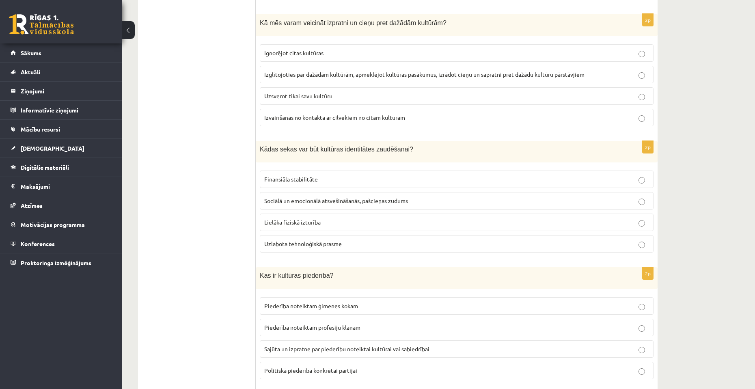
scroll to position [659, 0]
click at [405, 202] on span "Sociālā un emocionālā atsvešināšanās, pašcieņas zudums" at bounding box center [336, 199] width 144 height 7
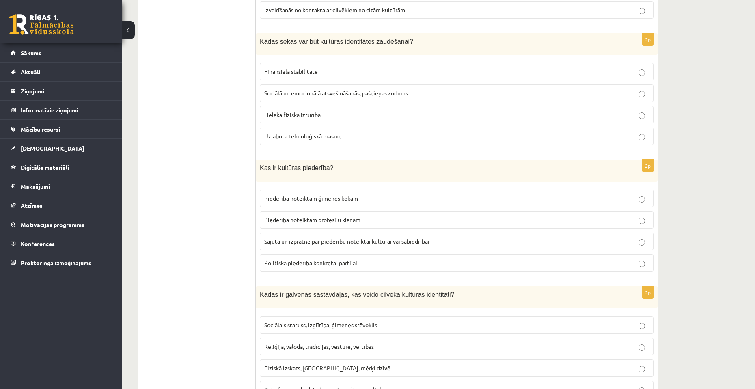
scroll to position [780, 0]
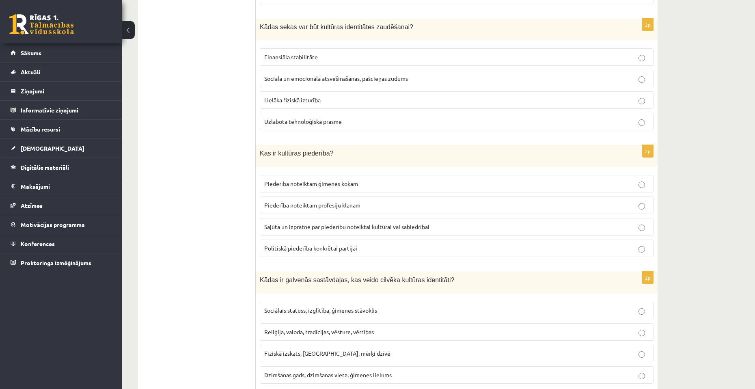
click at [404, 228] on span "Sajūta un izpratne par piederību noteiktai kultūrai vai sabiedrībai" at bounding box center [346, 226] width 165 height 7
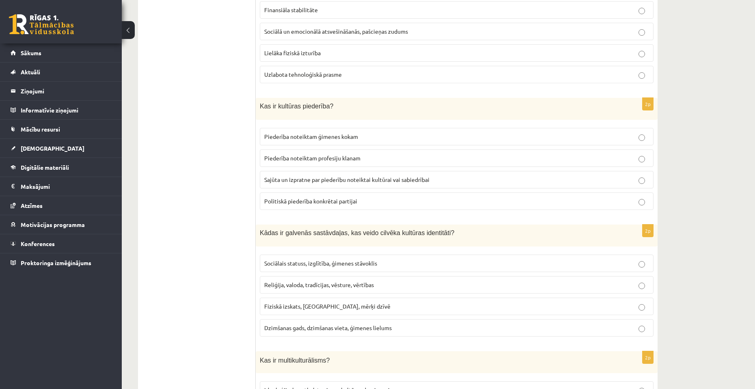
scroll to position [902, 0]
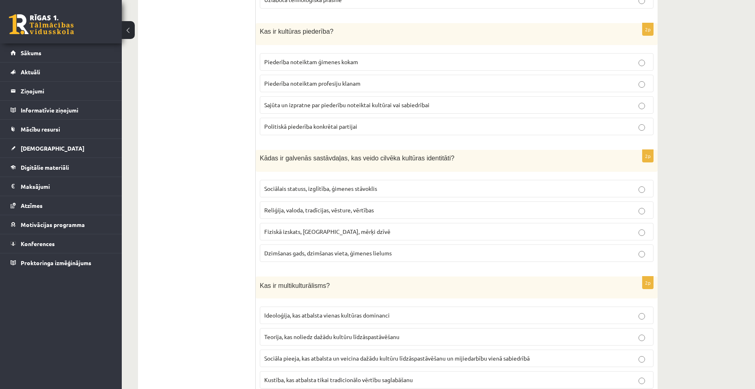
click at [368, 212] on span "Reliģija, valoda, tradīcijas, vēsture, vērtības" at bounding box center [319, 209] width 110 height 7
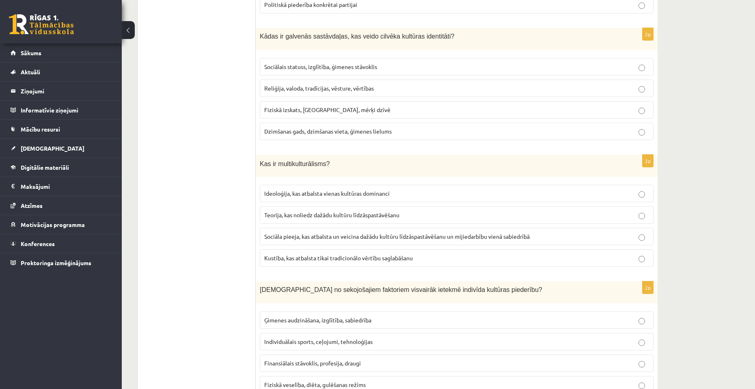
scroll to position [1060, 0]
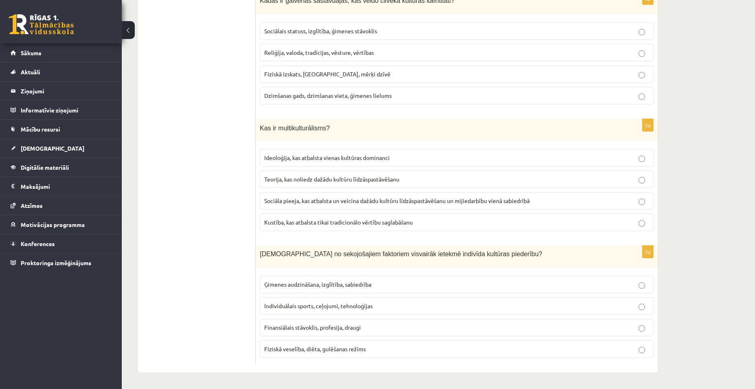
click at [378, 179] on span "Teorija, kas noliedz dažādu kultūru līdzāspastāvēšanu" at bounding box center [331, 178] width 135 height 7
click at [353, 164] on label "Ideoloģija, kas atbalsta vienas kultūras dominanci" at bounding box center [457, 157] width 394 height 17
click at [449, 197] on p "Sociāla pieeja, kas atbalsta un veicina dažādu kultūru līdzāspastāvēšanu un mij…" at bounding box center [456, 200] width 385 height 9
click at [370, 309] on p "Individuālais sports, ceļojumi, tehnoloģijas" at bounding box center [456, 306] width 385 height 9
click at [359, 287] on p "Ģimenes audzināšana, izglītība, sabiedrība" at bounding box center [456, 284] width 385 height 9
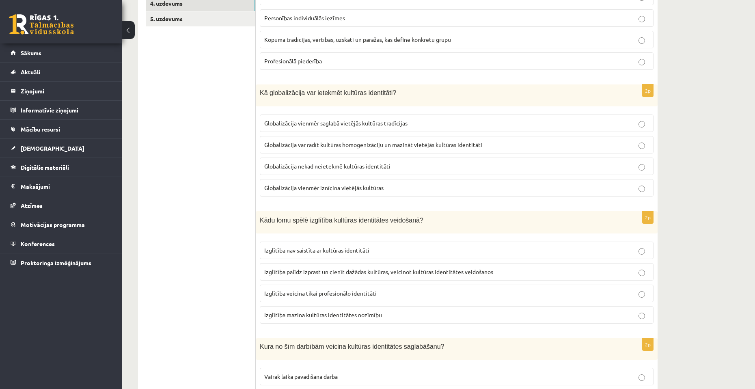
scroll to position [5, 0]
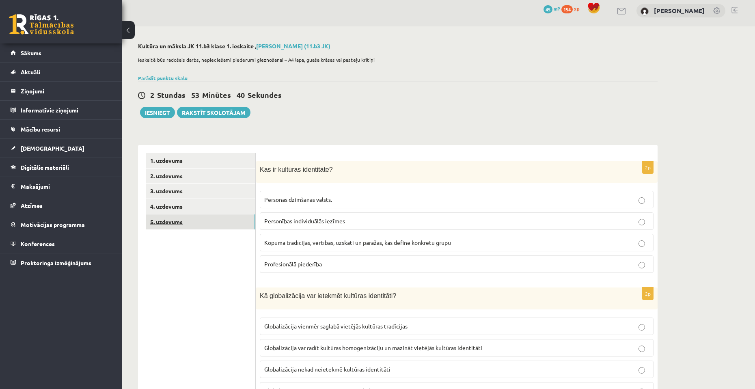
click at [209, 226] on link "5. uzdevums" at bounding box center [200, 221] width 109 height 15
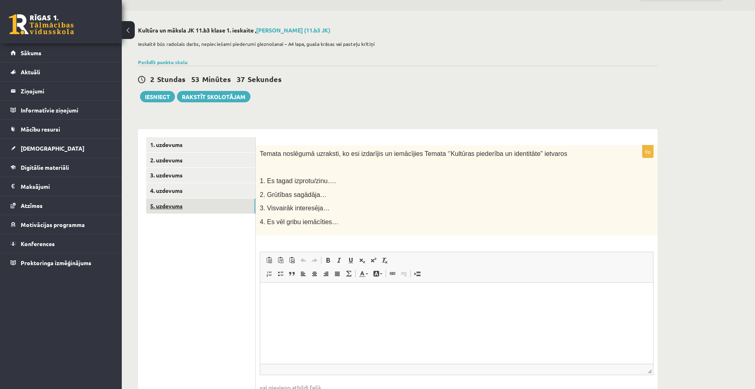
scroll to position [41, 0]
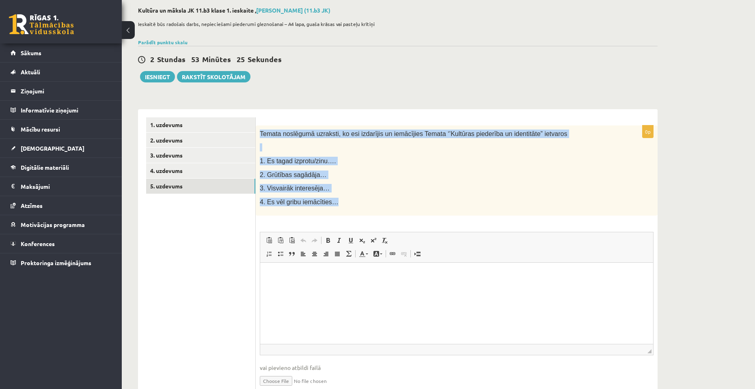
drag, startPoint x: 345, startPoint y: 202, endPoint x: 261, endPoint y: 133, distance: 109.0
click at [261, 133] on div "Temata noslēgumā uzraksti, ko esi izdarījis un iemācījies Temata ‘’Kultūras pie…" at bounding box center [457, 170] width 402 height 90
copy div "Temata noslēgumā uzraksti, ko esi izdarījis un iemācījies Temata ‘’Kultūras pie…"
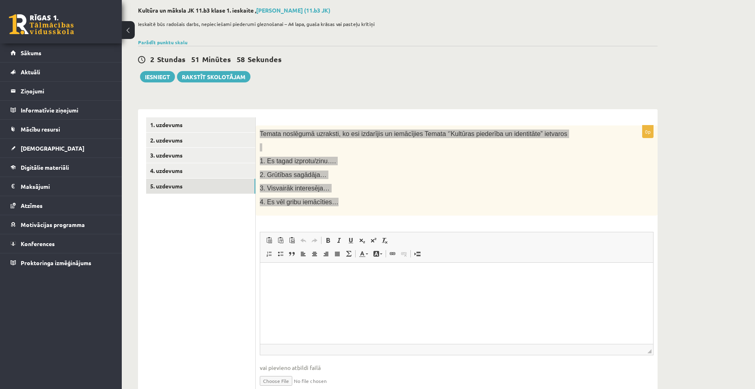
click at [402, 278] on p "Editor, wiswyg-editor-user-answer-47433802720300" at bounding box center [456, 275] width 377 height 9
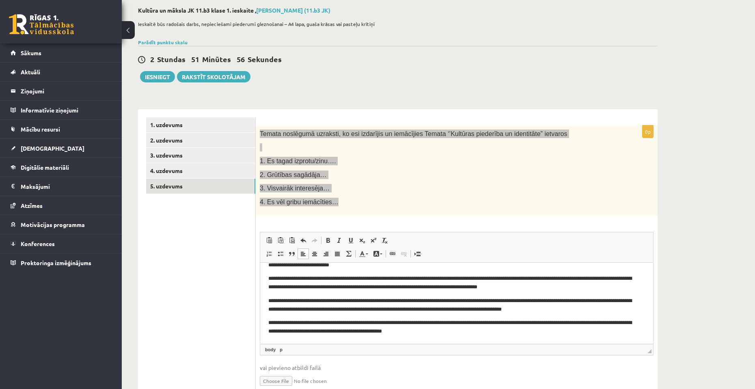
scroll to position [78, 0]
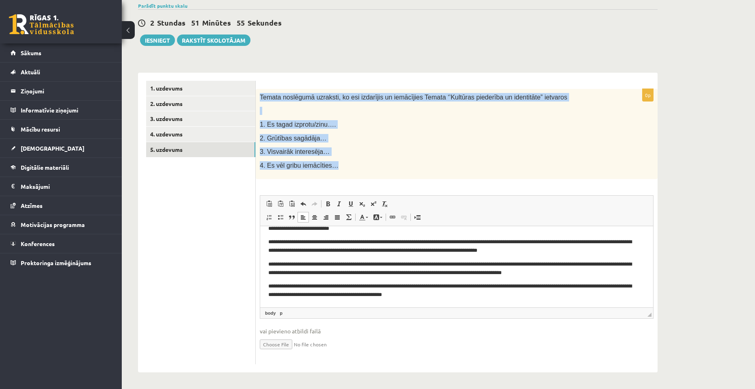
click at [334, 339] on input "file" at bounding box center [457, 343] width 394 height 17
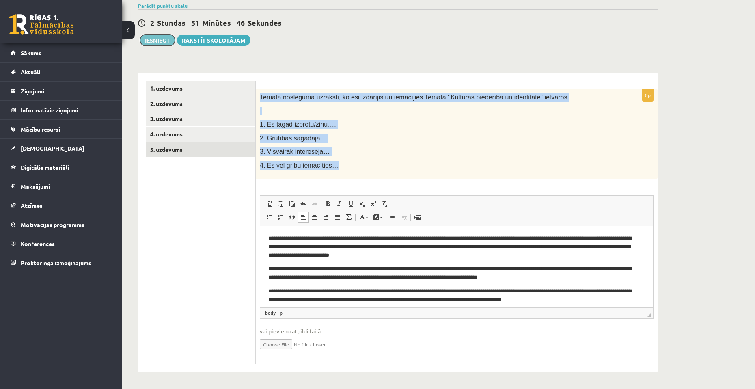
click at [158, 35] on button "Iesniegt" at bounding box center [157, 39] width 35 height 11
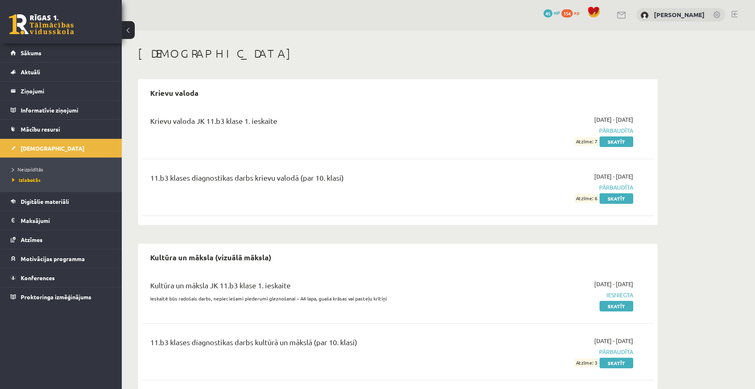
scroll to position [17, 0]
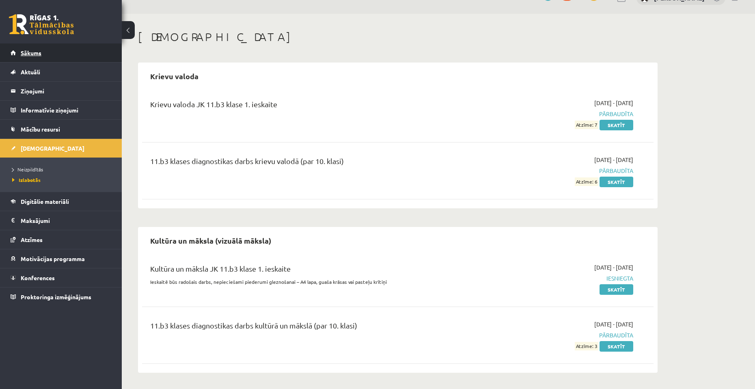
click at [56, 51] on link "Sākums" at bounding box center [61, 52] width 101 height 19
